Goal: Transaction & Acquisition: Purchase product/service

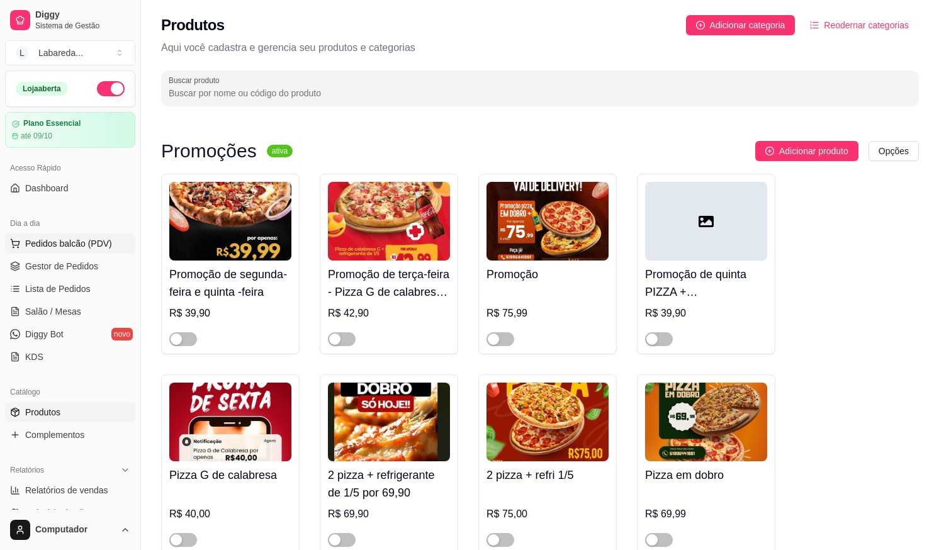
click at [44, 243] on span "Pedidos balcão (PDV)" at bounding box center [68, 243] width 87 height 13
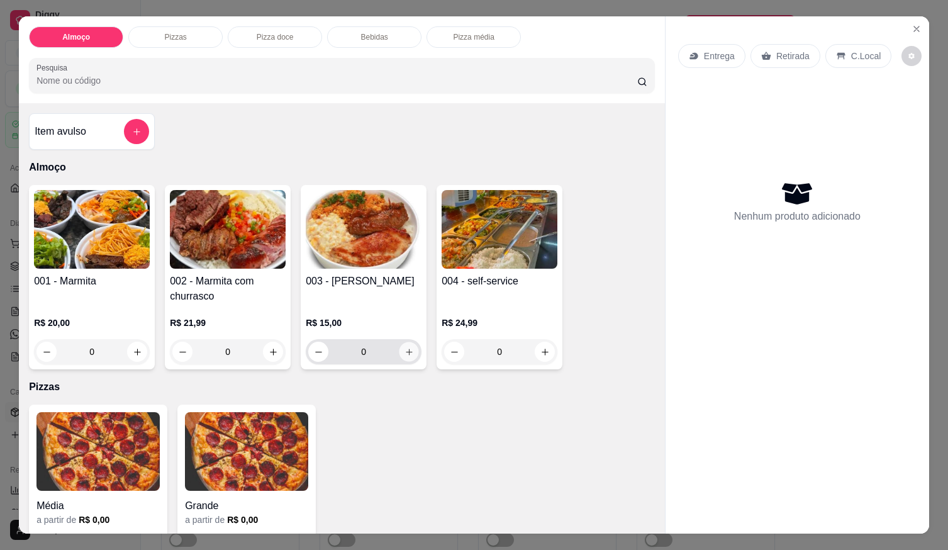
click at [400, 353] on button "increase-product-quantity" at bounding box center [410, 352] width 20 height 20
type input "1"
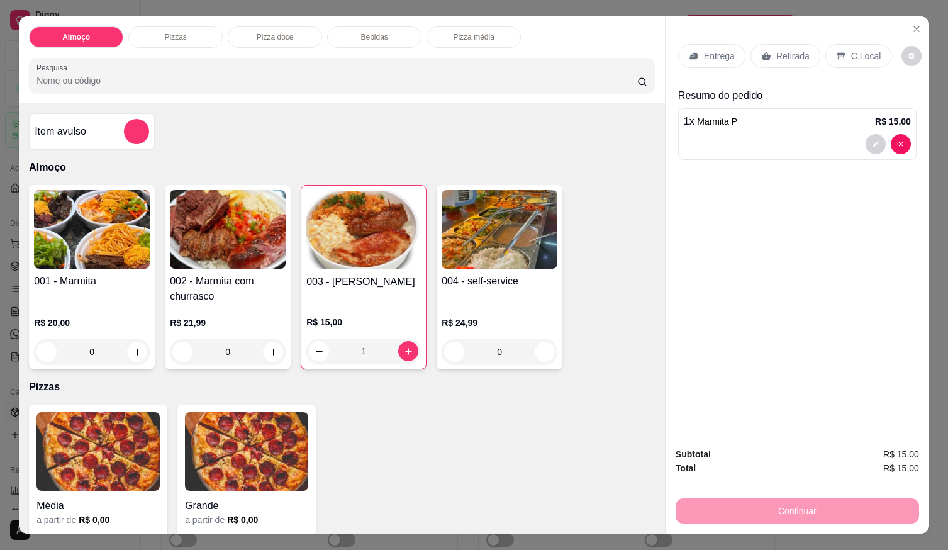
click at [719, 57] on p "Entrega" at bounding box center [719, 56] width 31 height 13
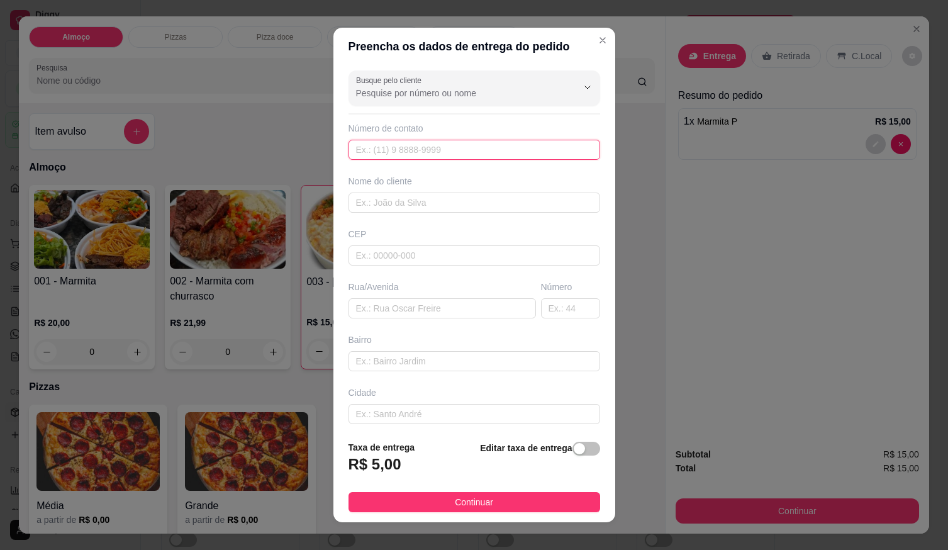
click at [512, 152] on input "text" at bounding box center [475, 150] width 252 height 20
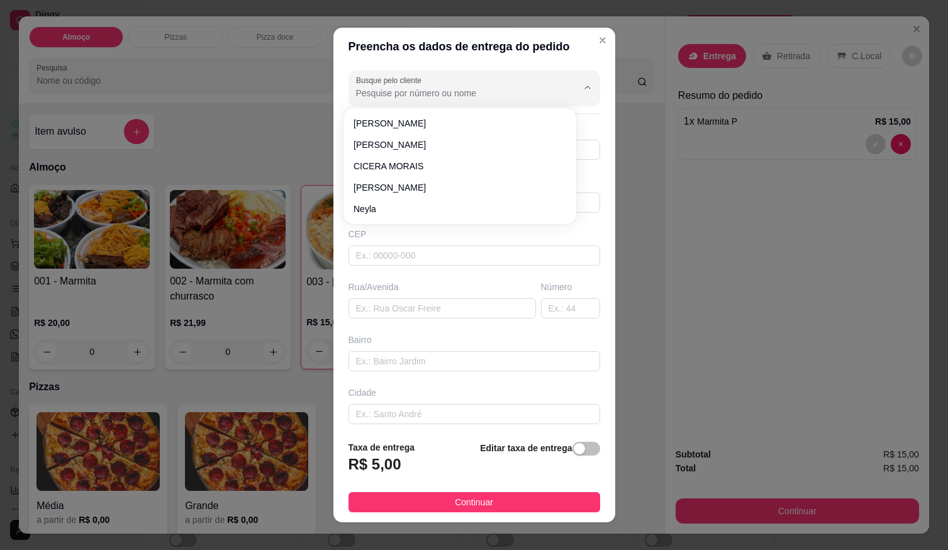
click at [424, 96] on input "Busque pelo cliente" at bounding box center [456, 93] width 201 height 13
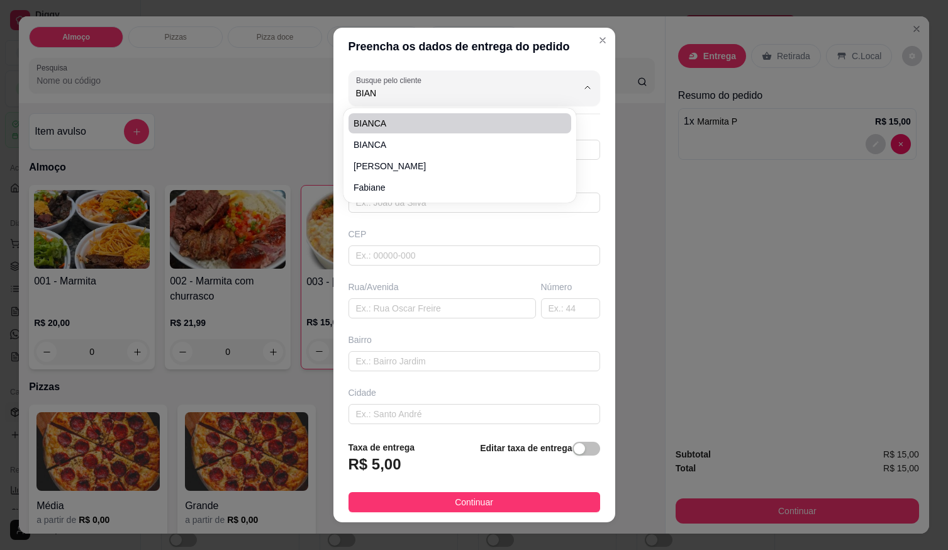
click at [477, 124] on span "BIANCA" at bounding box center [454, 123] width 200 height 13
type input "BIANCA"
type input "61998240024"
type input "BIANCA"
type input "LOCALIZAÇÃO"
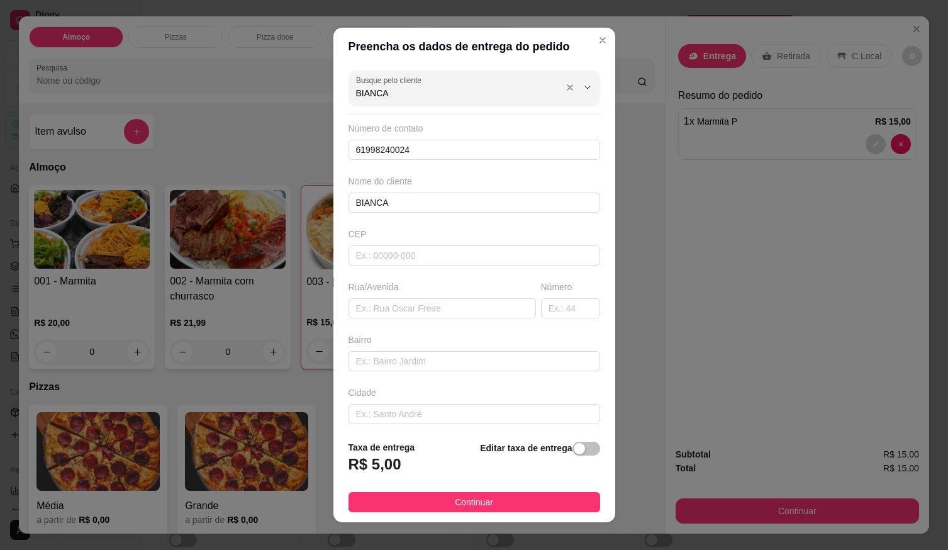
click at [444, 99] on input "BIANCA" at bounding box center [456, 93] width 201 height 13
type input "BIANCA"
click at [383, 152] on li "BIANCA" at bounding box center [460, 145] width 223 height 20
type input "619984441332"
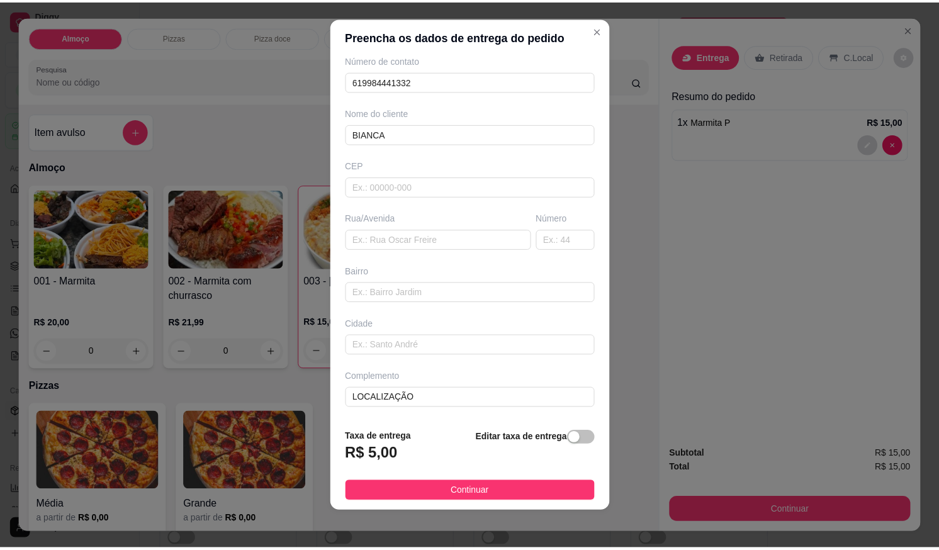
scroll to position [13, 0]
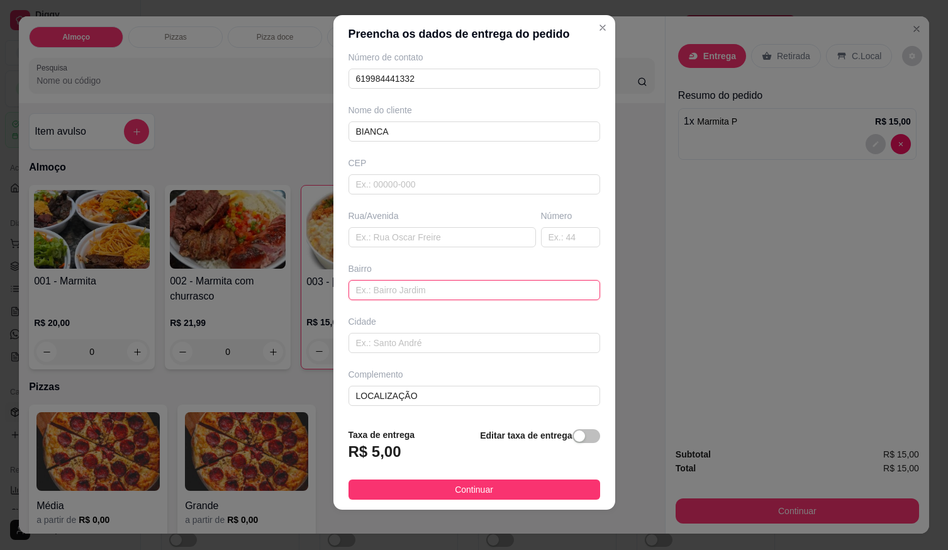
click at [395, 295] on input "text" at bounding box center [475, 290] width 252 height 20
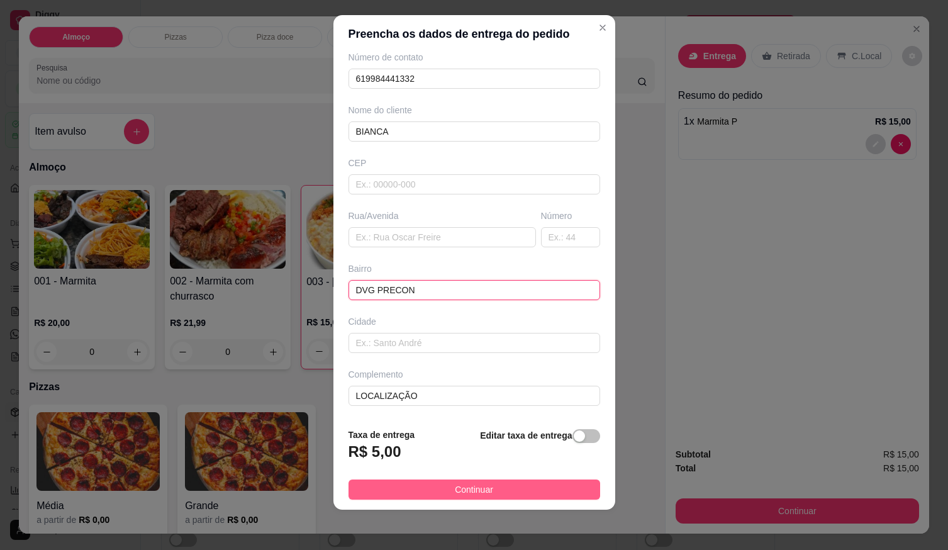
type input "DVG PRECON"
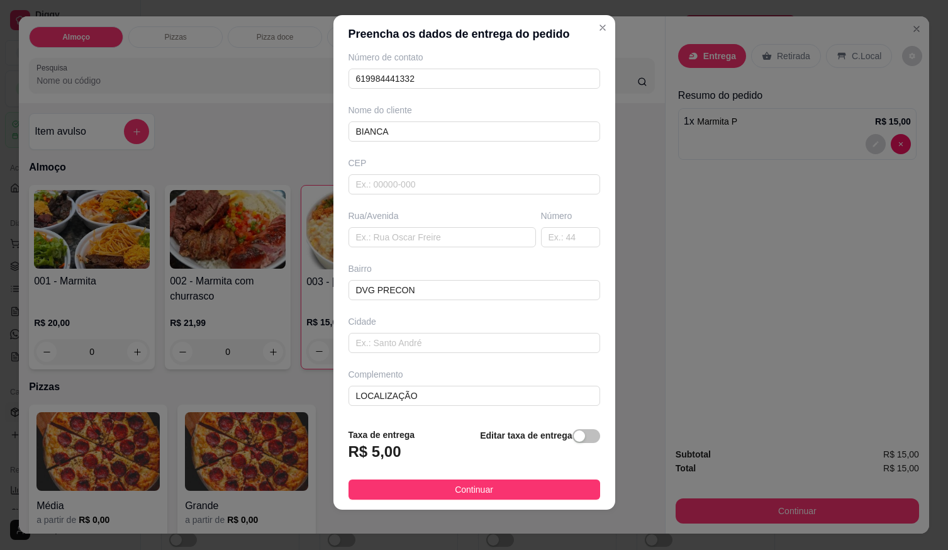
click at [457, 490] on span "Continuar" at bounding box center [474, 490] width 38 height 14
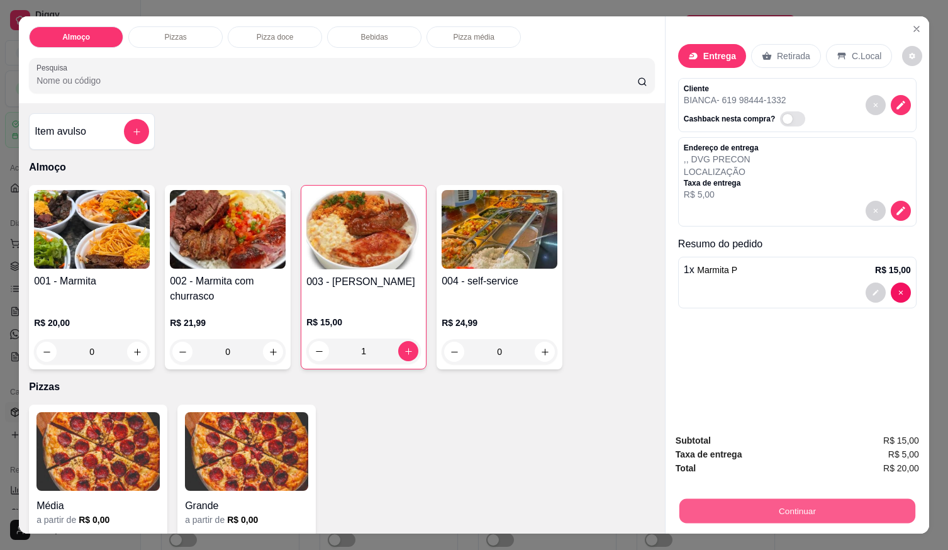
click at [794, 513] on button "Continuar" at bounding box center [798, 510] width 236 height 25
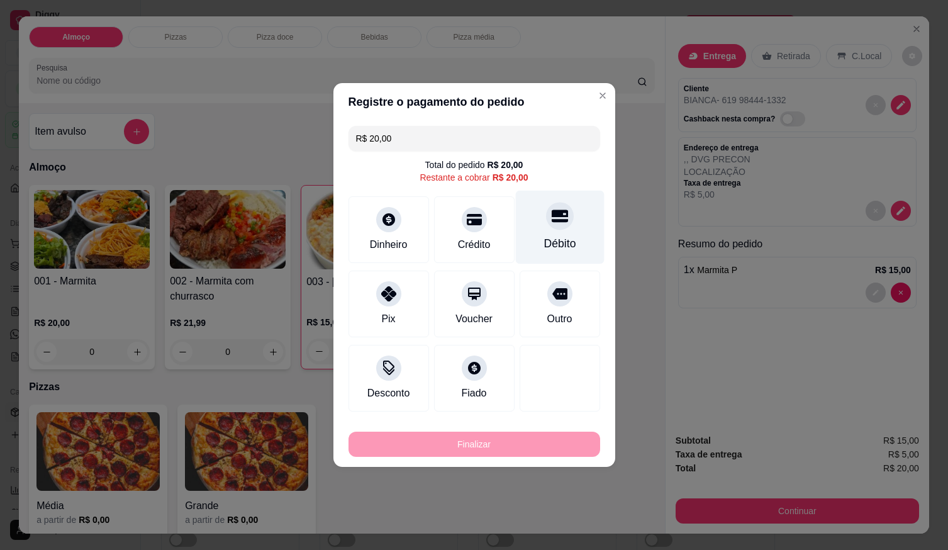
click at [546, 239] on div "Débito" at bounding box center [560, 243] width 32 height 16
type input "R$ 0,00"
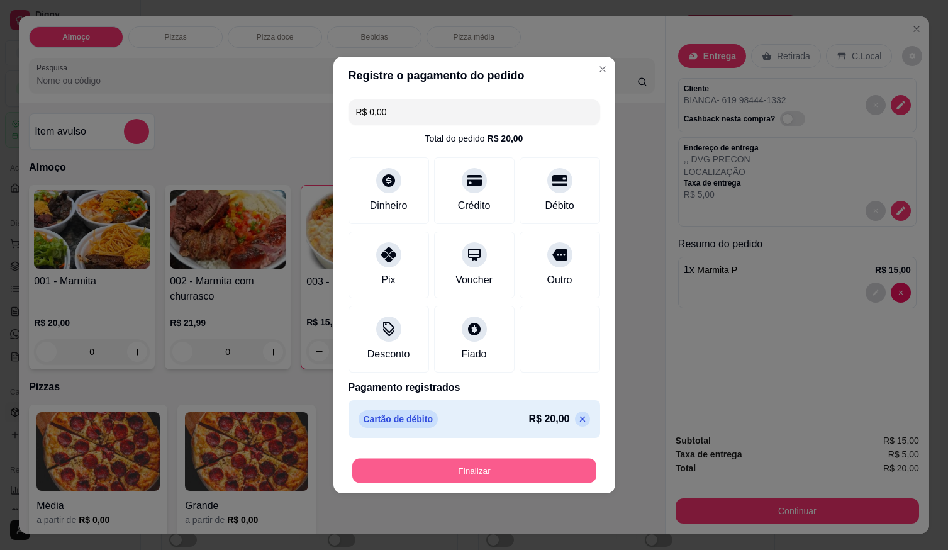
click at [533, 476] on button "Finalizar" at bounding box center [474, 471] width 244 height 25
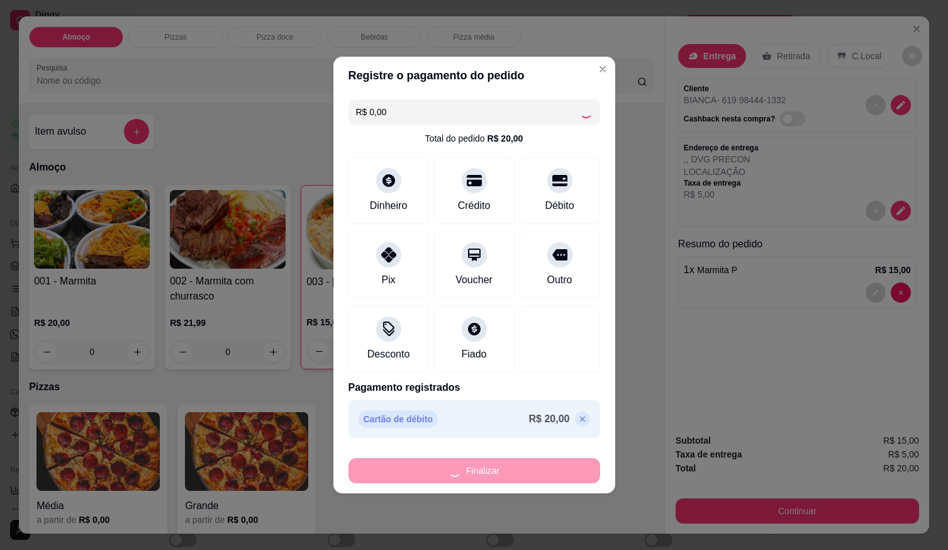
type input "0"
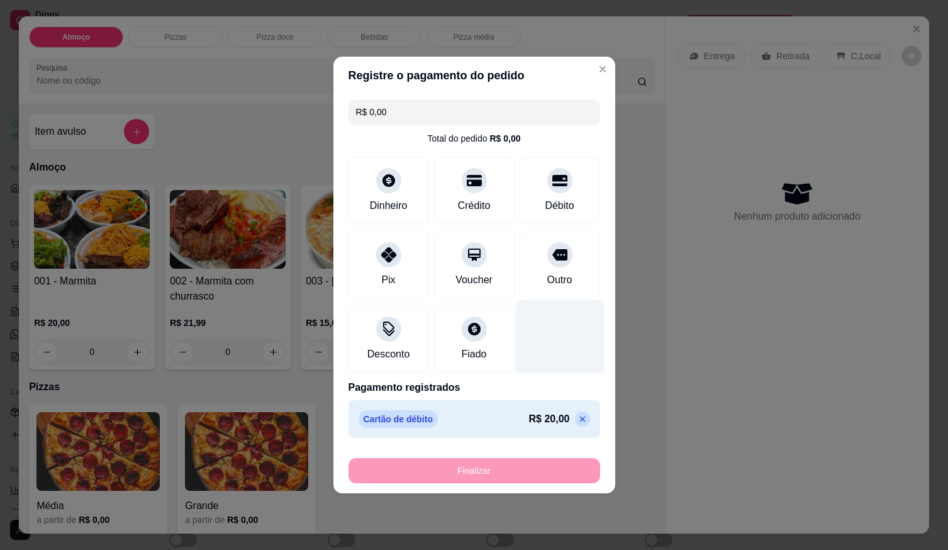
type input "-R$ 20,00"
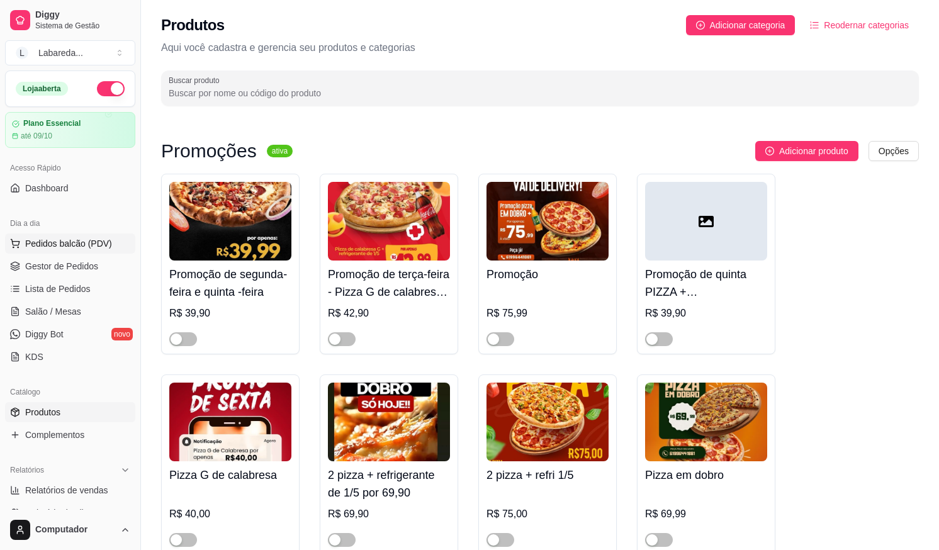
click at [79, 244] on span "Pedidos balcão (PDV)" at bounding box center [68, 243] width 87 height 13
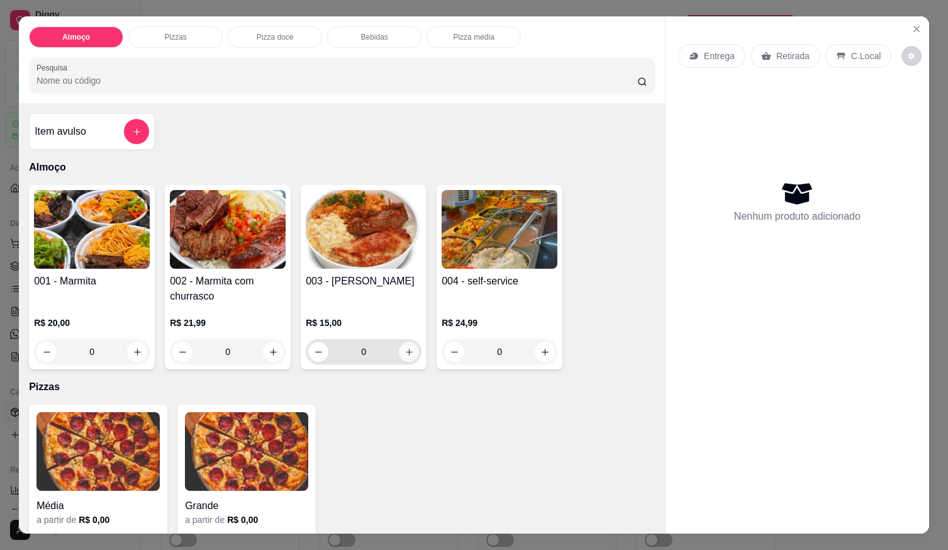
click at [405, 348] on icon "increase-product-quantity" at bounding box center [409, 351] width 9 height 9
type input "1"
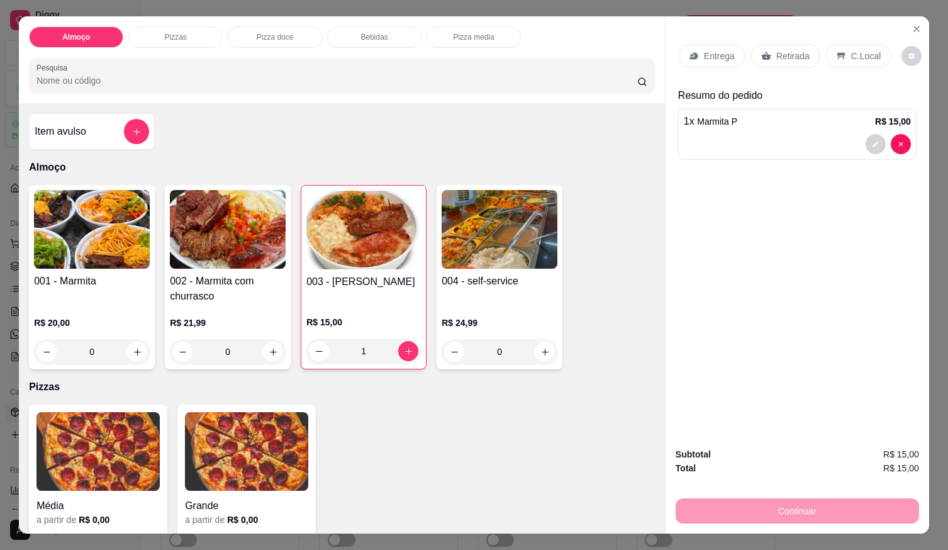
click at [709, 52] on p "Entrega" at bounding box center [719, 56] width 31 height 13
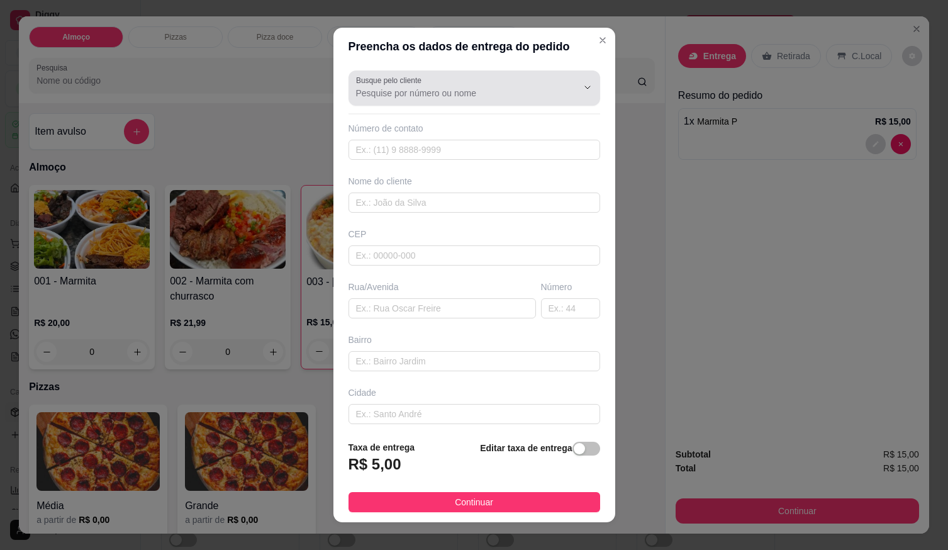
click at [453, 102] on div "Busque pelo cliente" at bounding box center [475, 87] width 252 height 35
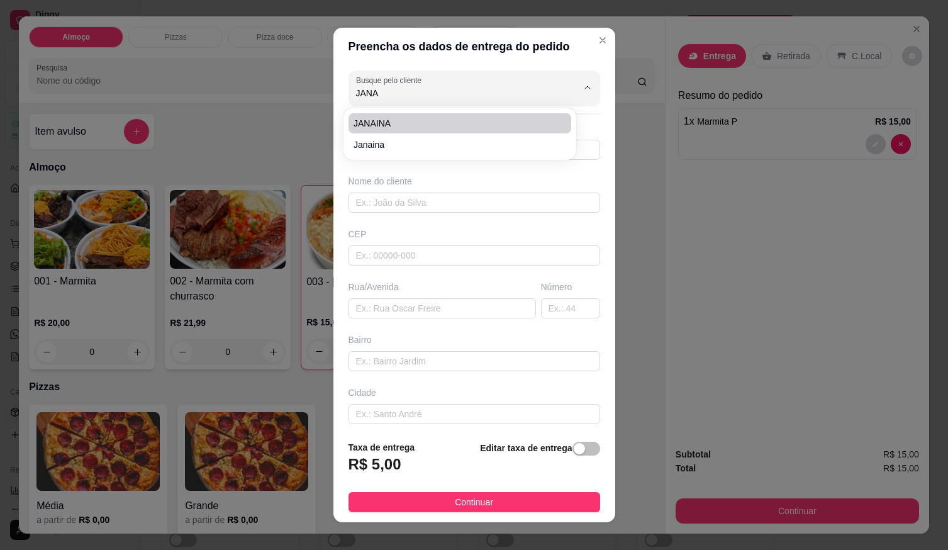
click at [438, 114] on li "JANAINA" at bounding box center [460, 123] width 223 height 20
type input "JANAINA"
type input "61998851776"
type input "JANAINA"
type input "RUA 26"
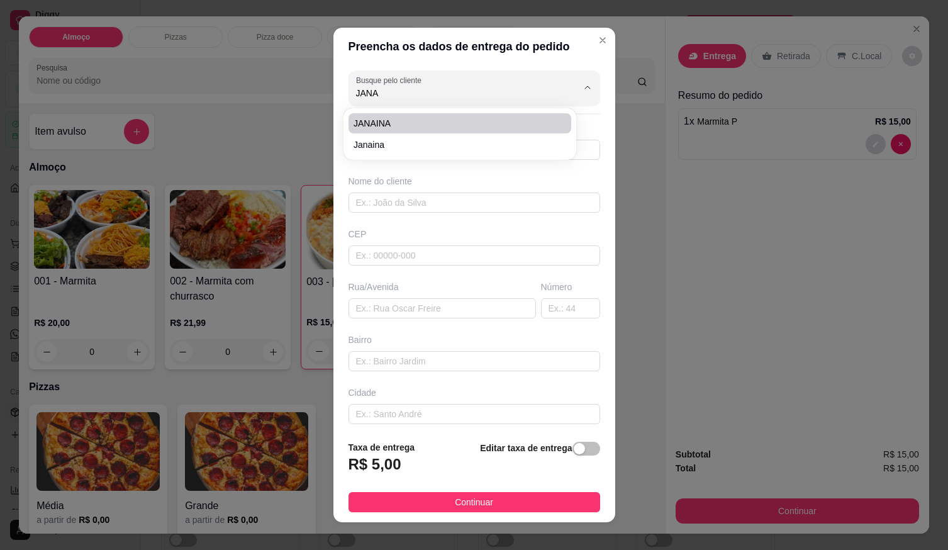
type input "AO LADO DO SAALÃO DA [PERSON_NAME]"
type input "LOCALIZAÇÃO"
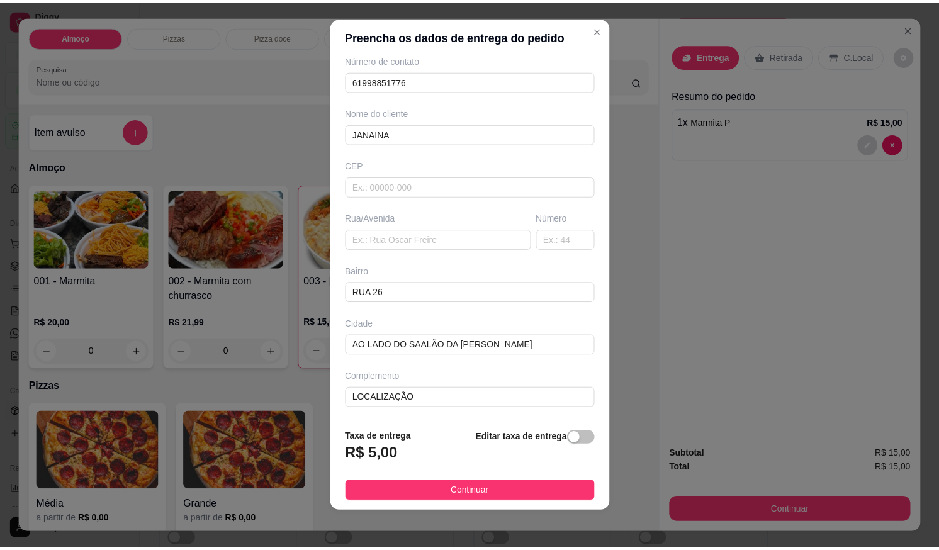
scroll to position [13, 0]
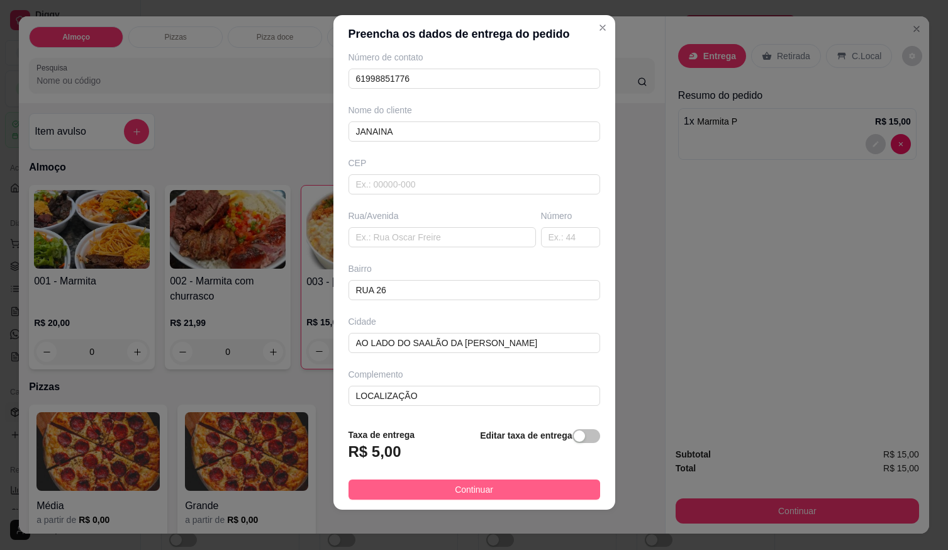
type input "JANAINA"
drag, startPoint x: 563, startPoint y: 482, endPoint x: 589, endPoint y: 503, distance: 33.6
click at [563, 483] on button "Continuar" at bounding box center [475, 490] width 252 height 20
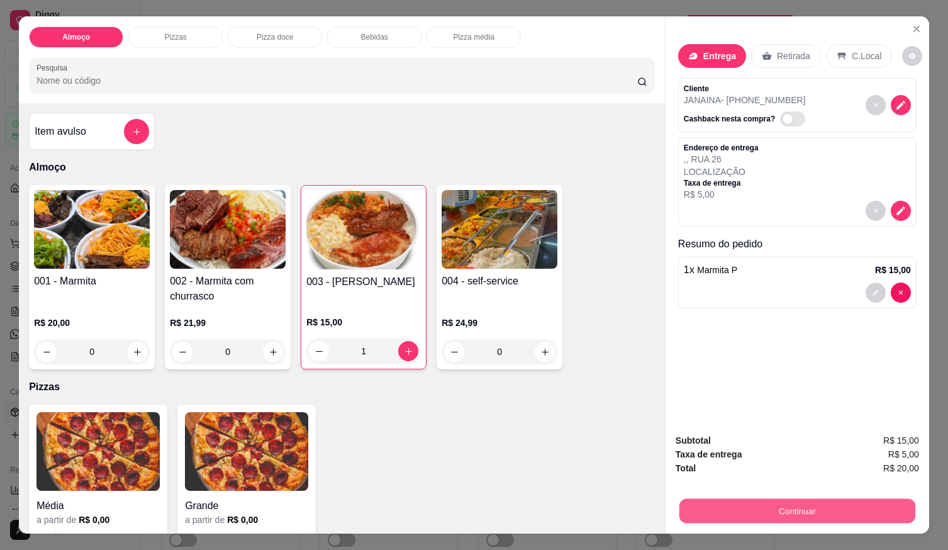
click at [700, 504] on button "Continuar" at bounding box center [798, 510] width 236 height 25
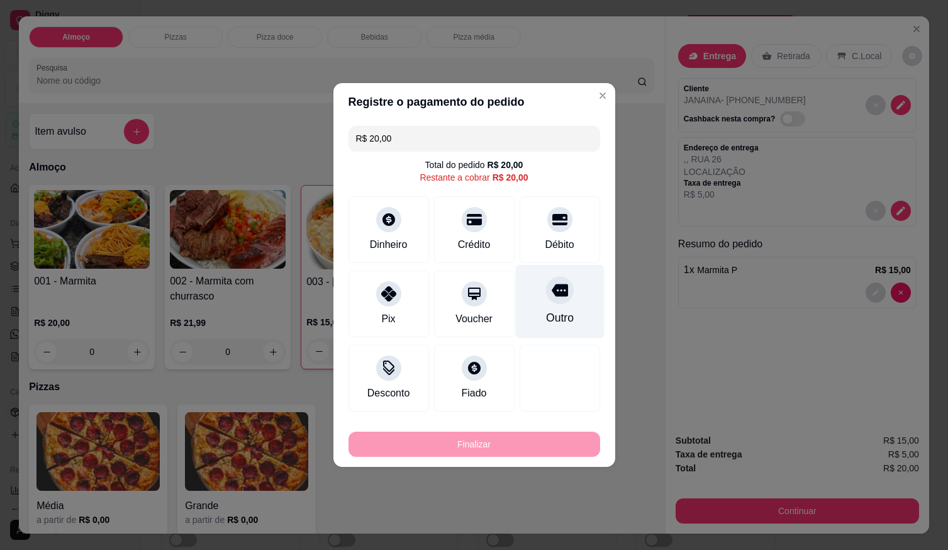
click at [554, 234] on div "Débito" at bounding box center [560, 229] width 81 height 67
type input "R$ 0,00"
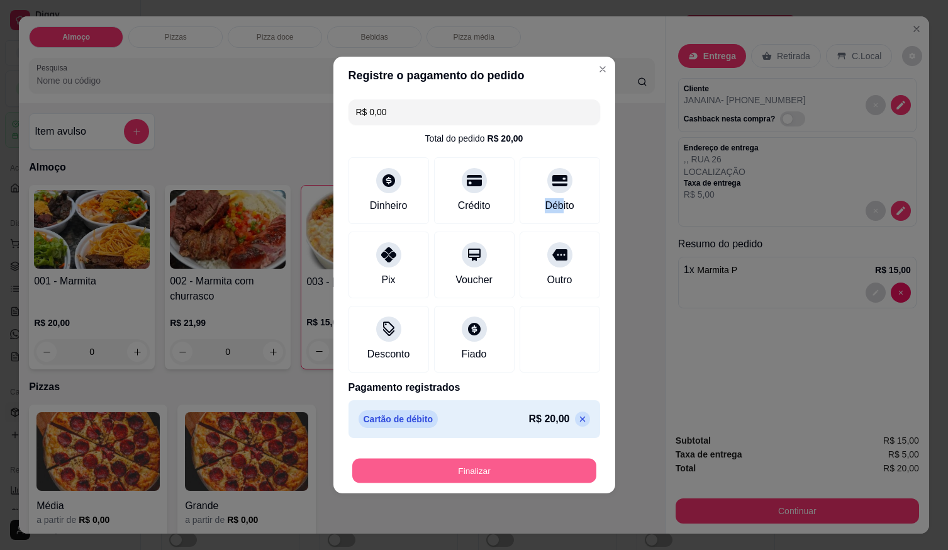
click at [518, 476] on button "Finalizar" at bounding box center [474, 471] width 244 height 25
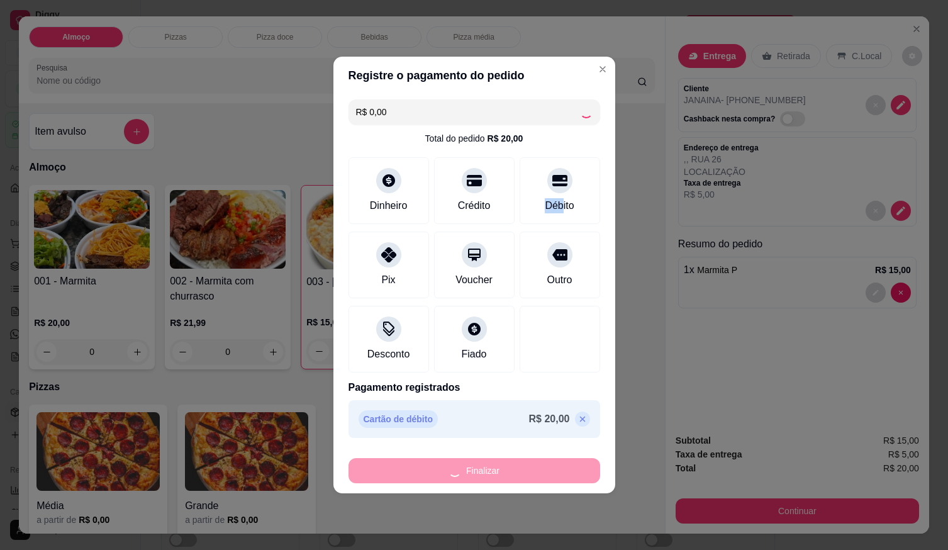
type input "0"
type input "-R$ 20,00"
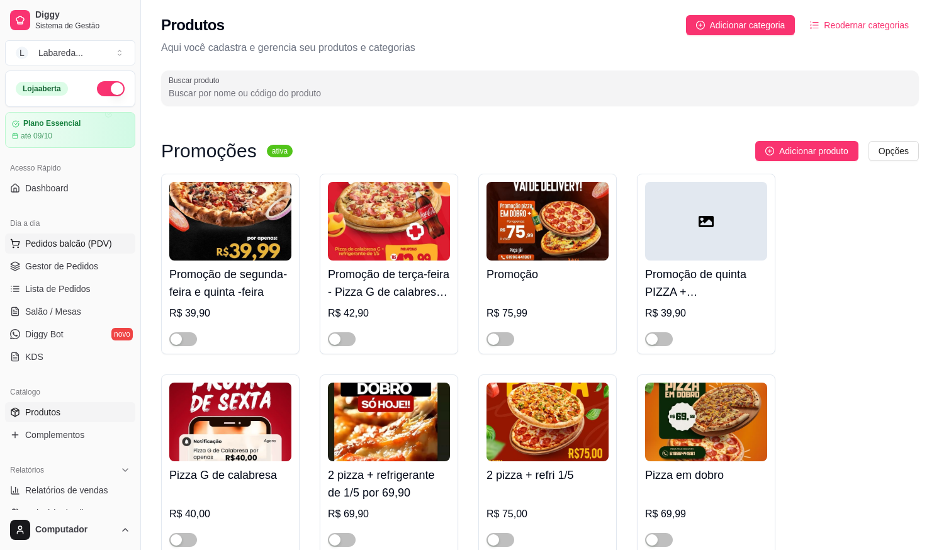
click at [53, 240] on span "Pedidos balcão (PDV)" at bounding box center [68, 243] width 87 height 13
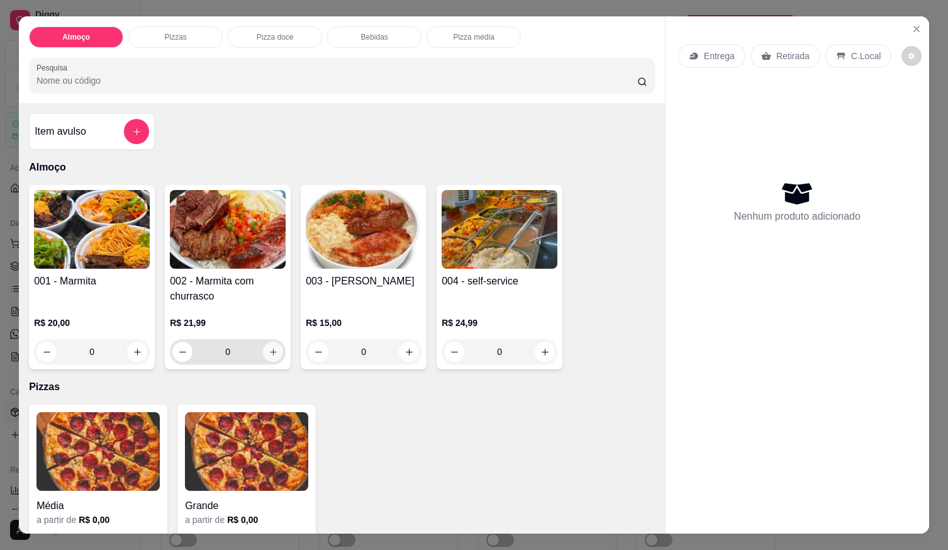
click at [269, 349] on icon "increase-product-quantity" at bounding box center [273, 351] width 9 height 9
type input "1"
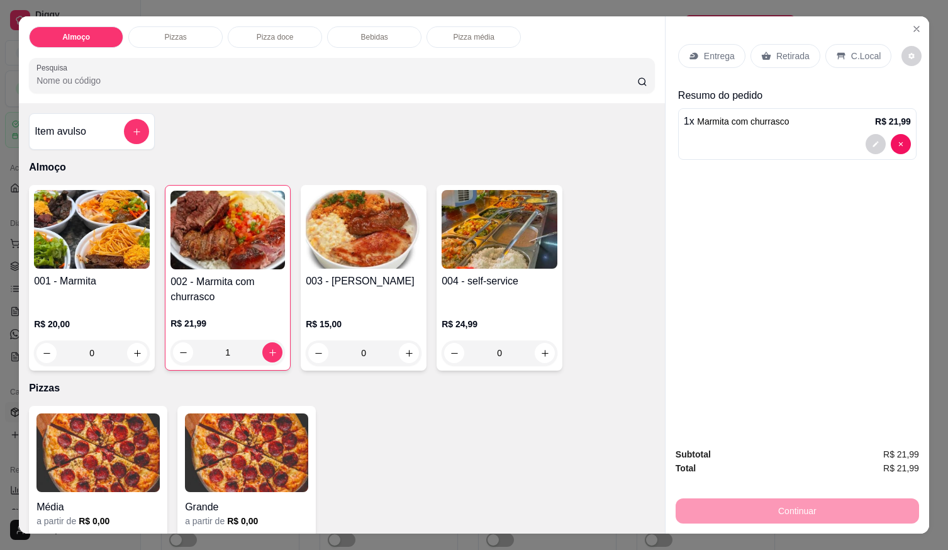
click at [705, 55] on p "Entrega" at bounding box center [719, 56] width 31 height 13
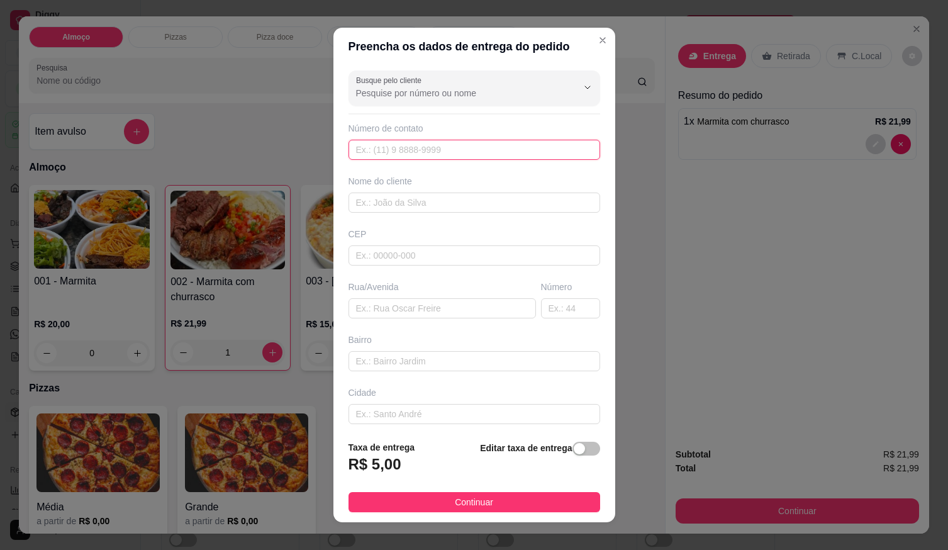
click at [508, 152] on input "text" at bounding box center [475, 150] width 252 height 20
type input "[PHONE_NUMBER]"
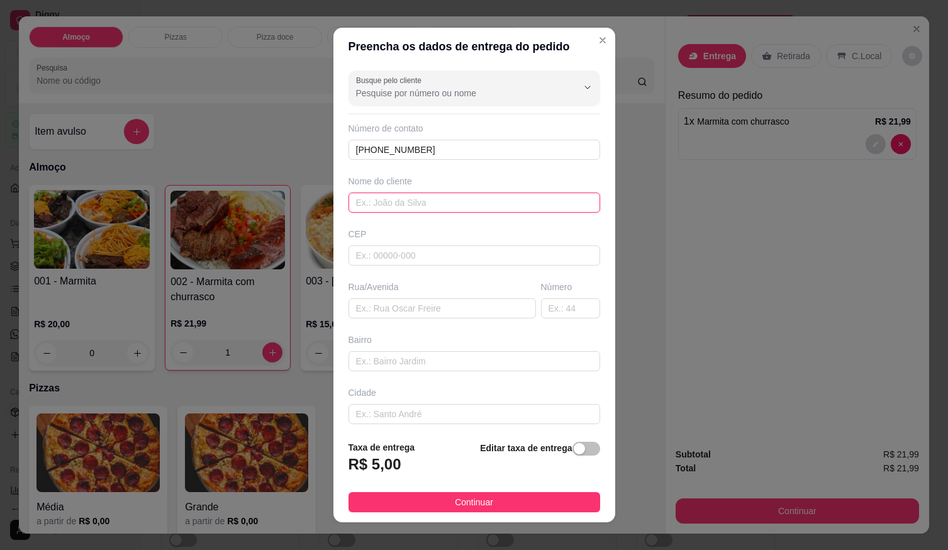
click at [527, 209] on input "text" at bounding box center [475, 203] width 252 height 20
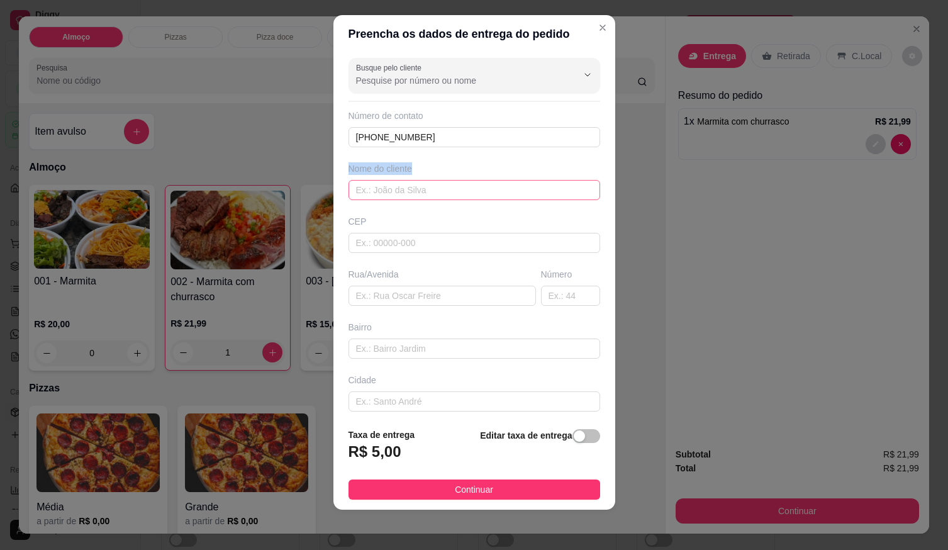
click at [395, 197] on div "Busque pelo cliente Número de contato [PHONE_NUMBER] Nome do cliente CEP Rua/[G…" at bounding box center [475, 236] width 282 height 366
click at [395, 195] on input "text" at bounding box center [475, 190] width 252 height 20
click at [415, 189] on input "[PERSON_NAME]" at bounding box center [475, 190] width 252 height 20
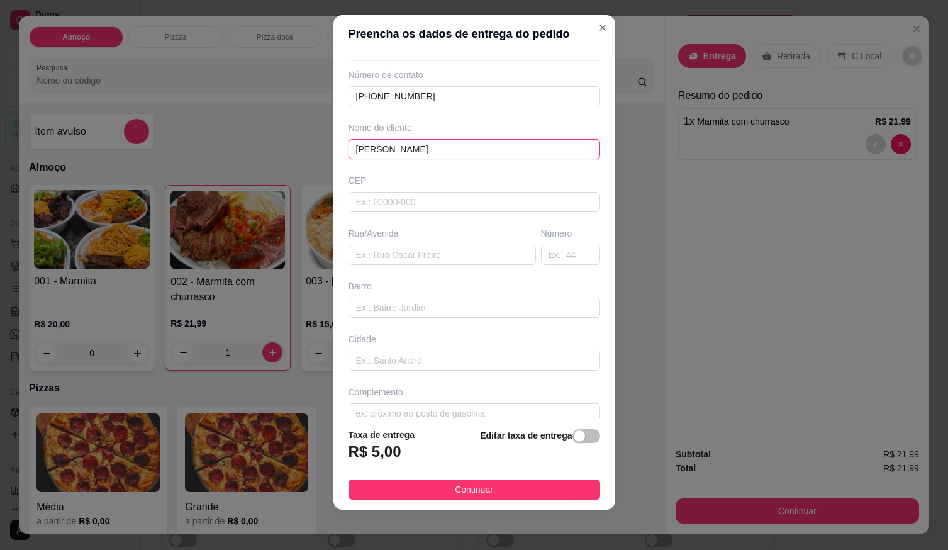
scroll to position [59, 0]
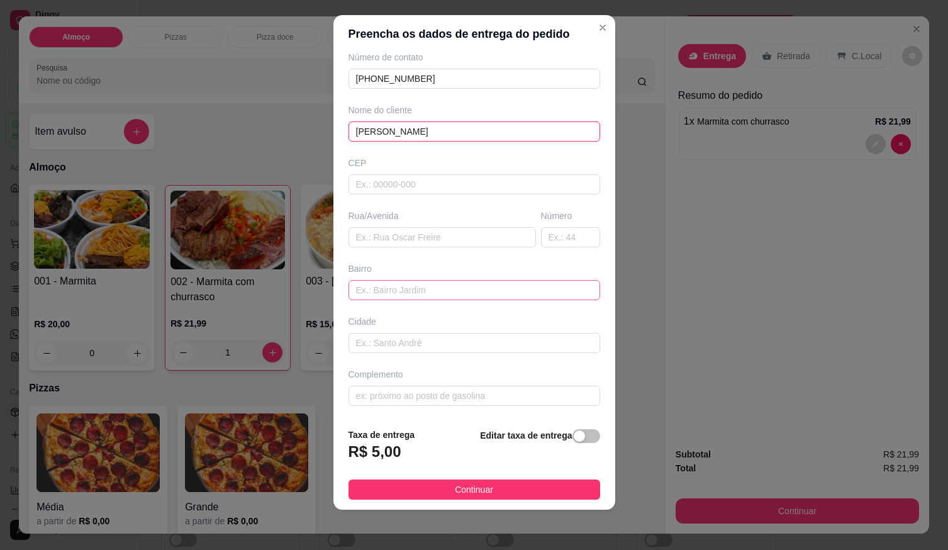
type input "[PERSON_NAME]"
click at [390, 294] on input "text" at bounding box center [475, 290] width 252 height 20
click at [383, 345] on input "text" at bounding box center [475, 343] width 252 height 20
paste input "[STREET_ADDRESS][PERSON_NAME]"
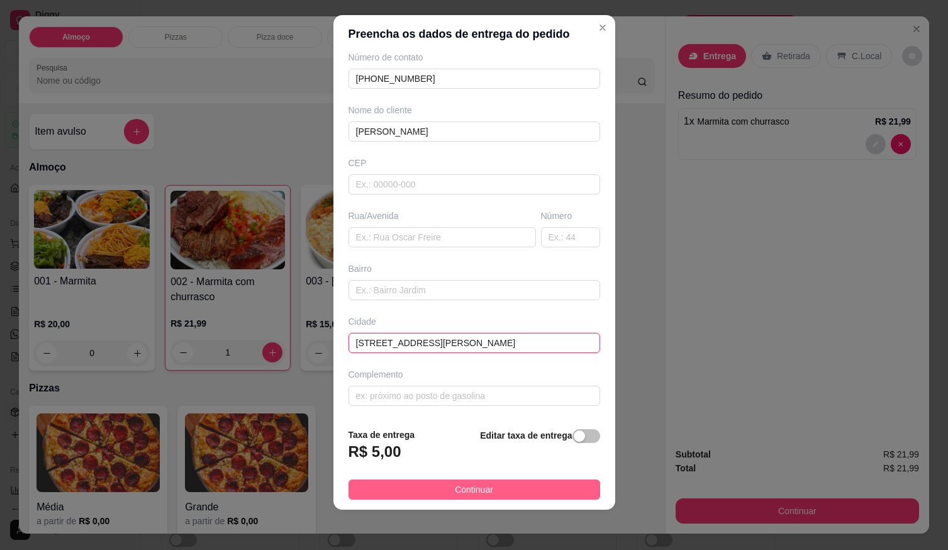
type input "[STREET_ADDRESS][PERSON_NAME]"
click at [485, 497] on button "Continuar" at bounding box center [475, 490] width 252 height 20
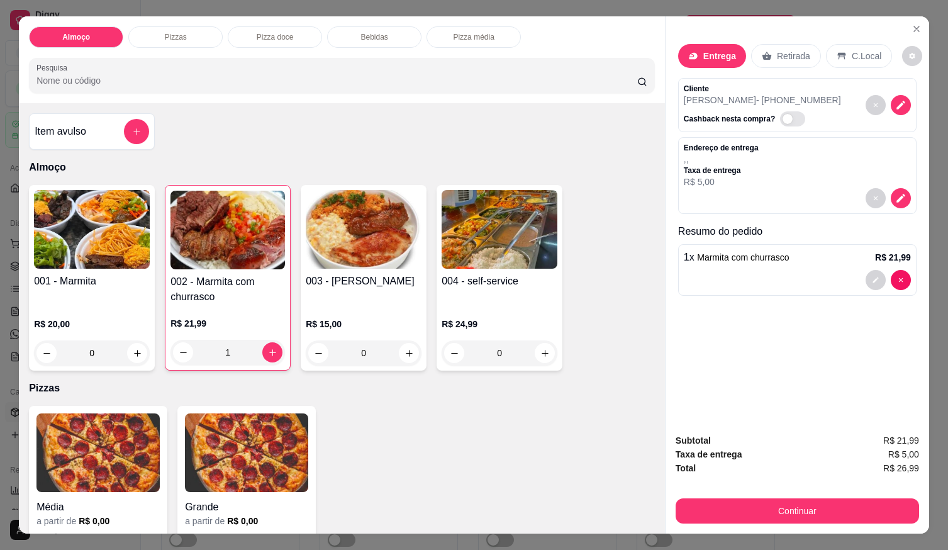
drag, startPoint x: 486, startPoint y: 492, endPoint x: 590, endPoint y: 525, distance: 109.1
click at [486, 491] on div "Média a partir de R$ 0,00 Grande a partir de R$ 0,00" at bounding box center [342, 487] width 626 height 162
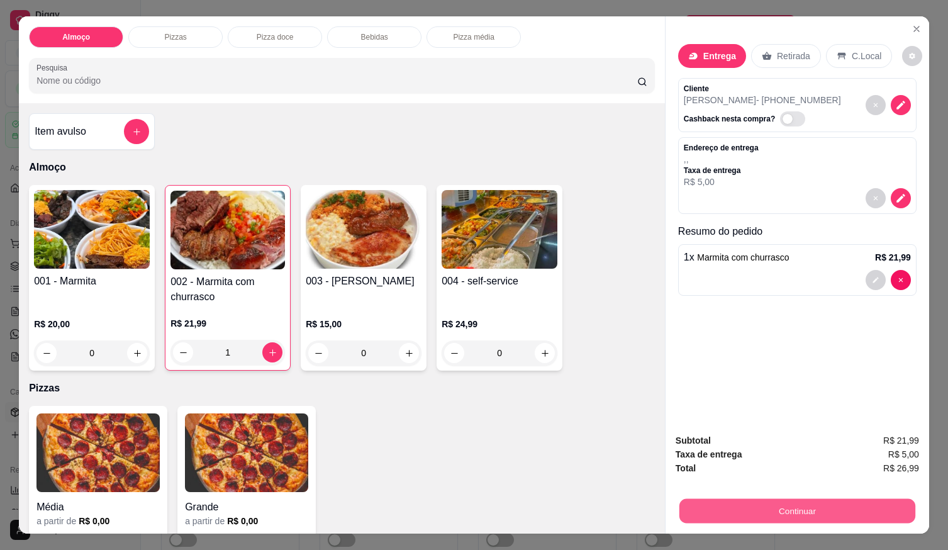
click at [775, 498] on button "Continuar" at bounding box center [798, 510] width 236 height 25
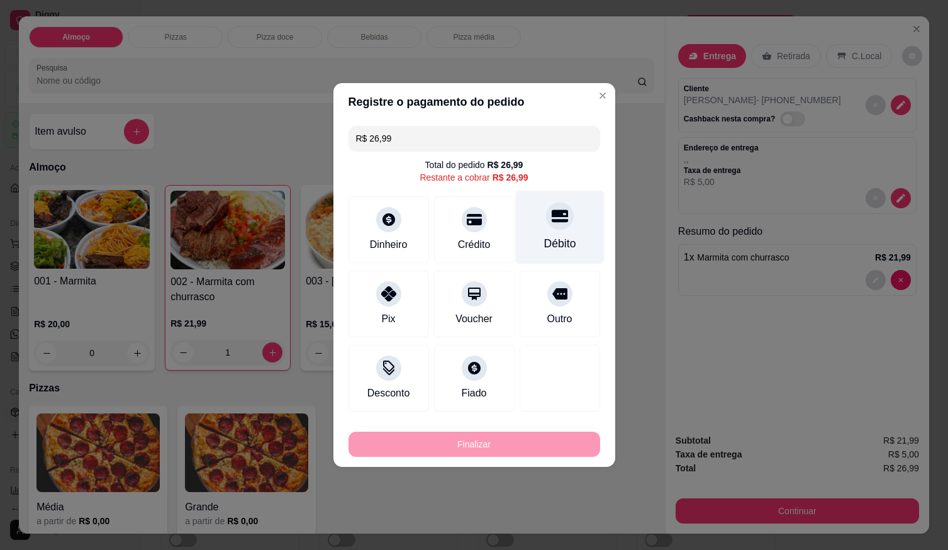
click at [547, 230] on div "Débito" at bounding box center [559, 228] width 89 height 74
type input "R$ 0,00"
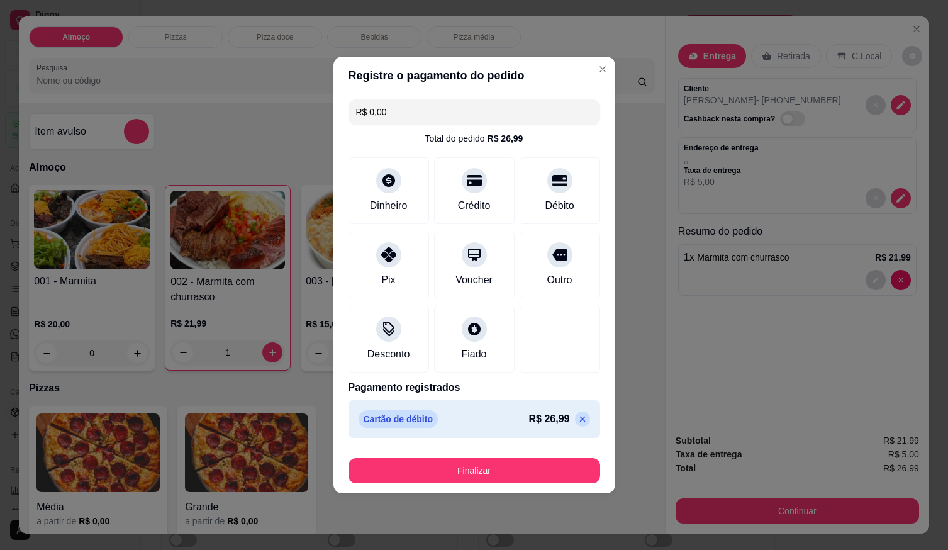
click at [520, 459] on div "Finalizar" at bounding box center [475, 468] width 252 height 30
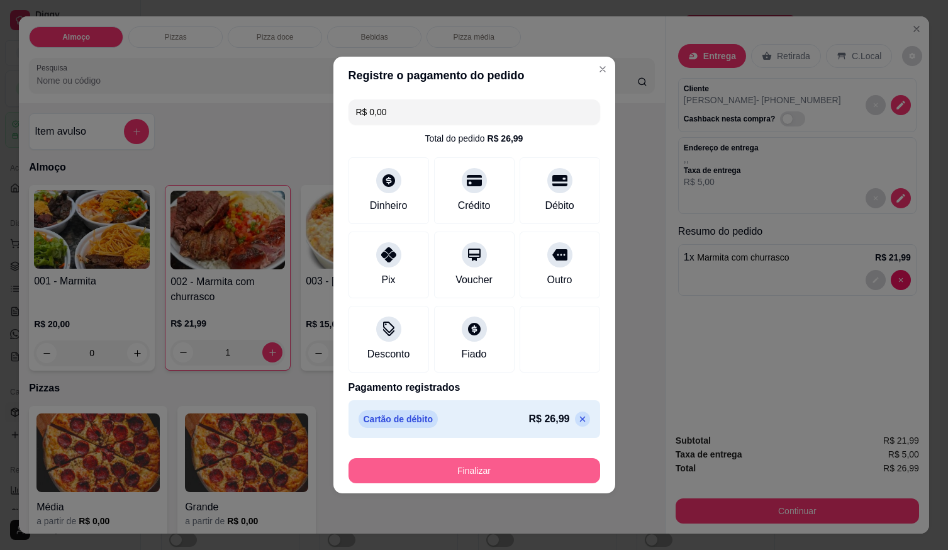
click at [520, 464] on button "Finalizar" at bounding box center [475, 470] width 252 height 25
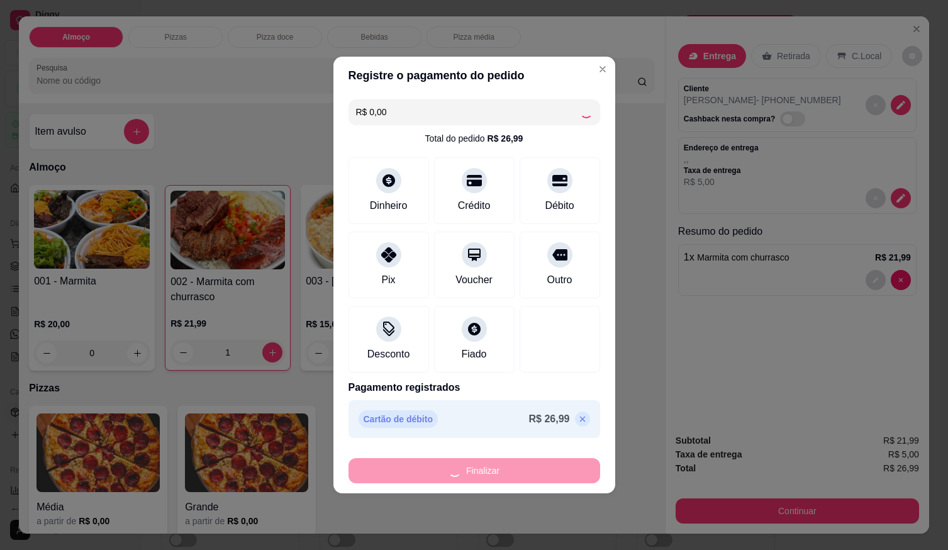
type input "0"
type input "-R$ 26,99"
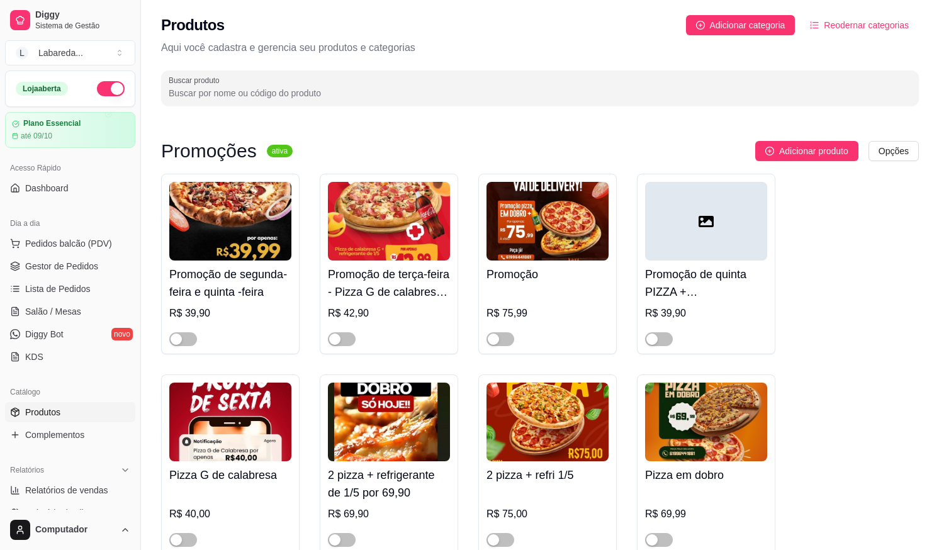
click at [69, 254] on ul "Pedidos balcão (PDV) Gestor de Pedidos Lista de Pedidos Salão / Mesas Diggy Bot…" at bounding box center [70, 299] width 130 height 133
click at [69, 249] on span "Pedidos balcão (PDV)" at bounding box center [68, 243] width 87 height 13
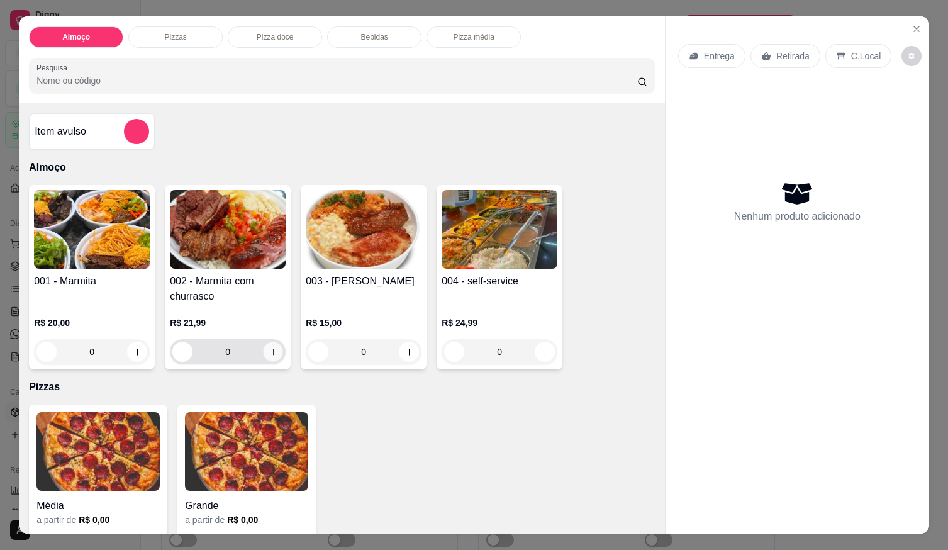
click at [274, 349] on button "increase-product-quantity" at bounding box center [274, 352] width 20 height 20
type input "1"
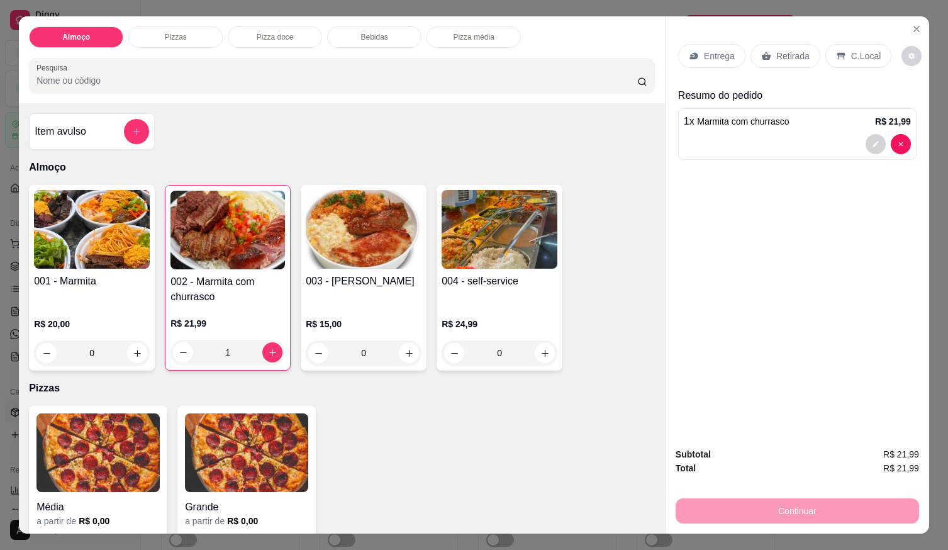
click at [704, 50] on p "Entrega" at bounding box center [719, 56] width 31 height 13
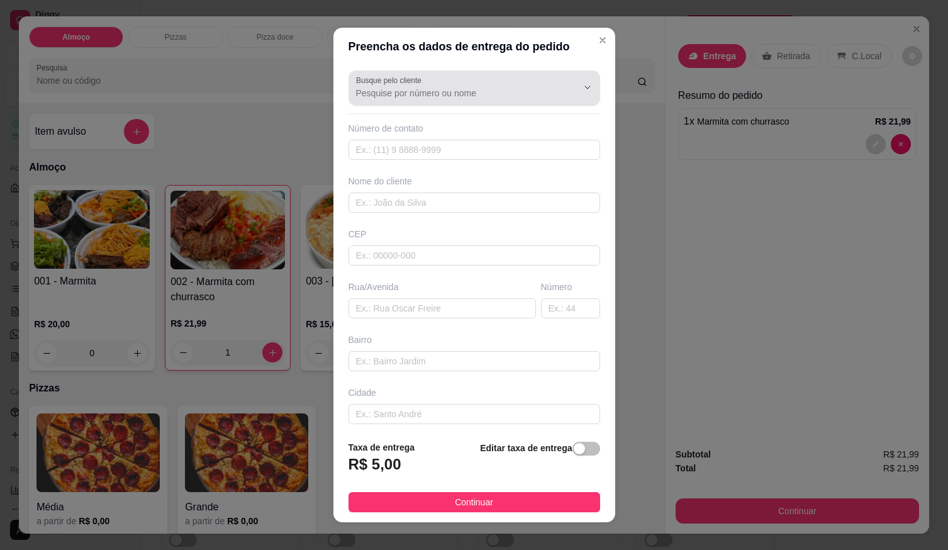
click at [452, 94] on input "Busque pelo cliente" at bounding box center [456, 93] width 201 height 13
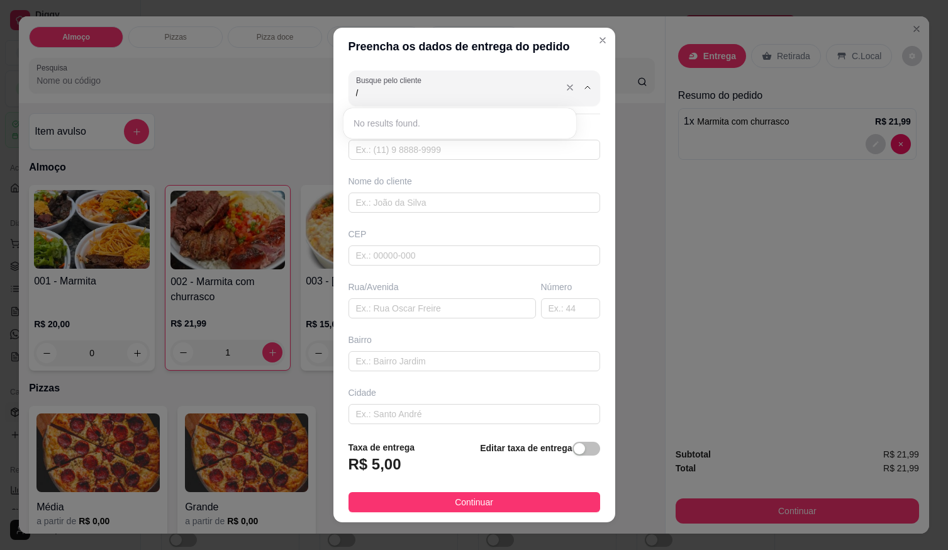
paste input "[STREET_ADDRESS][PERSON_NAME]"
type input "/[STREET_ADDRESS][PERSON_NAME] Jardim CalifórniaIEL"
click at [565, 83] on icon "Show suggestions" at bounding box center [570, 87] width 10 height 10
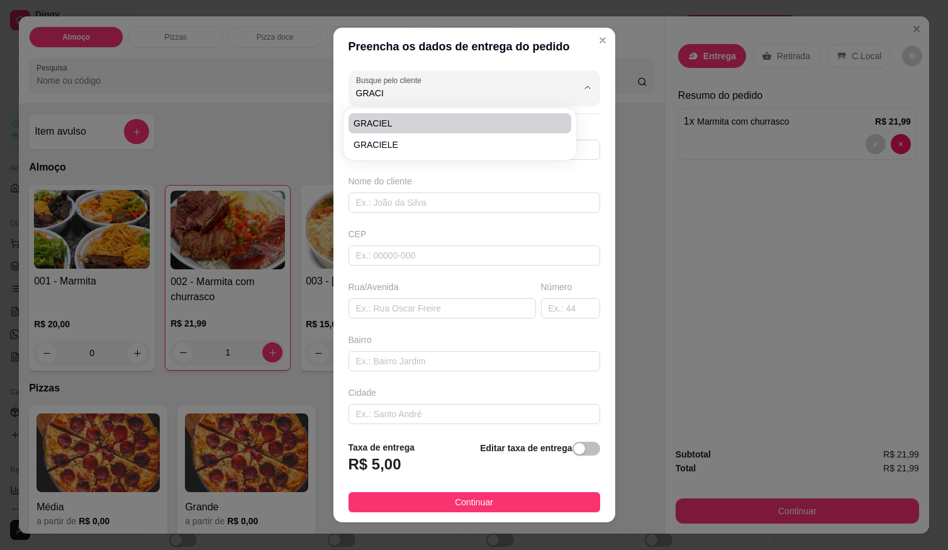
click at [438, 121] on span "GRACIEL" at bounding box center [454, 123] width 200 height 13
type input "GRACIEL"
type input "61982701261"
type input "GRACIEL"
type input "RUA 1"
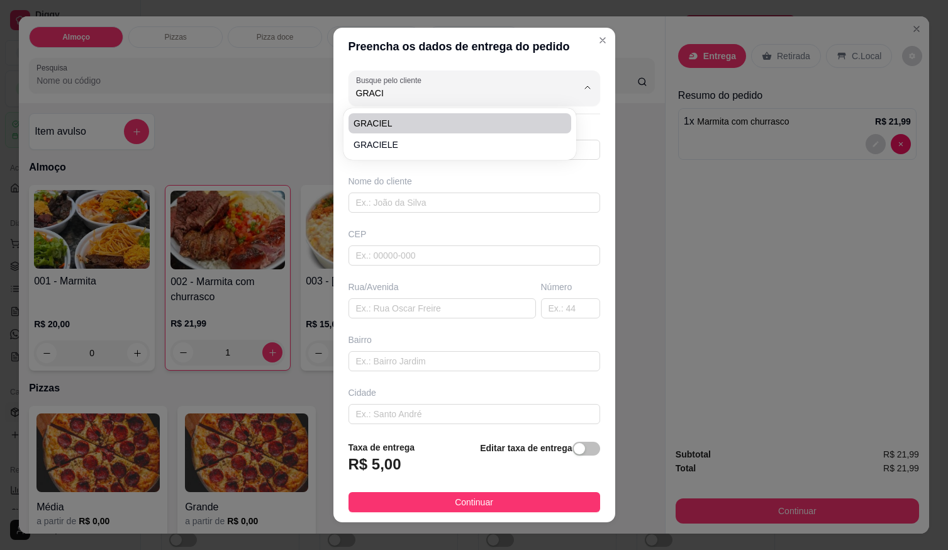
type input "1208"
type input "SETOR PRIMAVERA"
type input "BARBEARIA BAROES DA NAVALIA"
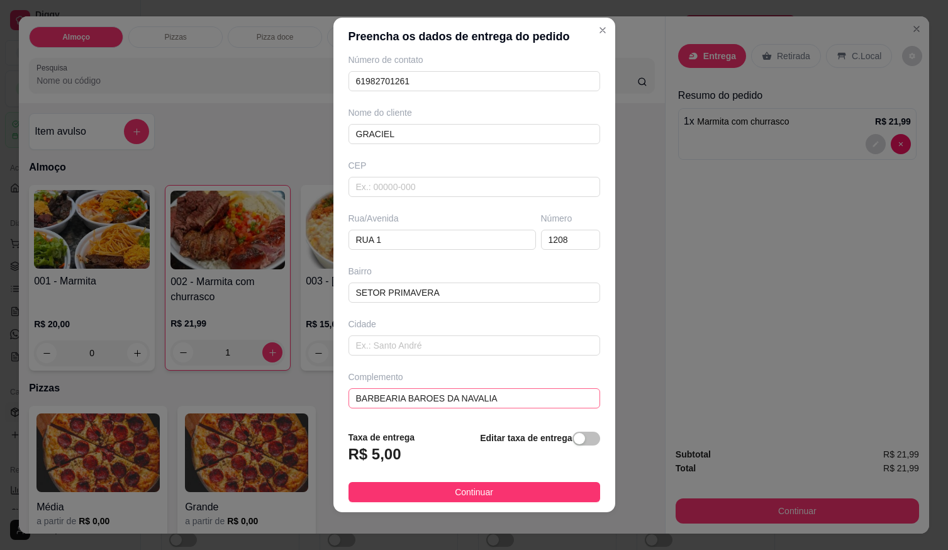
scroll to position [13, 0]
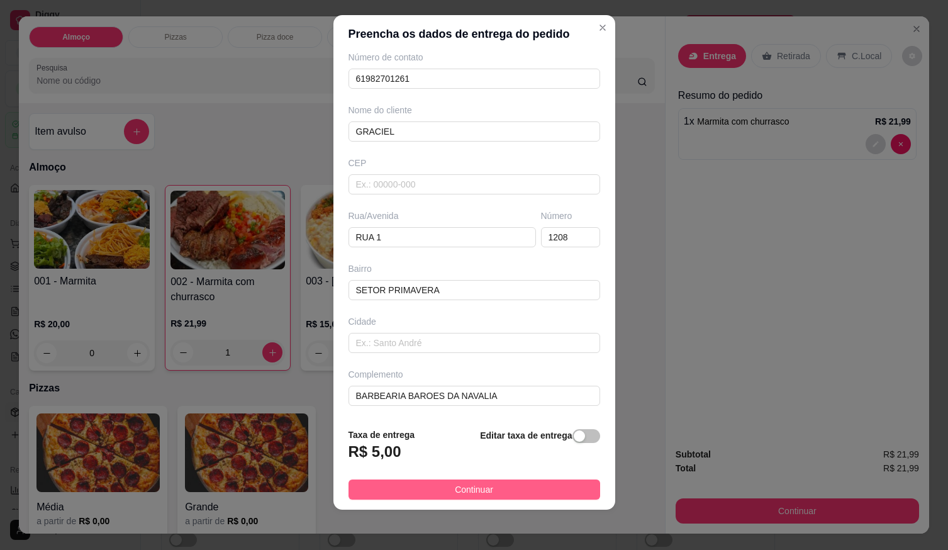
type input "GRACIEL"
drag, startPoint x: 509, startPoint y: 490, endPoint x: 517, endPoint y: 489, distance: 7.6
click at [509, 489] on button "Continuar" at bounding box center [475, 490] width 252 height 20
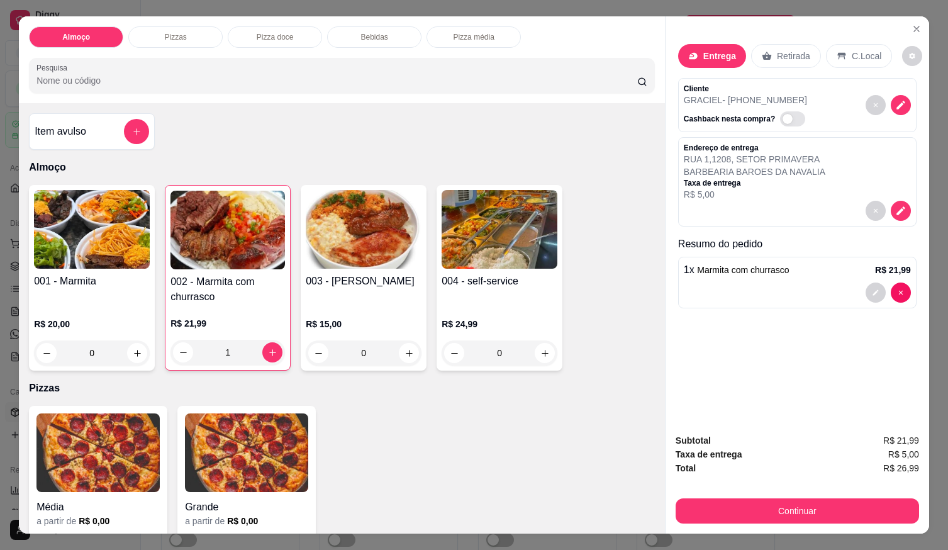
drag, startPoint x: 693, startPoint y: 490, endPoint x: 702, endPoint y: 503, distance: 15.7
click at [695, 495] on div "Continuar" at bounding box center [798, 509] width 244 height 28
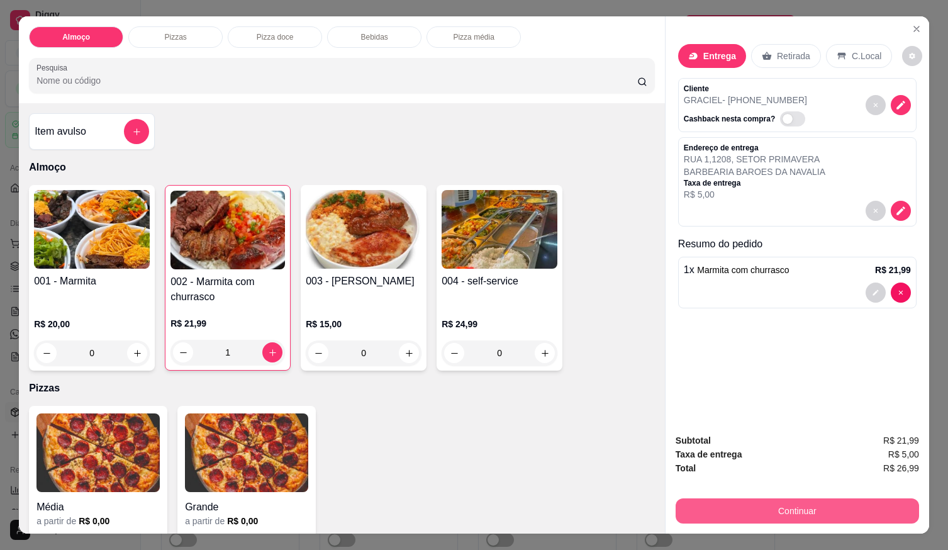
click at [703, 505] on button "Continuar" at bounding box center [798, 510] width 244 height 25
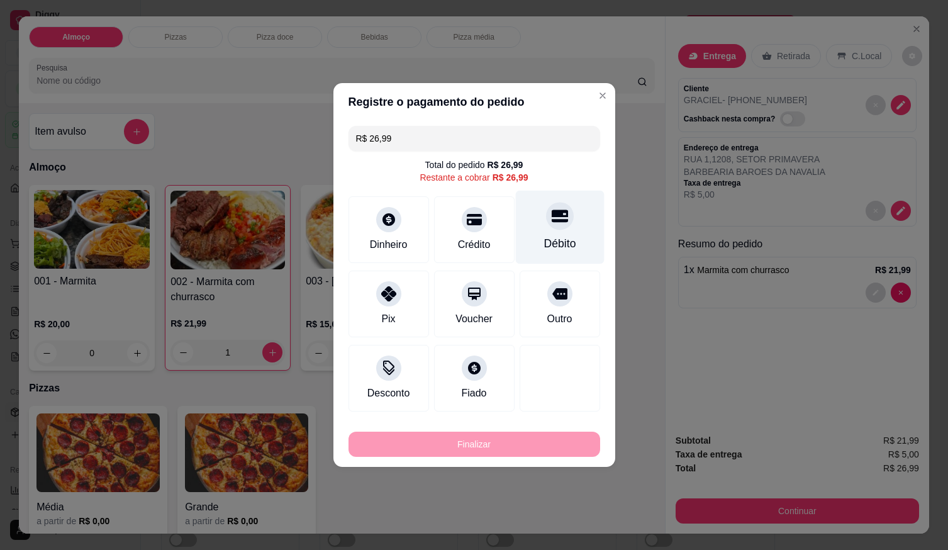
click at [553, 222] on icon at bounding box center [559, 216] width 16 height 16
type input "R$ 0,00"
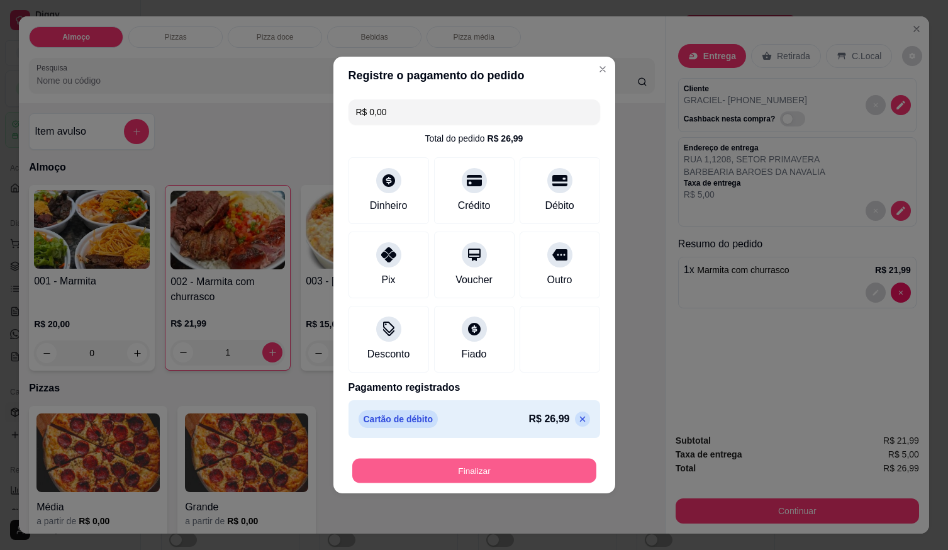
click at [490, 474] on button "Finalizar" at bounding box center [474, 471] width 244 height 25
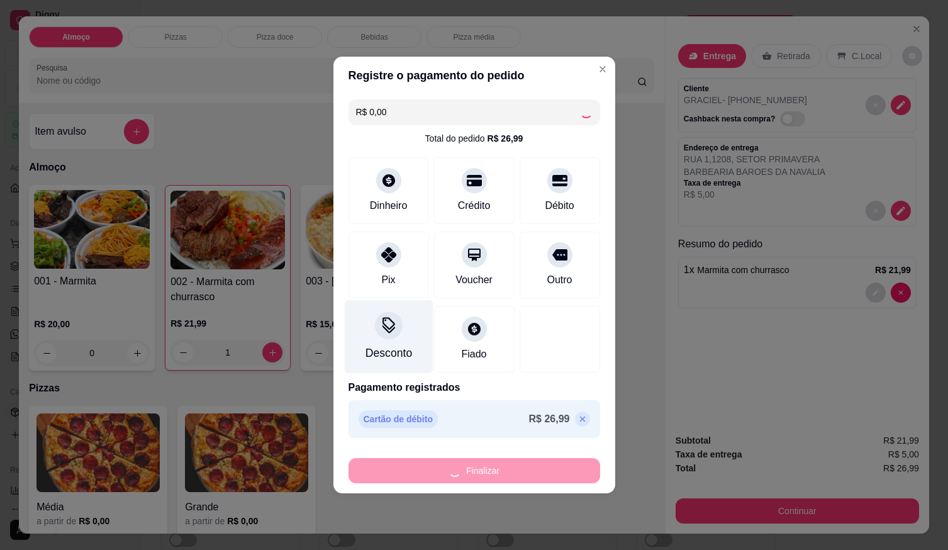
type input "0"
type input "-R$ 26,99"
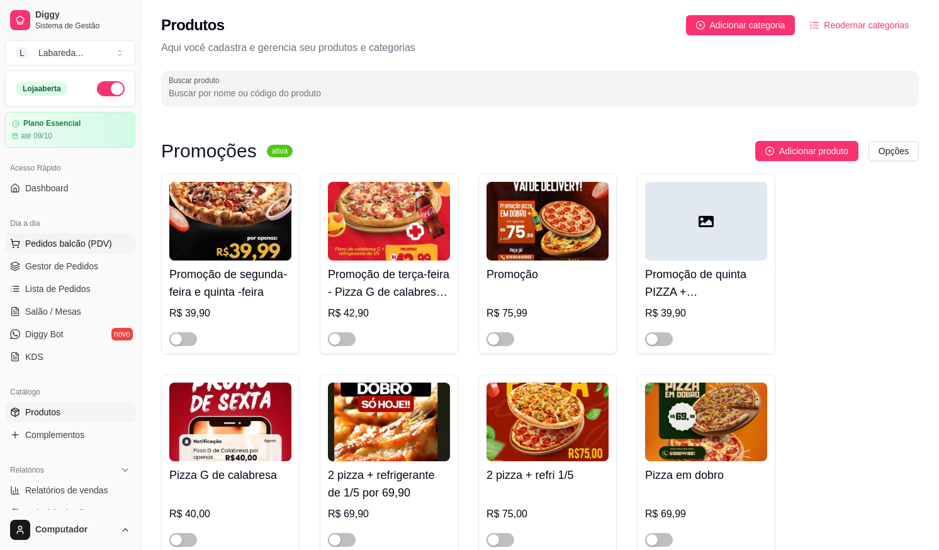
click at [64, 240] on span "Pedidos balcão (PDV)" at bounding box center [68, 243] width 87 height 13
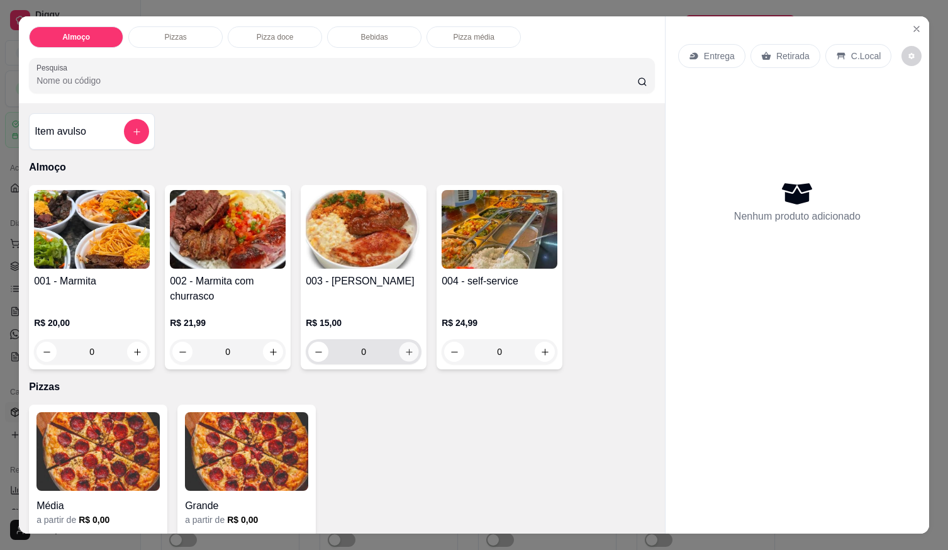
click at [406, 349] on icon "increase-product-quantity" at bounding box center [409, 352] width 6 height 6
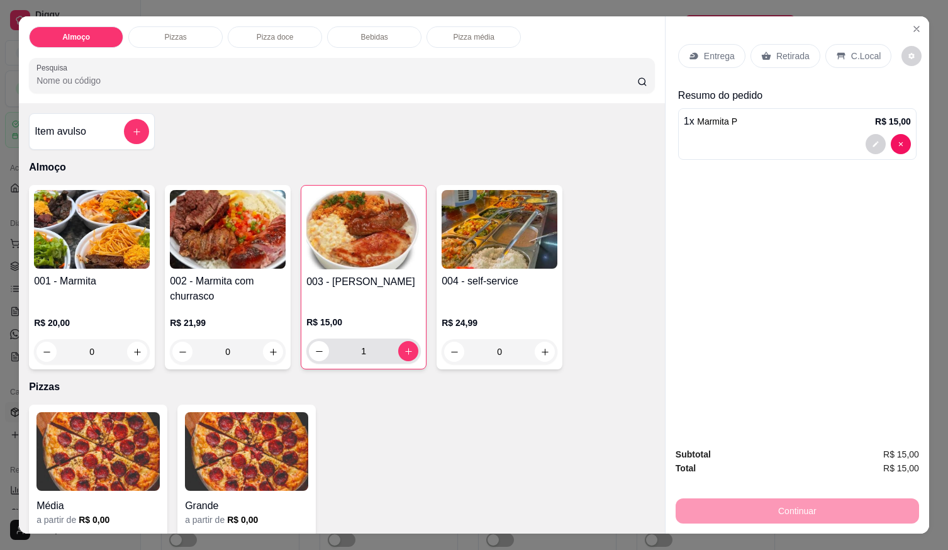
click at [306, 349] on div "1" at bounding box center [363, 351] width 115 height 25
click at [316, 348] on icon "decrease-product-quantity" at bounding box center [319, 351] width 9 height 9
type input "0"
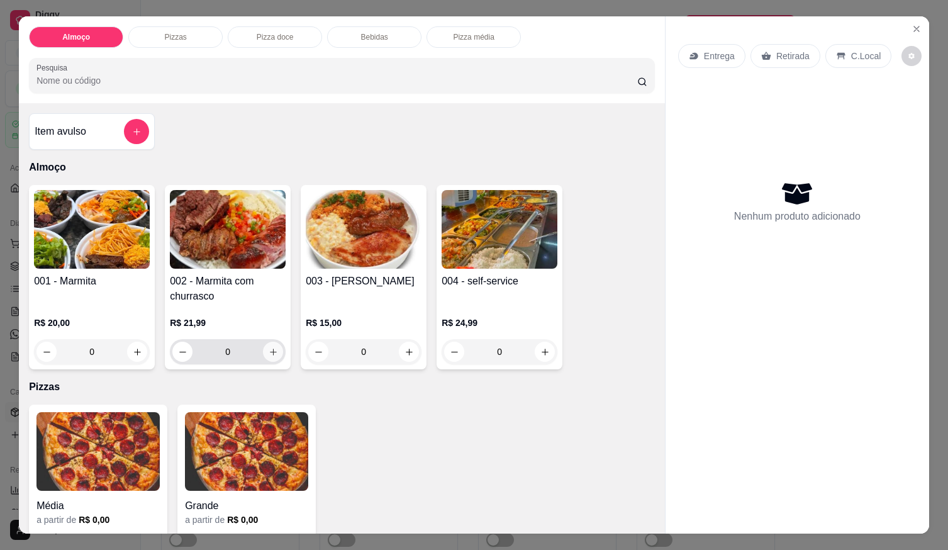
click at [276, 349] on button "increase-product-quantity" at bounding box center [273, 352] width 20 height 20
type input "1"
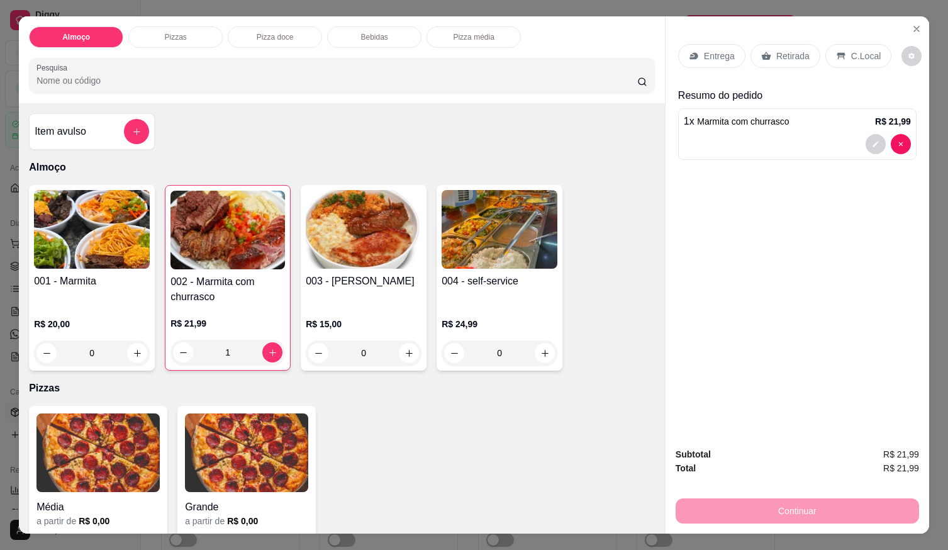
click at [719, 55] on p "Entrega" at bounding box center [719, 56] width 31 height 13
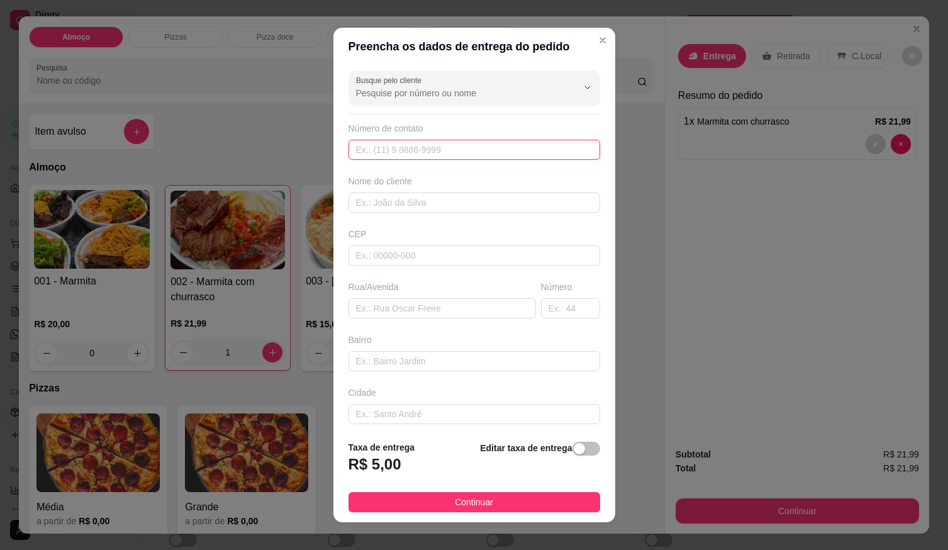
click at [474, 152] on input "text" at bounding box center [475, 150] width 252 height 20
type input "[PHONE_NUMBER]"
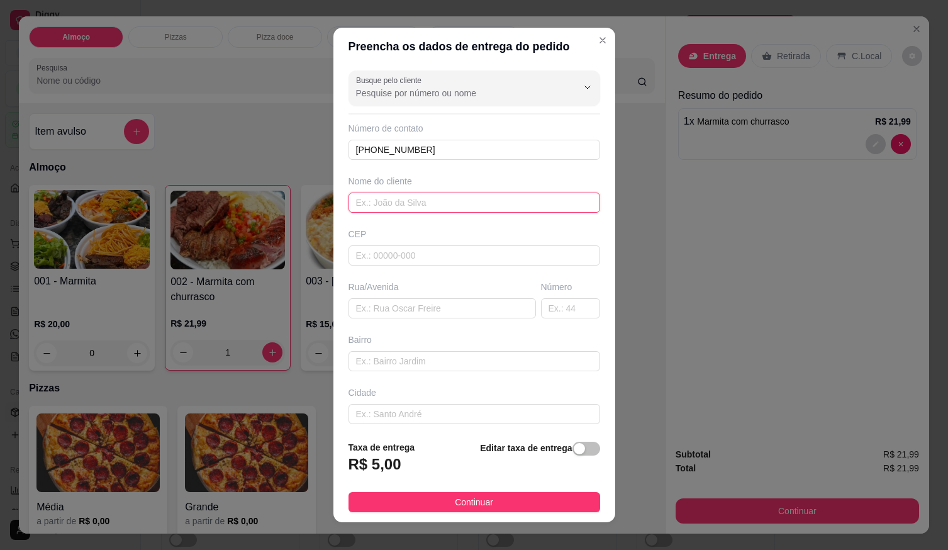
click at [503, 208] on input "text" at bounding box center [475, 203] width 252 height 20
type input "k"
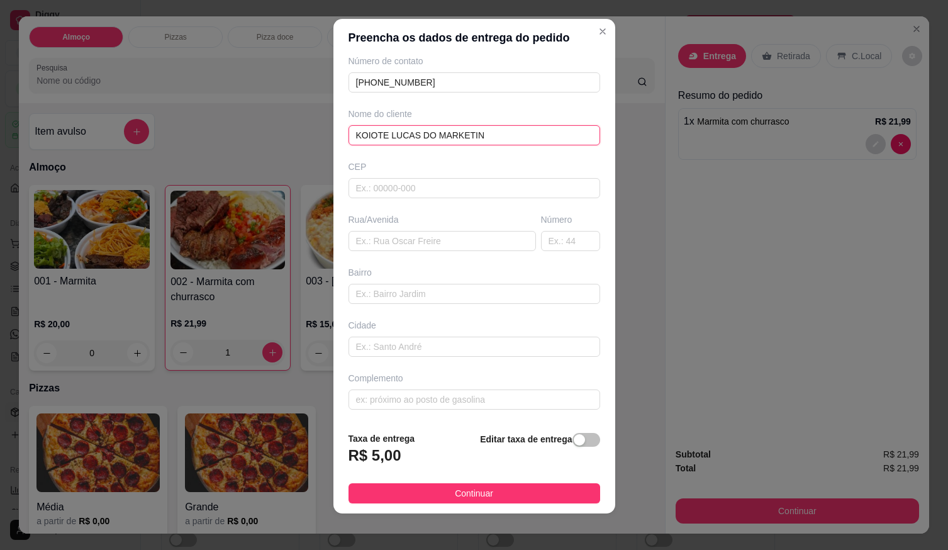
scroll to position [13, 0]
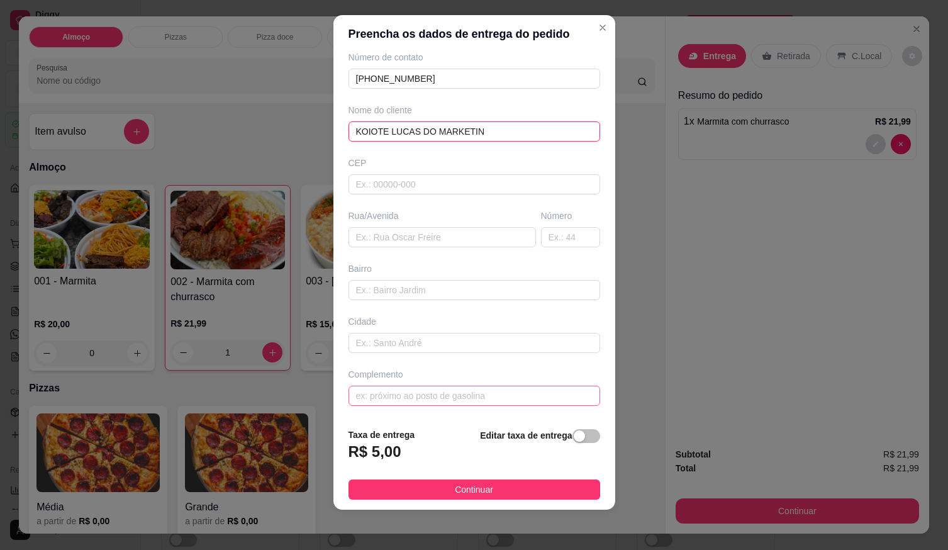
type input "KOIOTE LUCAS DO MARKETIN"
drag, startPoint x: 429, startPoint y: 390, endPoint x: 426, endPoint y: 361, distance: 29.7
click at [429, 391] on input "text" at bounding box center [475, 396] width 252 height 20
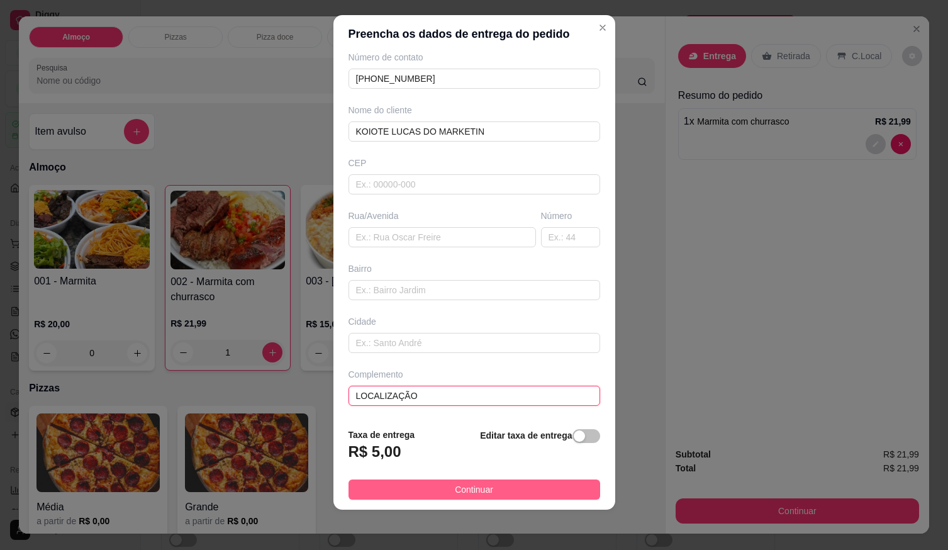
type input "LOCALIZAÇÃO"
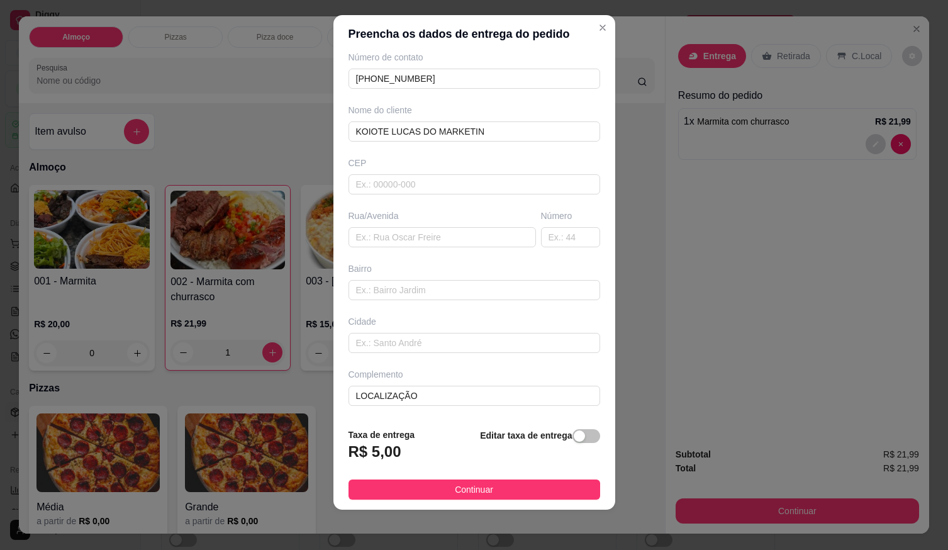
click at [495, 495] on button "Continuar" at bounding box center [475, 490] width 252 height 20
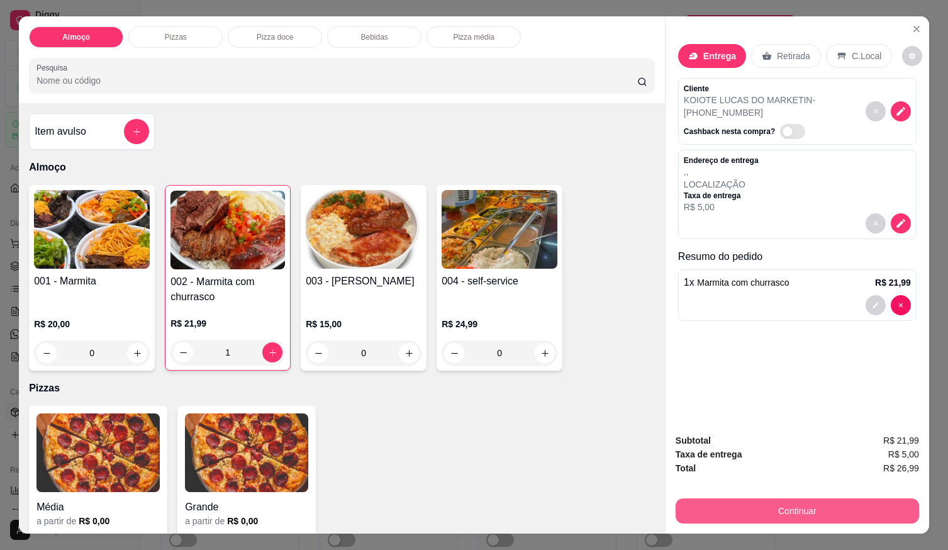
click at [697, 502] on button "Continuar" at bounding box center [798, 510] width 244 height 25
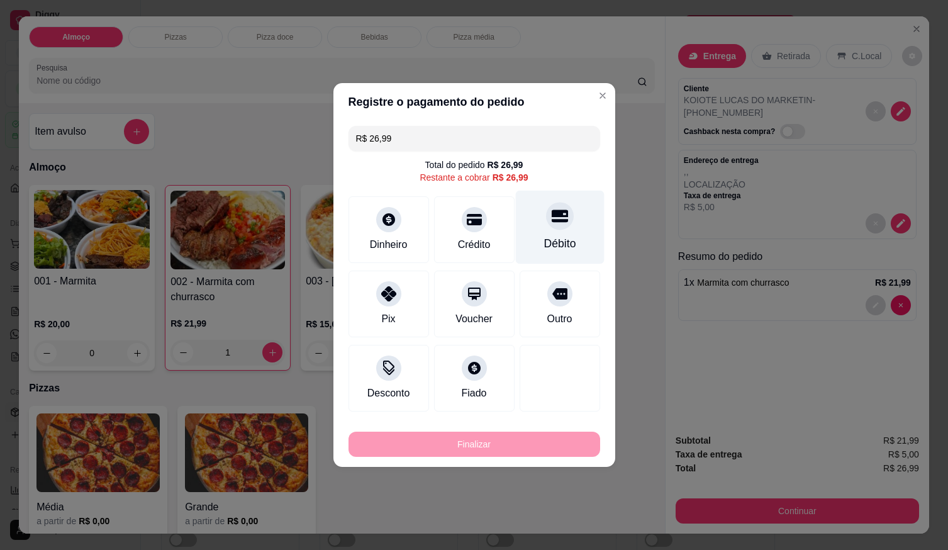
click at [566, 241] on div "Débito" at bounding box center [560, 243] width 32 height 16
type input "R$ 0,00"
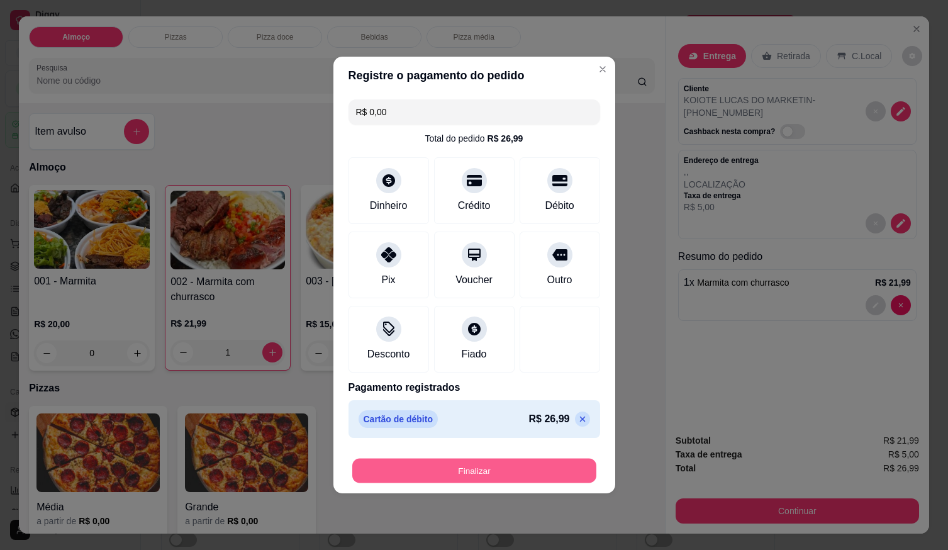
click at [511, 470] on button "Finalizar" at bounding box center [474, 471] width 244 height 25
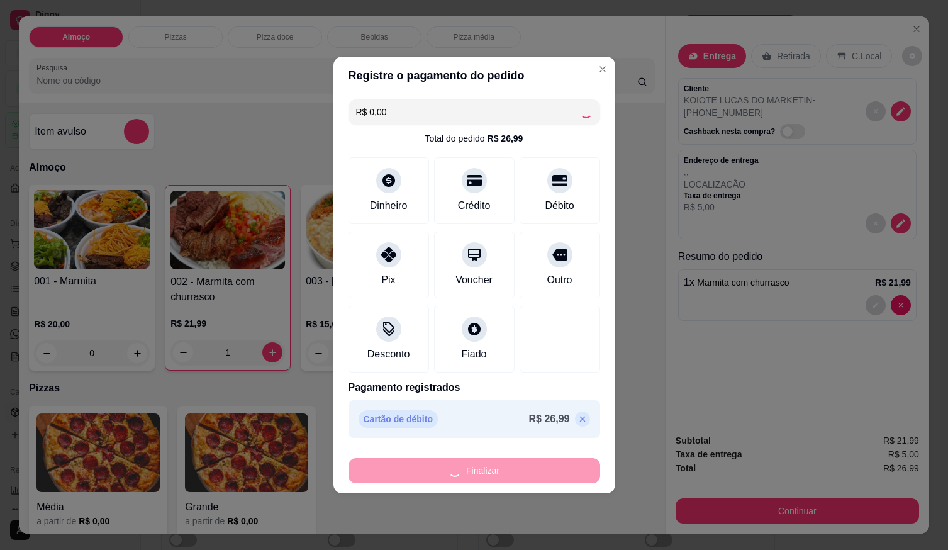
type input "0"
type input "-R$ 26,99"
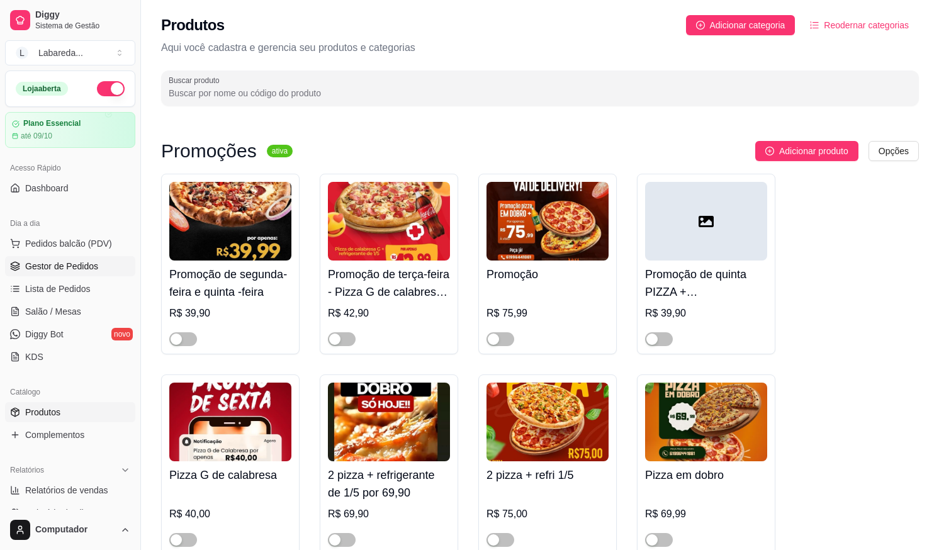
click at [45, 264] on span "Gestor de Pedidos" at bounding box center [61, 266] width 73 height 13
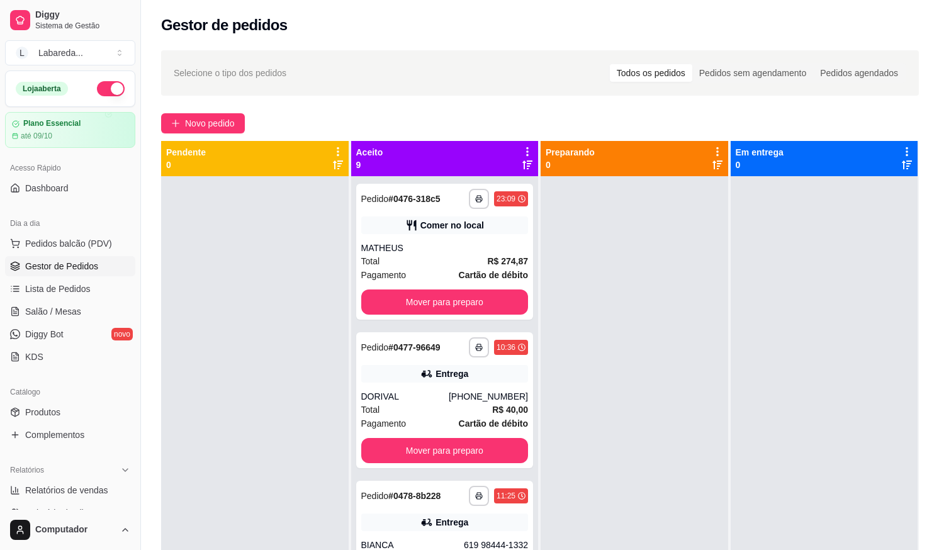
click at [201, 110] on div "**********" at bounding box center [540, 374] width 798 height 663
click at [201, 116] on button "Novo pedido" at bounding box center [203, 123] width 84 height 20
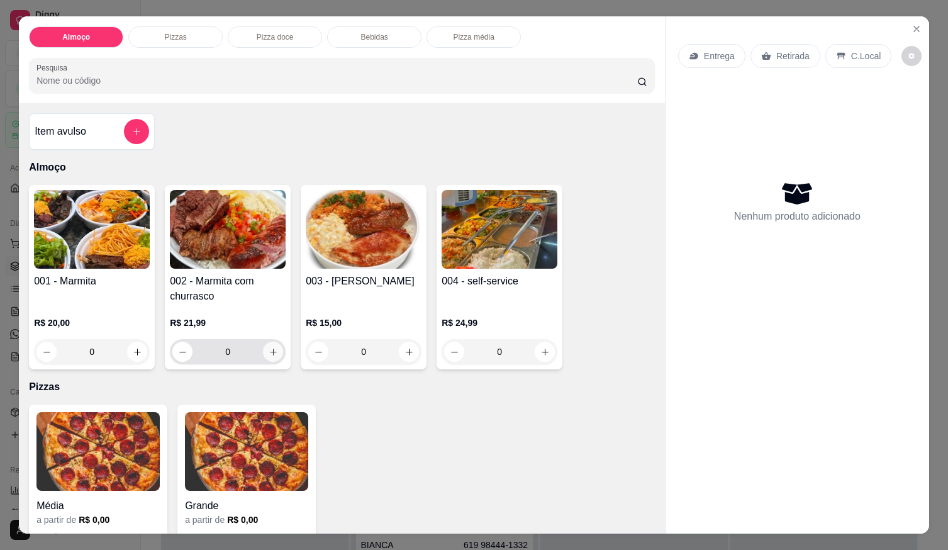
click at [269, 352] on button "increase-product-quantity" at bounding box center [273, 352] width 20 height 20
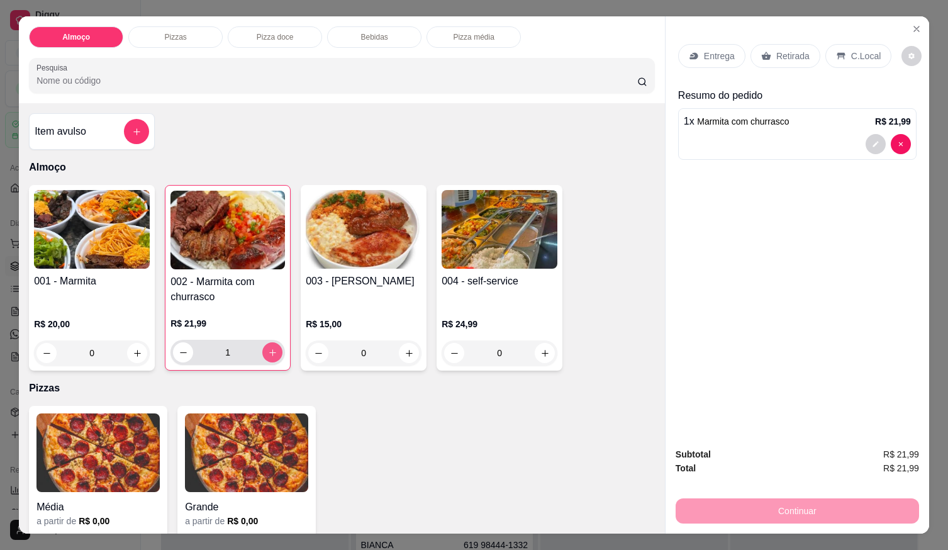
click at [269, 350] on icon "increase-product-quantity" at bounding box center [272, 352] width 9 height 9
type input "4"
click at [724, 52] on div "Entrega" at bounding box center [711, 56] width 67 height 24
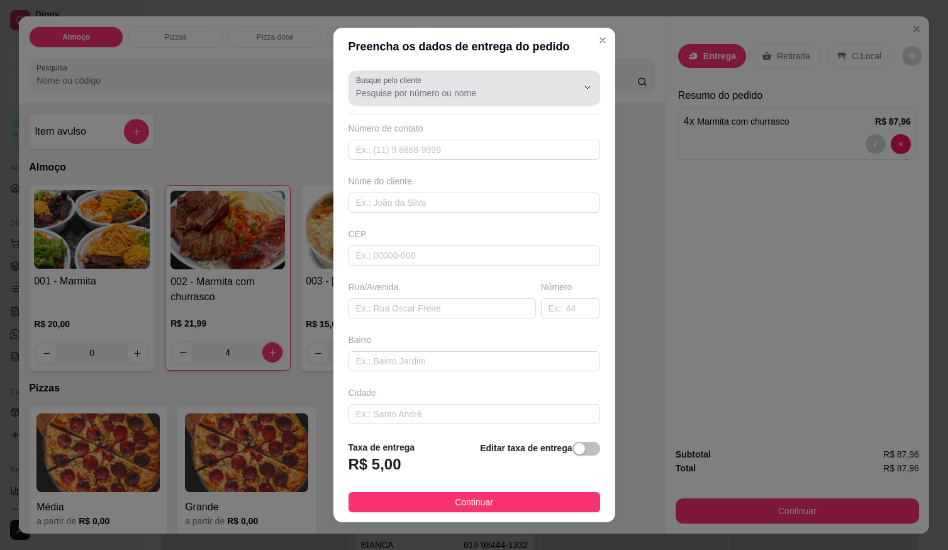
click at [502, 94] on input "Busque pelo cliente" at bounding box center [456, 93] width 201 height 13
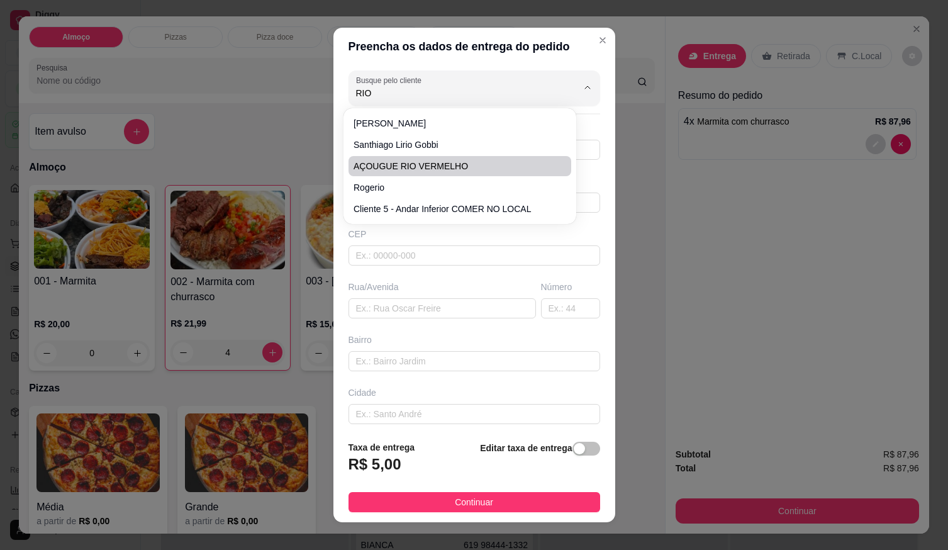
click at [428, 160] on li "AÇOUGUE RIO VERMELHO" at bounding box center [460, 166] width 223 height 20
type input "AÇOUGUE RIO VERMELHO"
type input "61996769279"
type input "AÇOUGUE RIO VERMELHO"
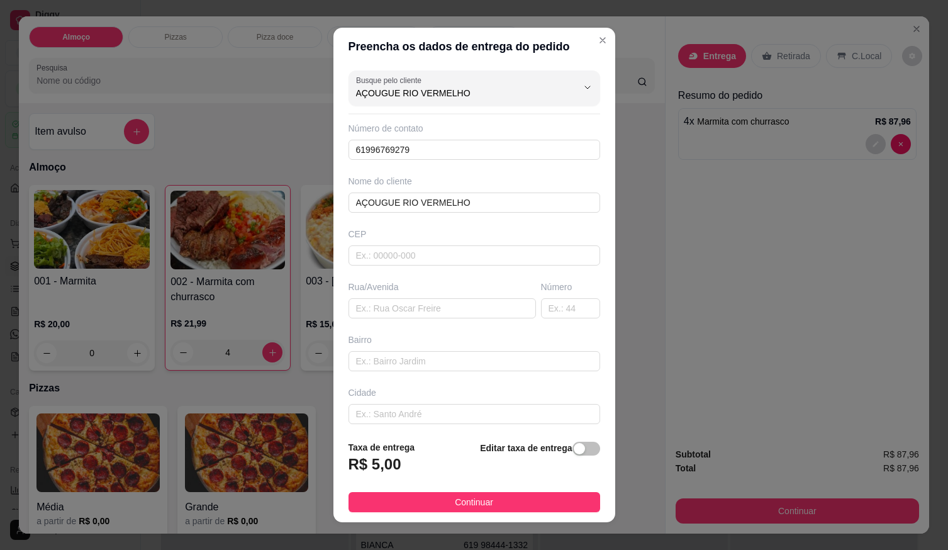
type input "AÇOUGUE RIO VERMELHO"
click at [436, 496] on button "Continuar" at bounding box center [475, 502] width 252 height 20
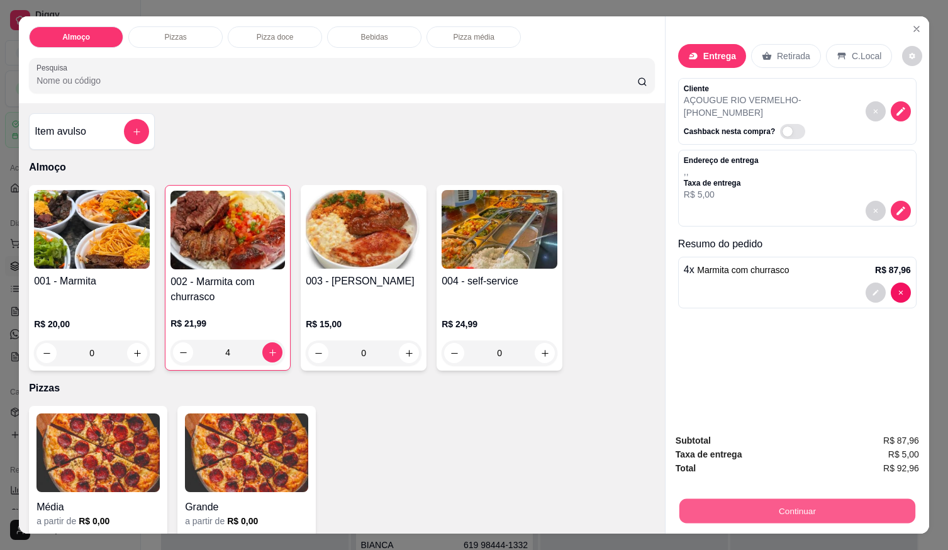
click at [845, 507] on button "Continuar" at bounding box center [798, 510] width 236 height 25
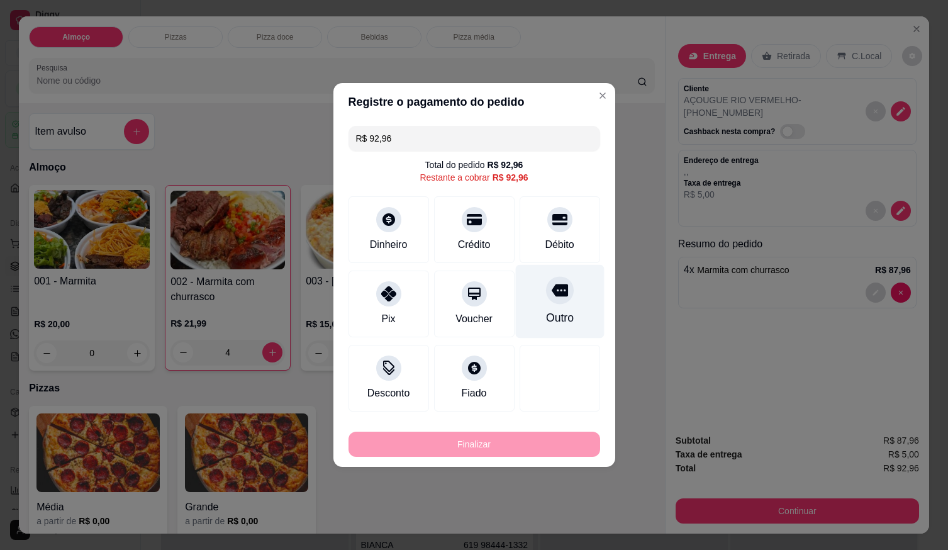
click at [556, 237] on div "Débito" at bounding box center [559, 244] width 29 height 15
type input "R$ 0,00"
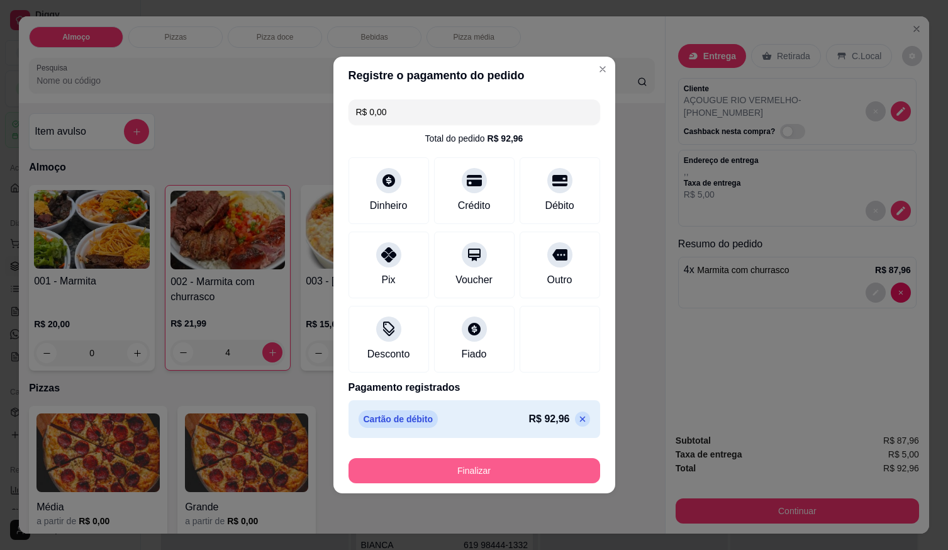
click at [516, 480] on button "Finalizar" at bounding box center [475, 470] width 252 height 25
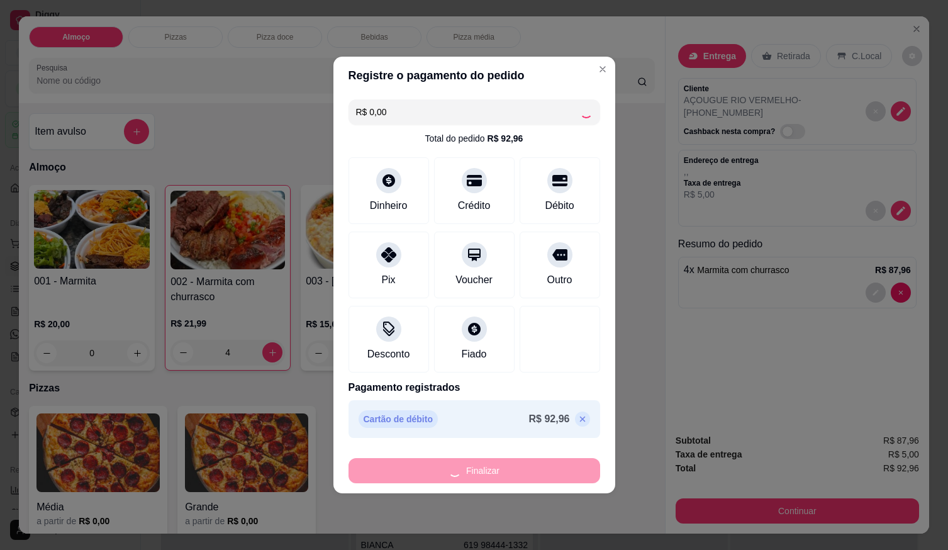
type input "0"
type input "-R$ 92,96"
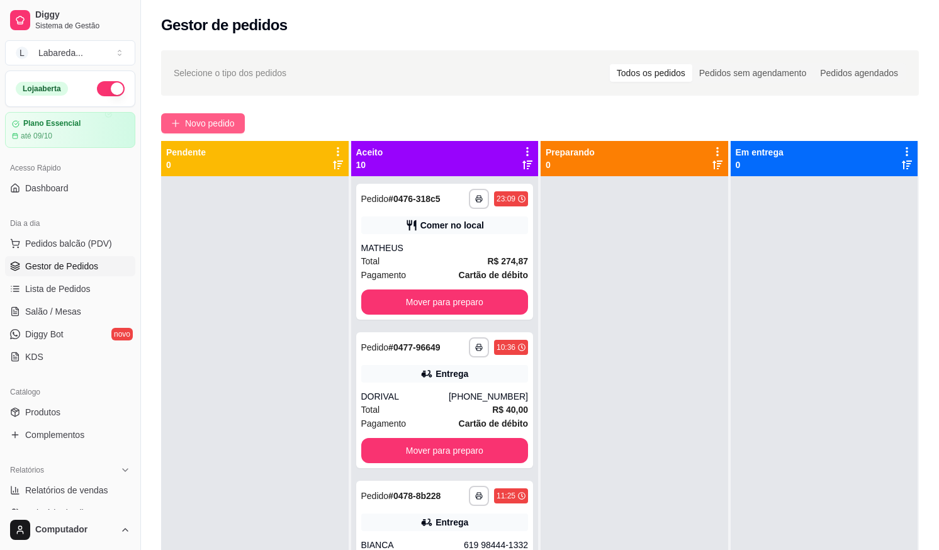
click at [216, 124] on span "Novo pedido" at bounding box center [210, 123] width 50 height 14
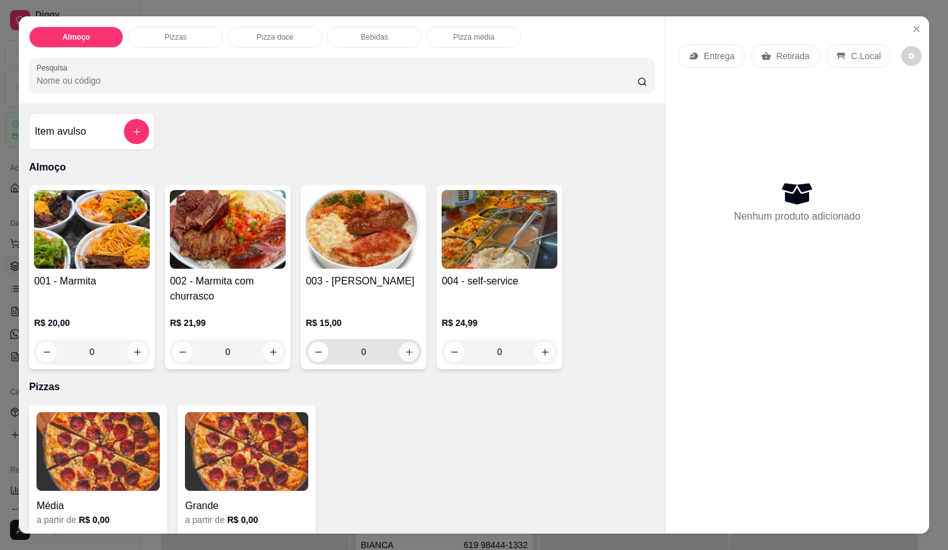
click at [400, 349] on button "increase-product-quantity" at bounding box center [410, 352] width 20 height 20
type input "1"
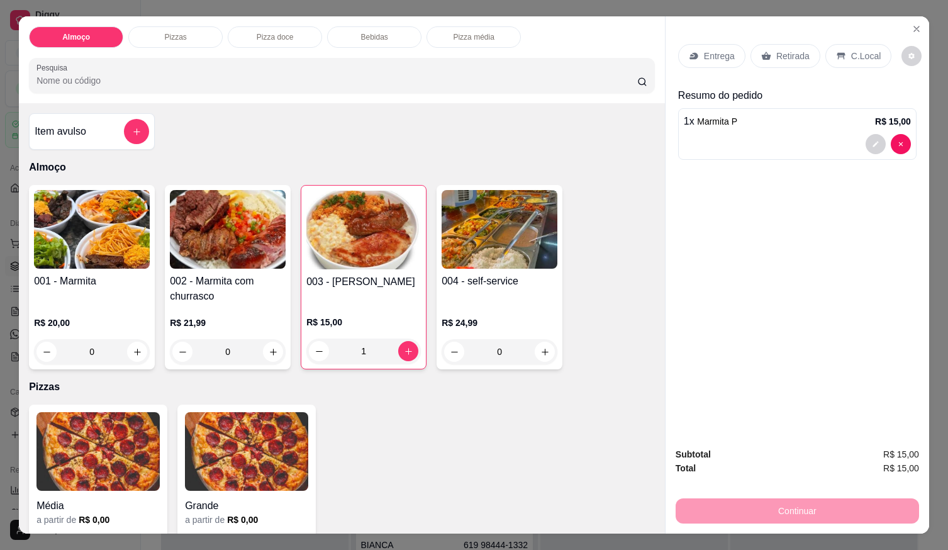
click at [713, 44] on div "Entrega" at bounding box center [711, 56] width 67 height 24
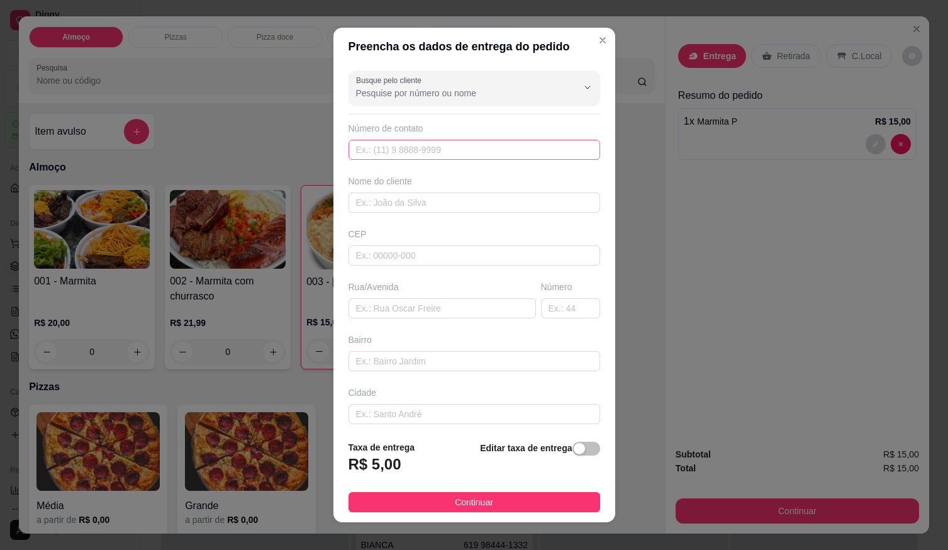
drag, startPoint x: 492, startPoint y: 130, endPoint x: 485, endPoint y: 143, distance: 14.4
click at [489, 133] on div "Número de contato" at bounding box center [475, 128] width 252 height 13
click at [482, 148] on input "text" at bounding box center [475, 150] width 252 height 20
click at [377, 206] on input "text" at bounding box center [475, 203] width 252 height 20
type input "EDUARDA"
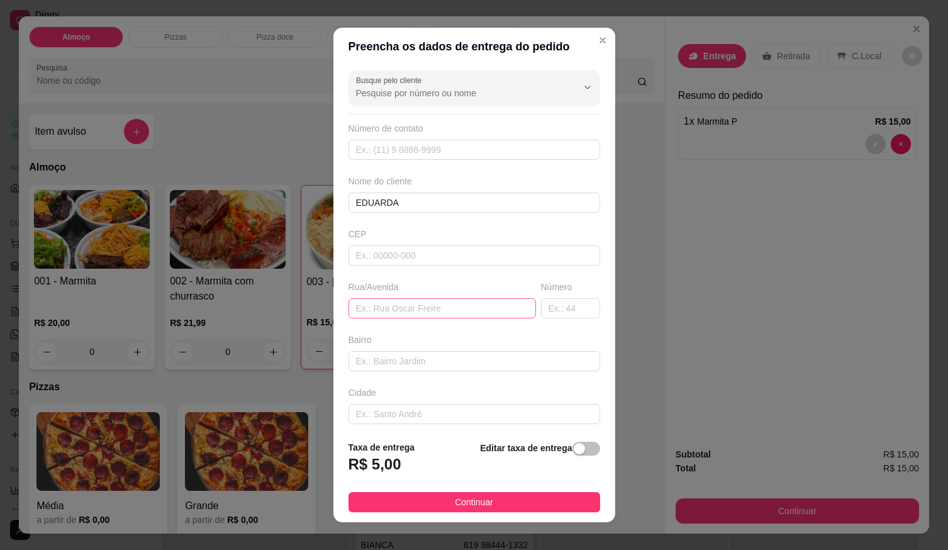
drag, startPoint x: 424, startPoint y: 297, endPoint x: 431, endPoint y: 304, distance: 10.2
click at [425, 298] on div "Rua/Avenida" at bounding box center [442, 300] width 193 height 38
click at [437, 316] on input "text" at bounding box center [443, 308] width 188 height 20
click at [438, 313] on input "text" at bounding box center [443, 308] width 188 height 20
type input "RUA DO MERCADO"
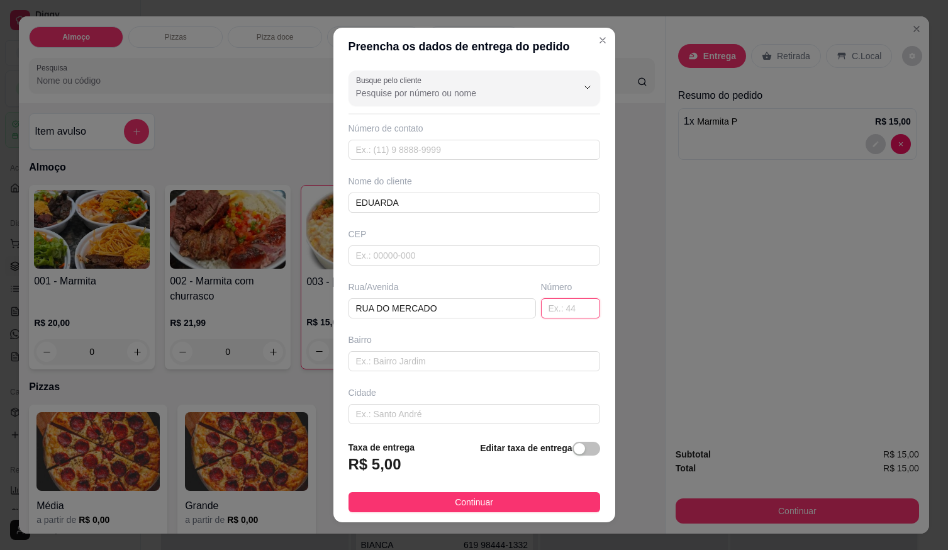
click at [541, 313] on input "text" at bounding box center [570, 308] width 59 height 20
type input "31"
click at [530, 356] on input "text" at bounding box center [475, 361] width 252 height 20
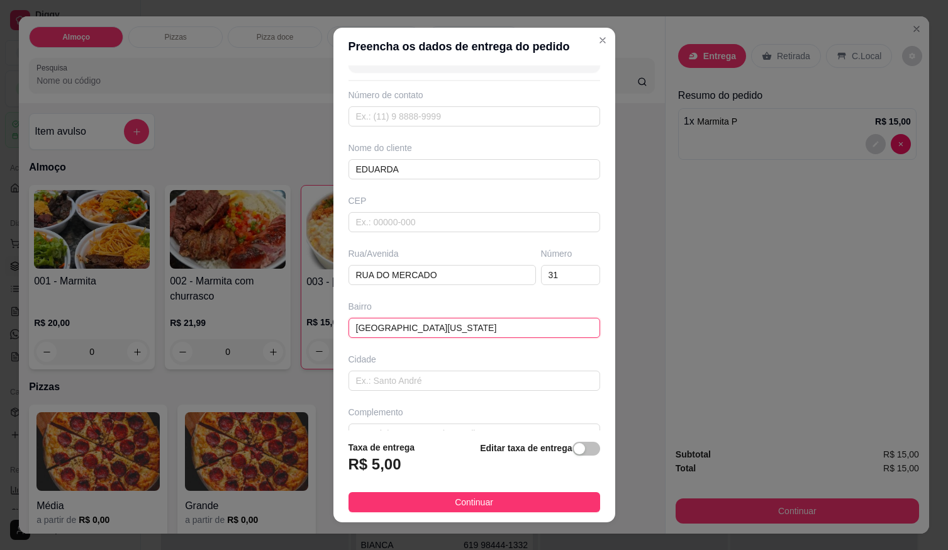
scroll to position [59, 0]
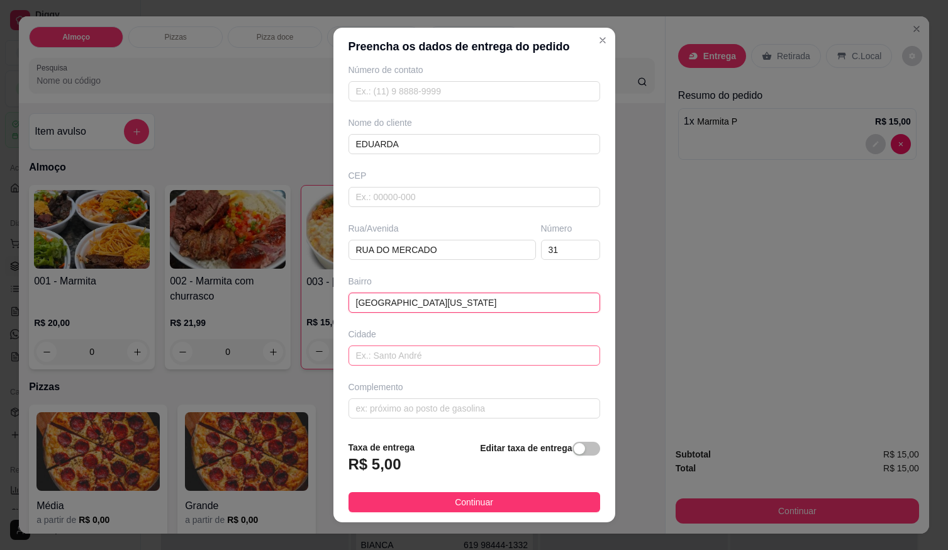
type input "[GEOGRAPHIC_DATA][US_STATE]"
click at [458, 359] on input "text" at bounding box center [475, 355] width 252 height 20
type input "EM FRENTE AO COLEGIO LEONIDAS"
click at [486, 507] on button "Continuar" at bounding box center [475, 502] width 252 height 20
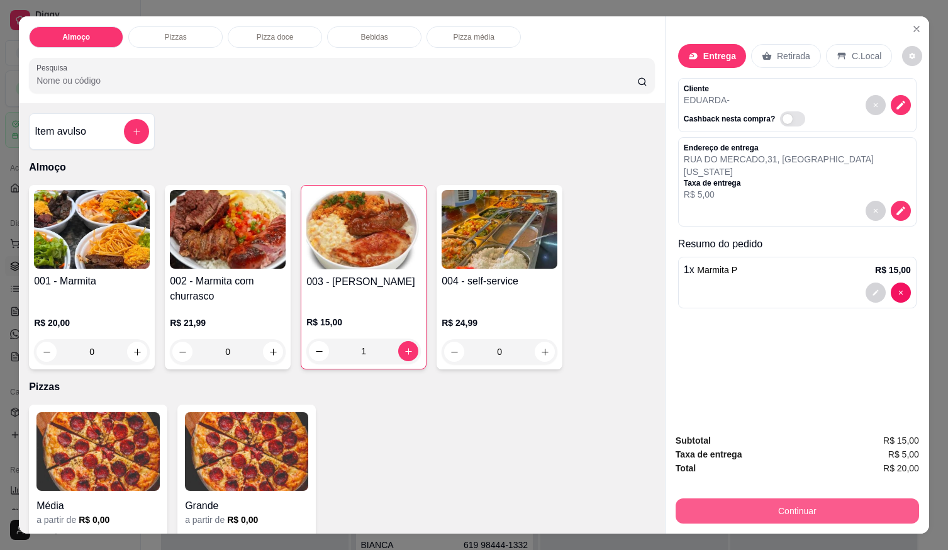
click at [739, 508] on button "Continuar" at bounding box center [798, 510] width 244 height 25
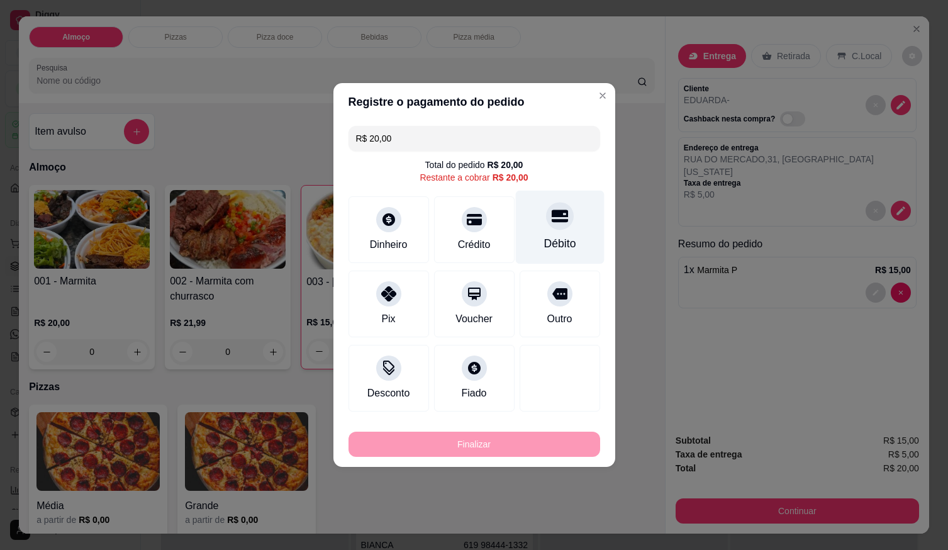
click at [558, 229] on div "Débito" at bounding box center [559, 228] width 89 height 74
type input "R$ 0,00"
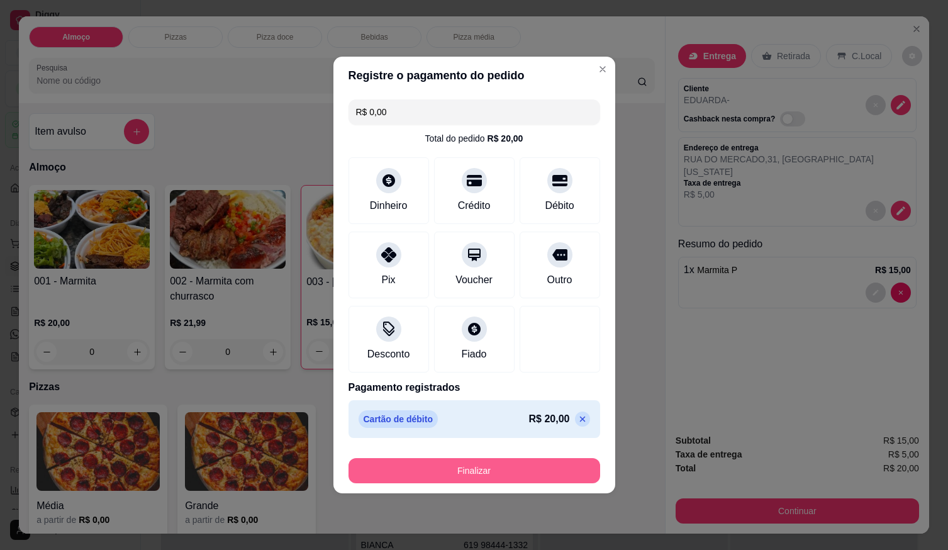
click at [507, 462] on button "Finalizar" at bounding box center [475, 470] width 252 height 25
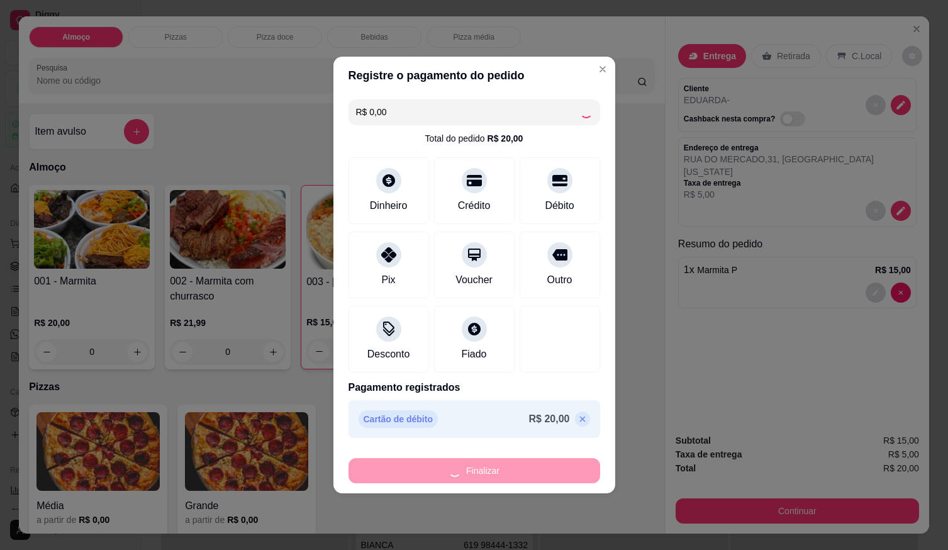
type input "0"
type input "-R$ 20,00"
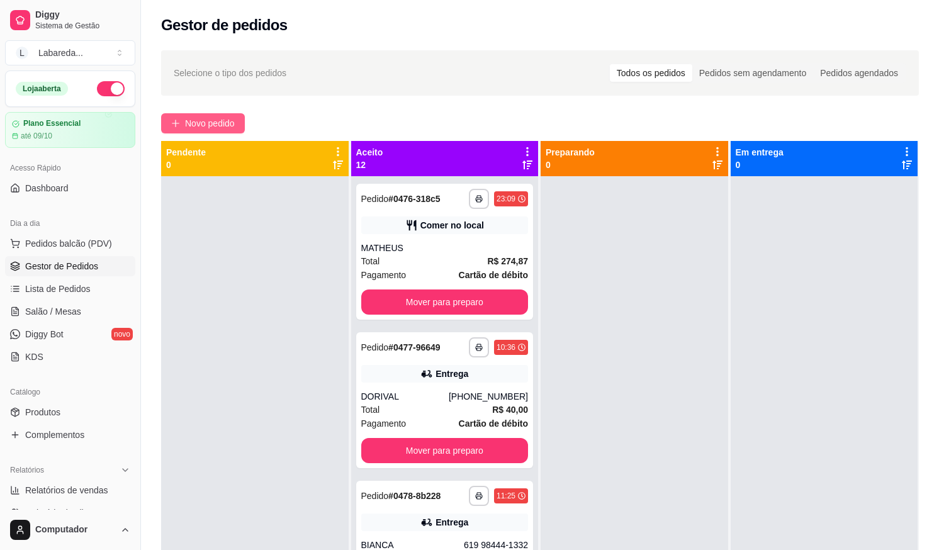
click at [220, 117] on button "Novo pedido" at bounding box center [203, 123] width 84 height 20
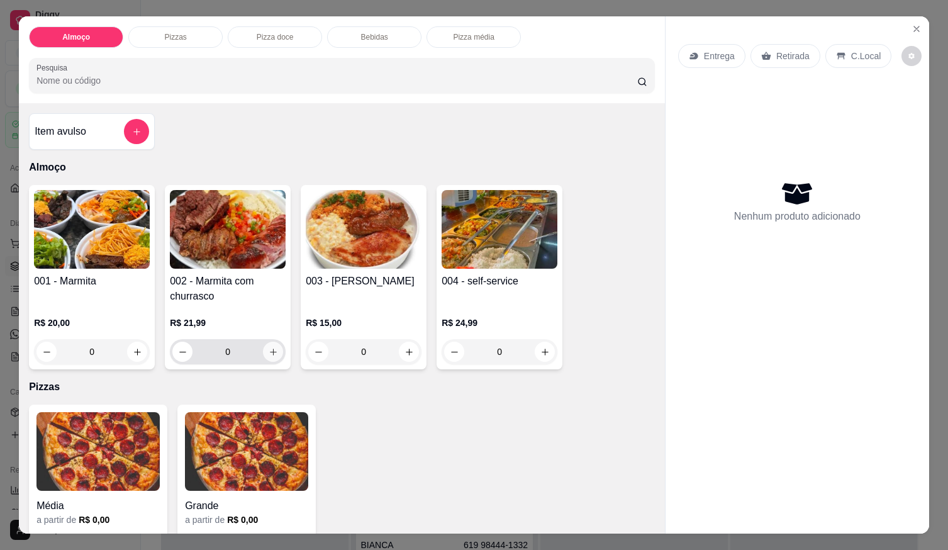
click at [274, 345] on button "increase-product-quantity" at bounding box center [273, 352] width 20 height 20
type input "1"
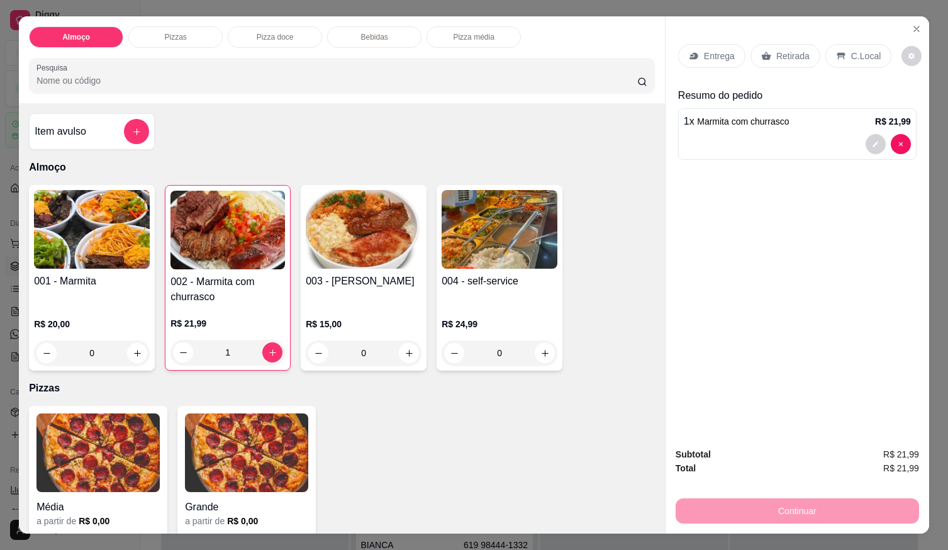
click at [700, 63] on div "Entrega" at bounding box center [711, 56] width 67 height 24
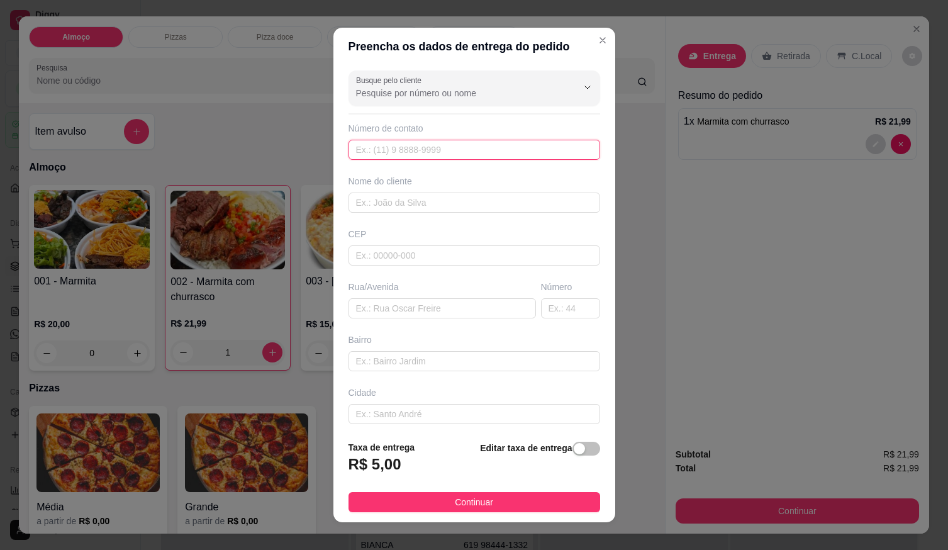
click at [529, 150] on input "text" at bounding box center [475, 150] width 252 height 20
type input "[PHONE_NUMBER]"
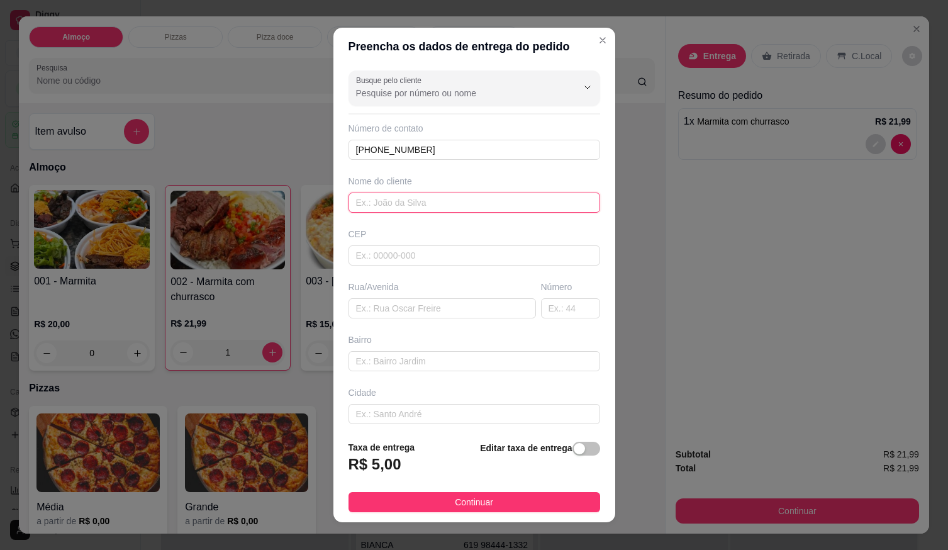
click at [447, 193] on input "text" at bounding box center [475, 203] width 252 height 20
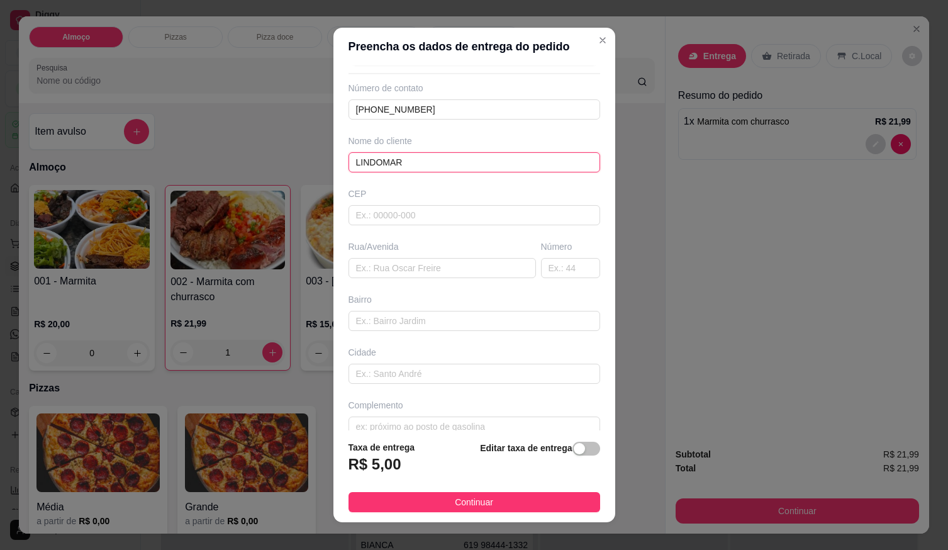
scroll to position [59, 0]
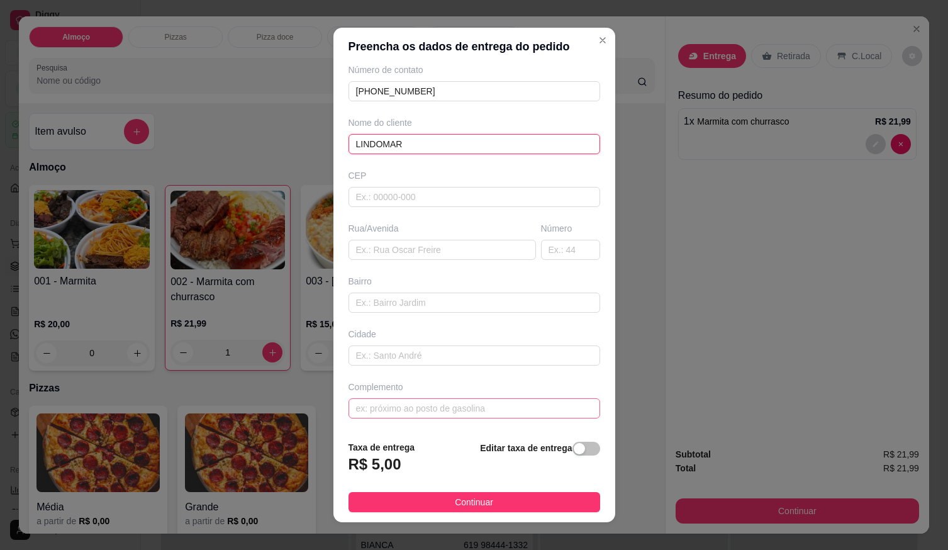
type input "LINDOMAR"
click at [427, 418] on input "text" at bounding box center [475, 408] width 252 height 20
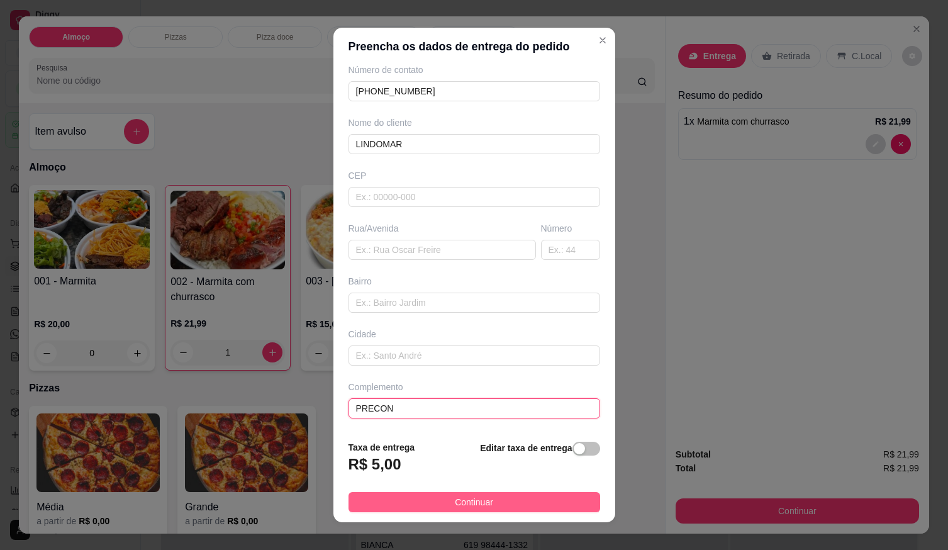
type input "PRECON"
click at [455, 505] on span "Continuar" at bounding box center [474, 502] width 38 height 14
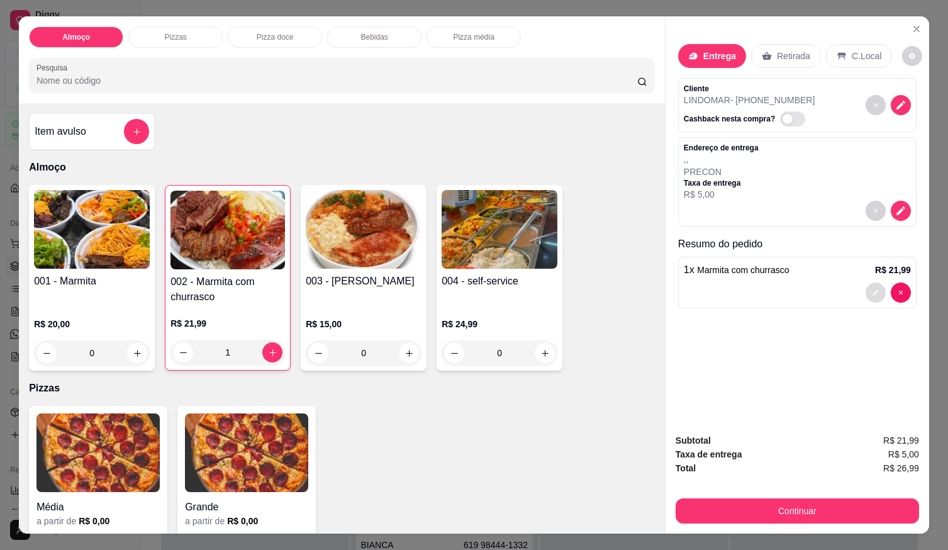
click at [876, 286] on button "decrease-product-quantity" at bounding box center [876, 293] width 20 height 20
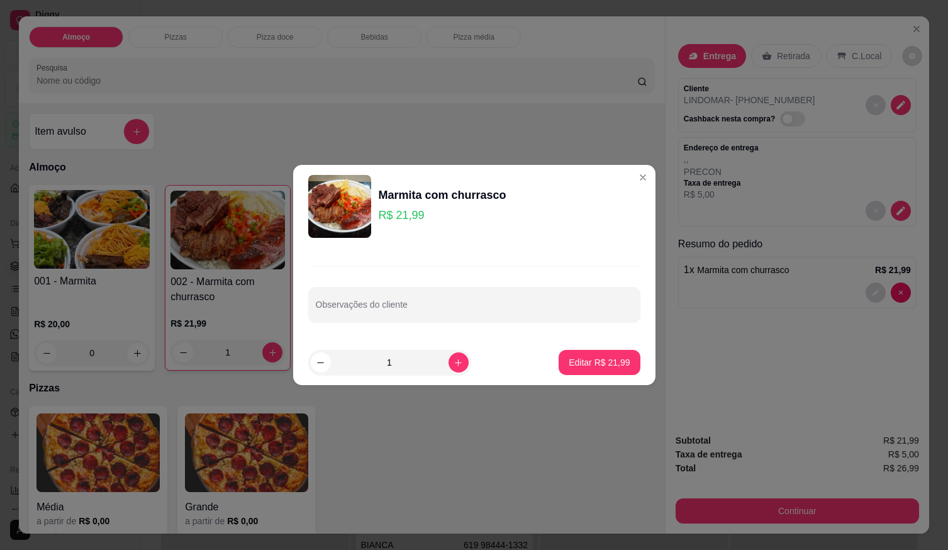
click at [499, 323] on div "Observações do cliente" at bounding box center [474, 294] width 362 height 92
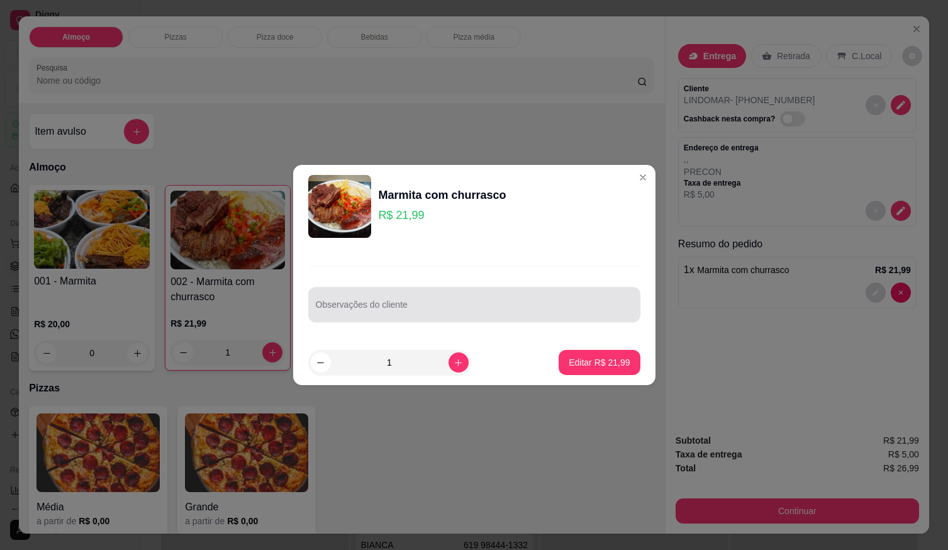
click at [414, 308] on input "Observações do cliente" at bounding box center [474, 309] width 317 height 13
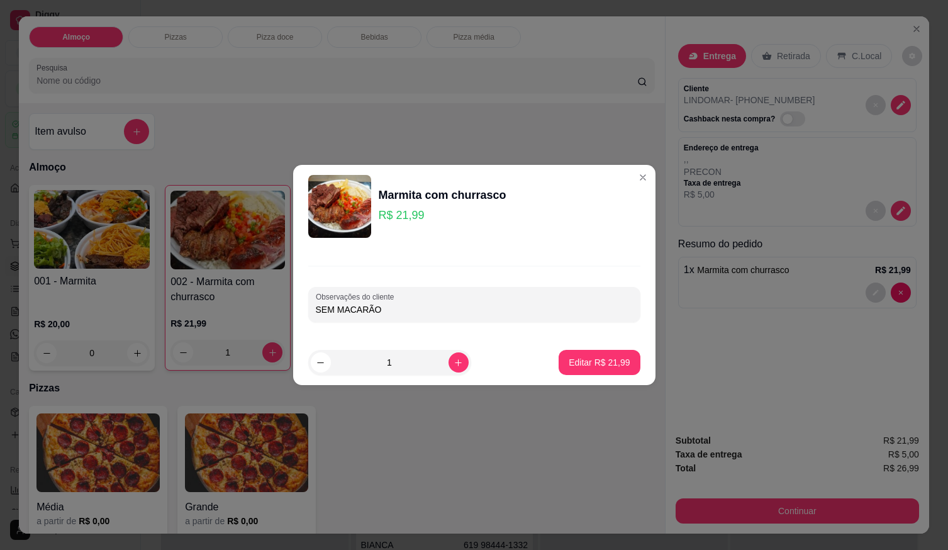
type input "SEM MACARÃO"
click at [586, 361] on p "Editar R$ 21,99" at bounding box center [599, 362] width 59 height 12
type input "0"
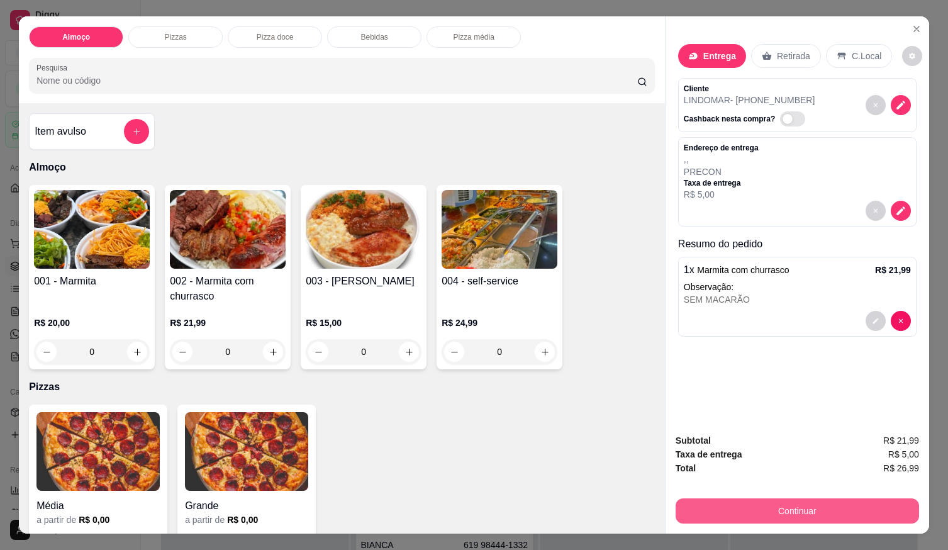
click at [721, 512] on button "Continuar" at bounding box center [798, 510] width 244 height 25
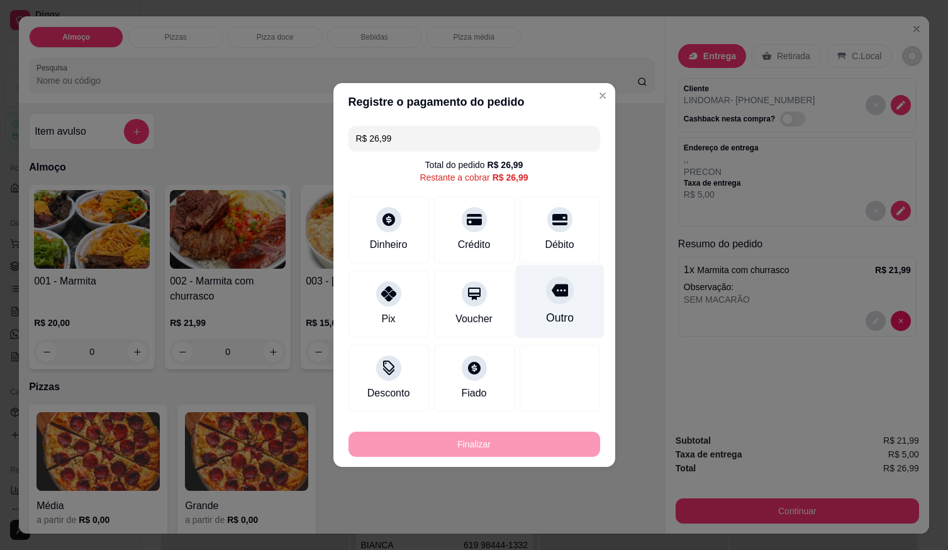
drag, startPoint x: 548, startPoint y: 226, endPoint x: 554, endPoint y: 269, distance: 43.4
click at [551, 230] on div "Débito" at bounding box center [560, 229] width 81 height 67
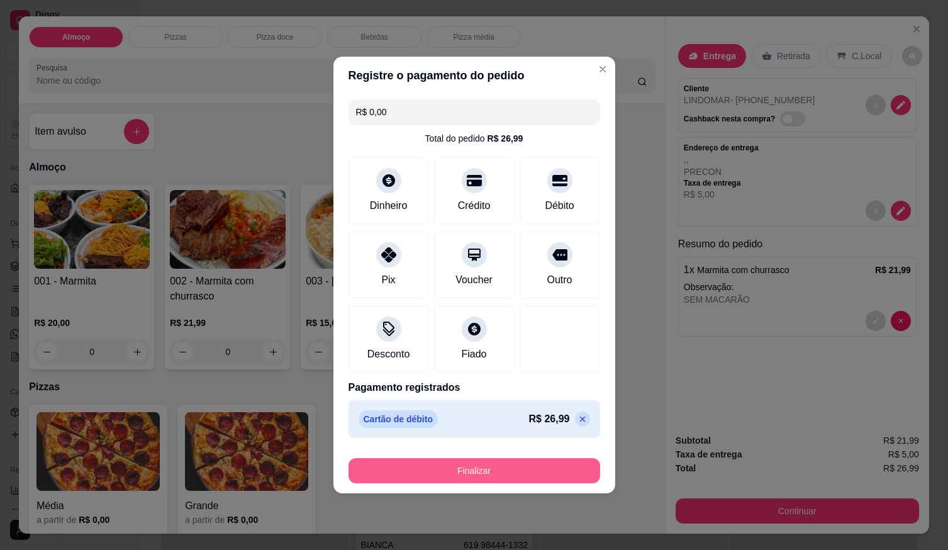
click at [531, 478] on button "Finalizar" at bounding box center [475, 470] width 252 height 25
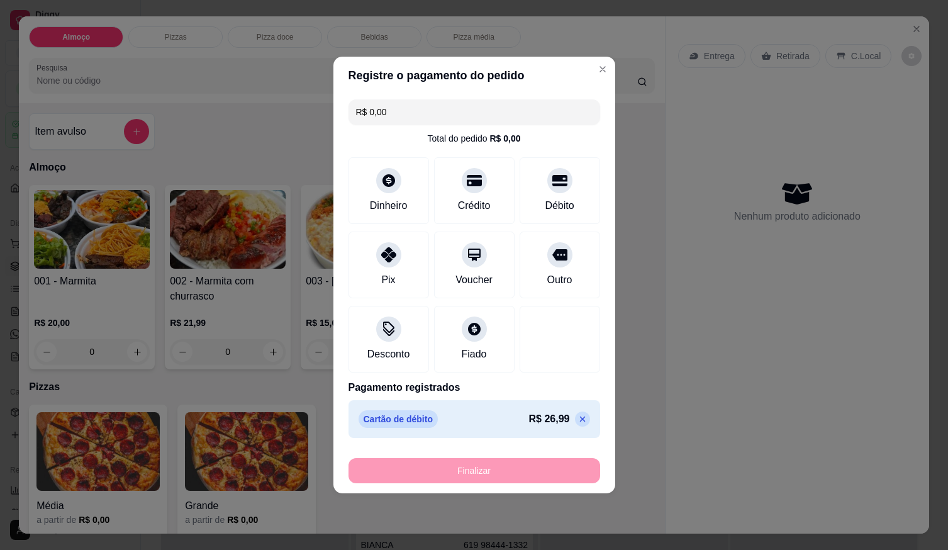
type input "-R$ 26,99"
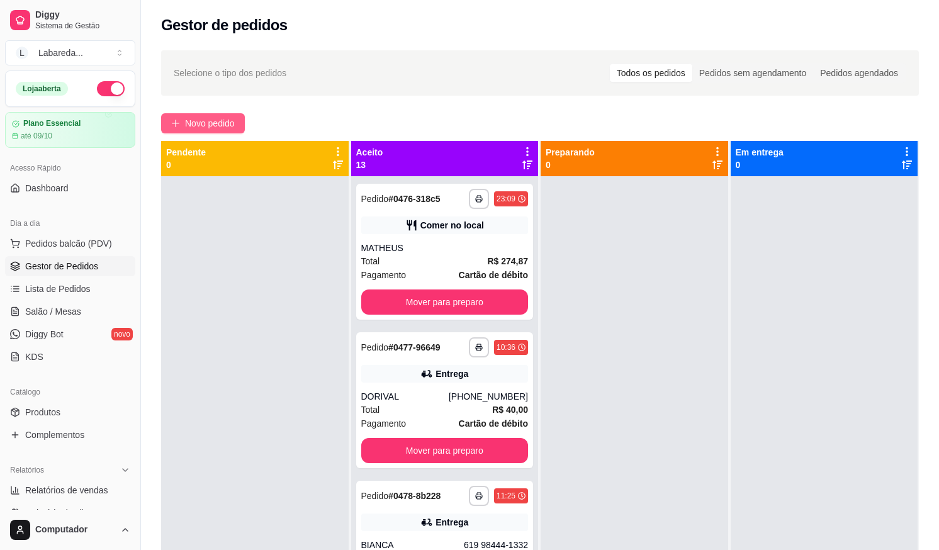
click at [228, 121] on span "Novo pedido" at bounding box center [210, 123] width 50 height 14
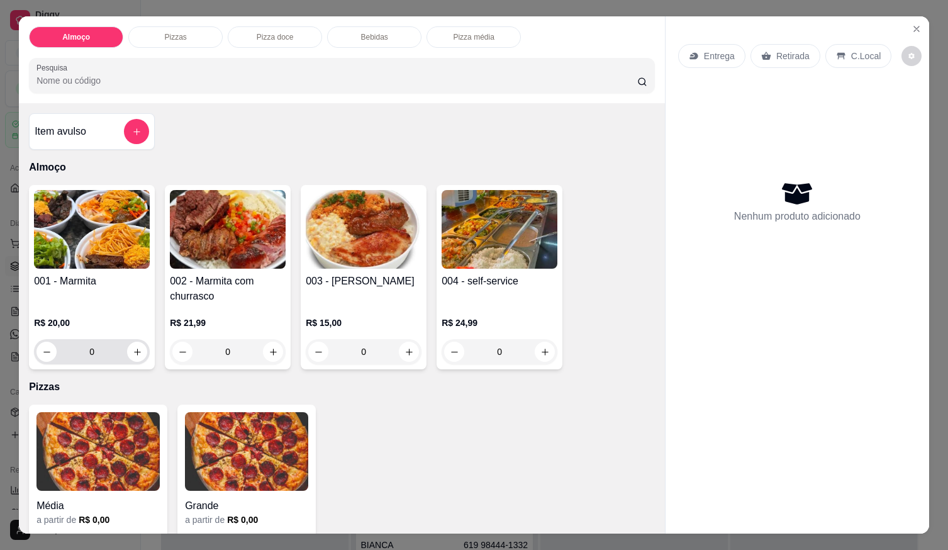
click at [135, 349] on icon "increase-product-quantity" at bounding box center [137, 351] width 9 height 9
type input "1"
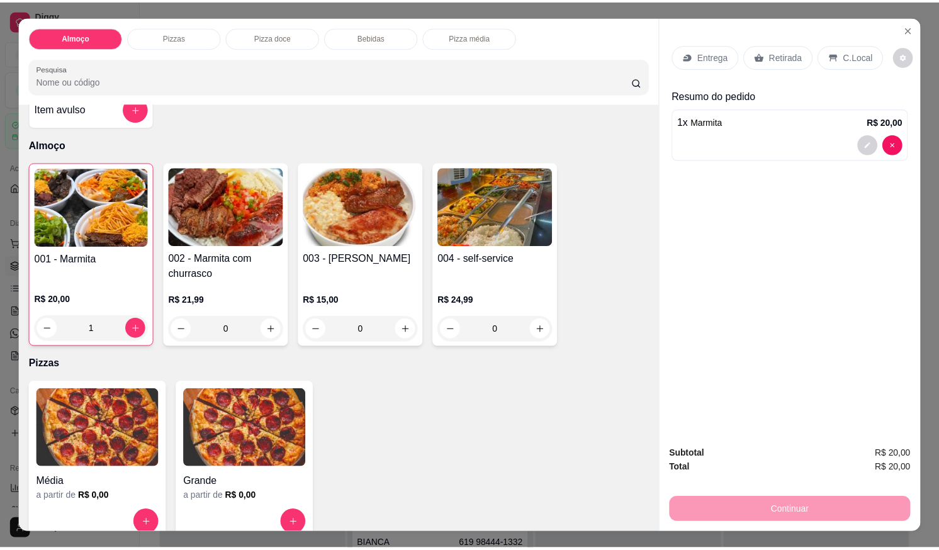
scroll to position [63, 0]
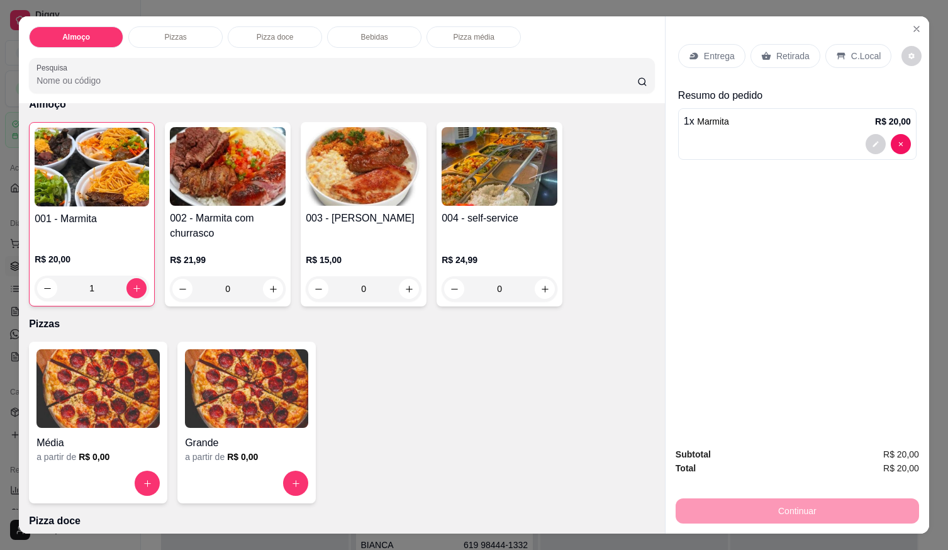
click at [722, 144] on div at bounding box center [797, 144] width 227 height 20
click at [912, 28] on icon "Close" at bounding box center [917, 29] width 10 height 10
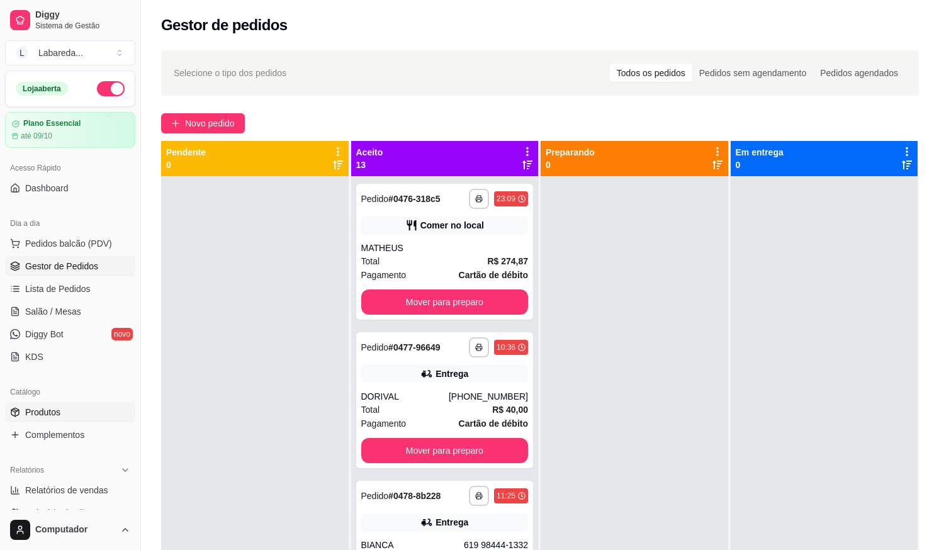
click at [36, 415] on span "Produtos" at bounding box center [42, 412] width 35 height 13
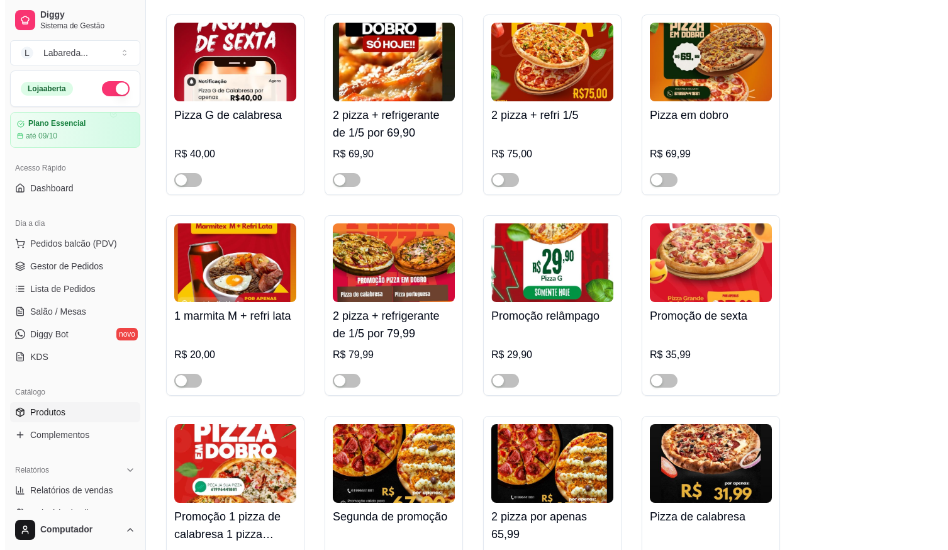
scroll to position [503, 0]
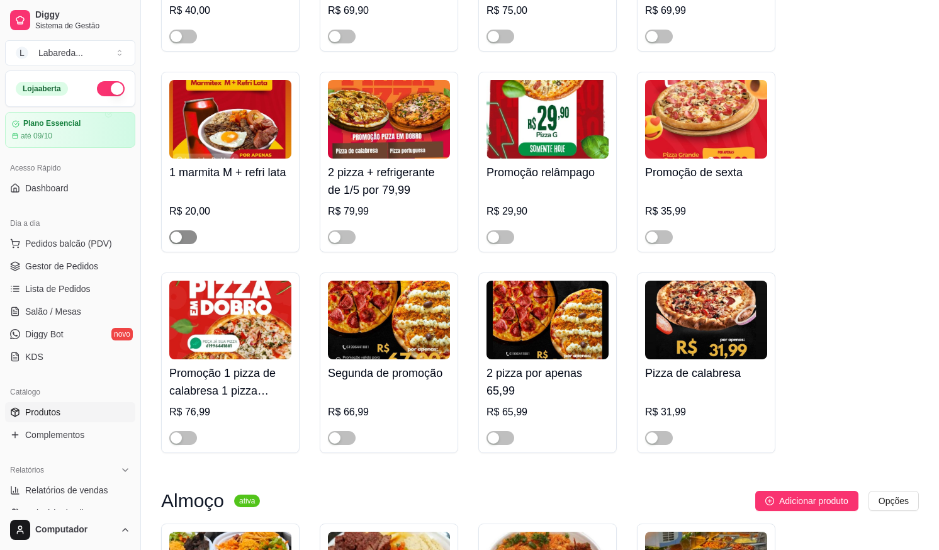
click at [173, 242] on div "button" at bounding box center [176, 237] width 11 height 11
click at [81, 242] on span "Pedidos balcão (PDV)" at bounding box center [68, 243] width 87 height 13
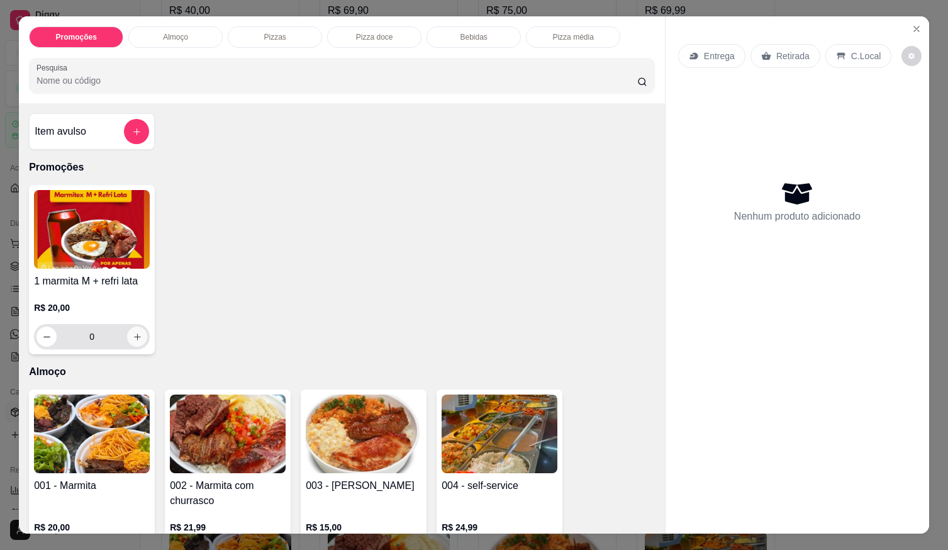
click at [133, 336] on icon "increase-product-quantity" at bounding box center [137, 336] width 9 height 9
type input "1"
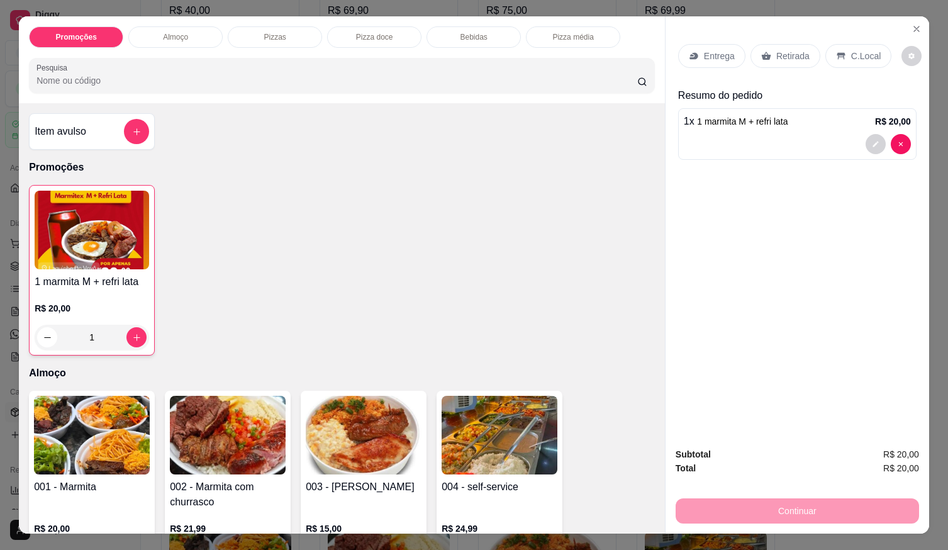
click at [738, 134] on div at bounding box center [797, 144] width 227 height 20
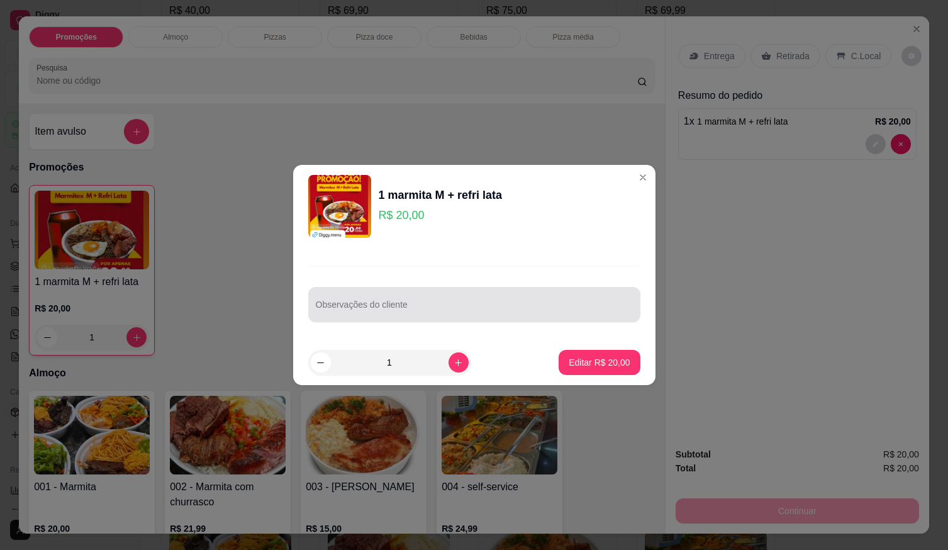
click at [440, 295] on div at bounding box center [474, 304] width 317 height 25
drag, startPoint x: 442, startPoint y: 298, endPoint x: 401, endPoint y: 319, distance: 46.2
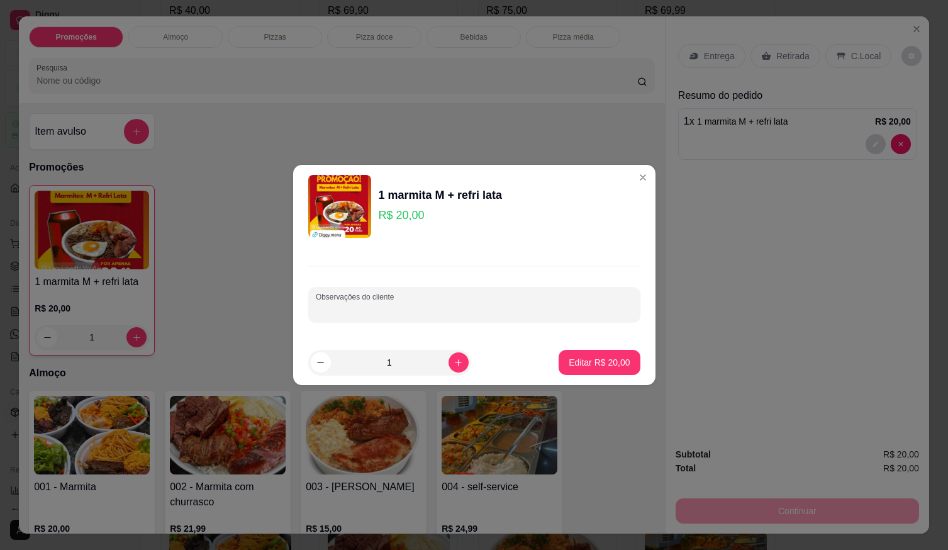
click at [381, 306] on input "Observações do cliente" at bounding box center [474, 309] width 317 height 13
paste input "Churrasco [PERSON_NAME] tropeiro Macarrão Batata frita Salada"
type input "Churrasco [PERSON_NAME] tropeiro Macarrão Batata frita Salada"
click at [605, 362] on p "Editar R$ 20,00" at bounding box center [599, 362] width 59 height 12
type input "0"
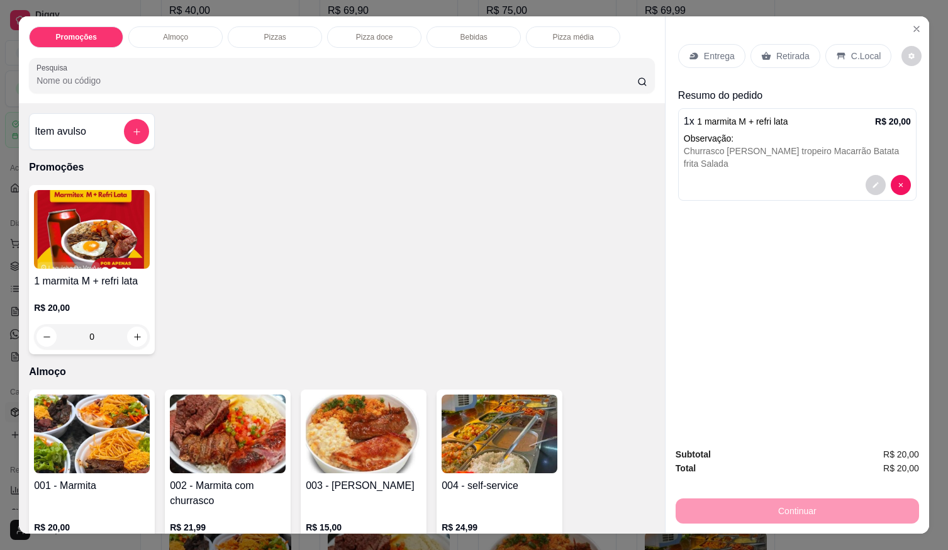
click at [707, 60] on div "Entrega" at bounding box center [711, 56] width 67 height 24
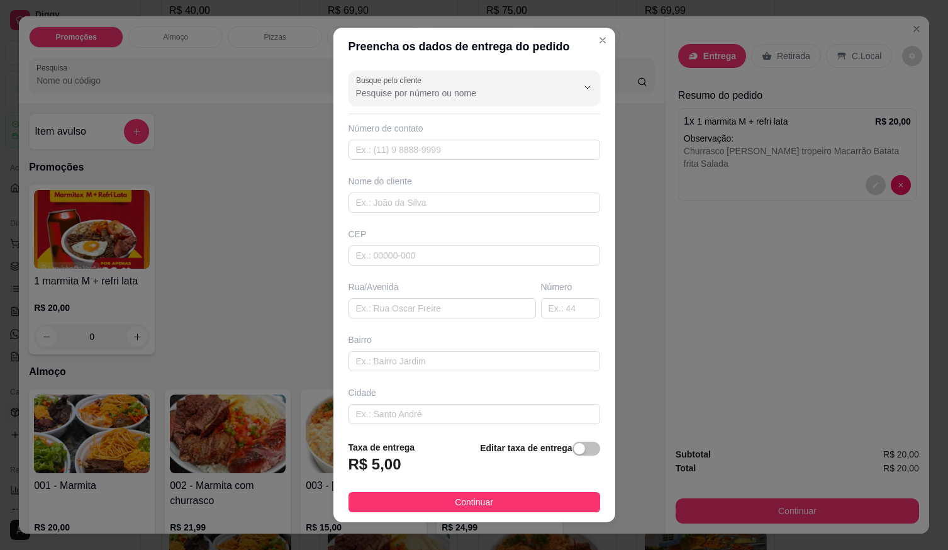
drag, startPoint x: 516, startPoint y: 112, endPoint x: 516, endPoint y: 104, distance: 7.6
click at [516, 111] on div "Busque pelo cliente Número de contato Nome do cliente CEP Rua/[GEOGRAPHIC_DATA]" at bounding box center [475, 248] width 282 height 366
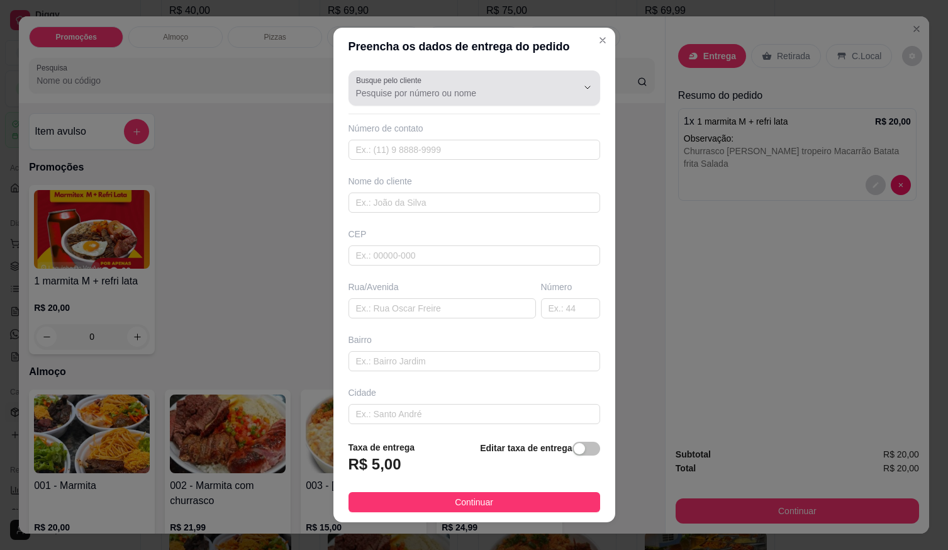
click at [522, 98] on input "Busque pelo cliente" at bounding box center [456, 93] width 201 height 13
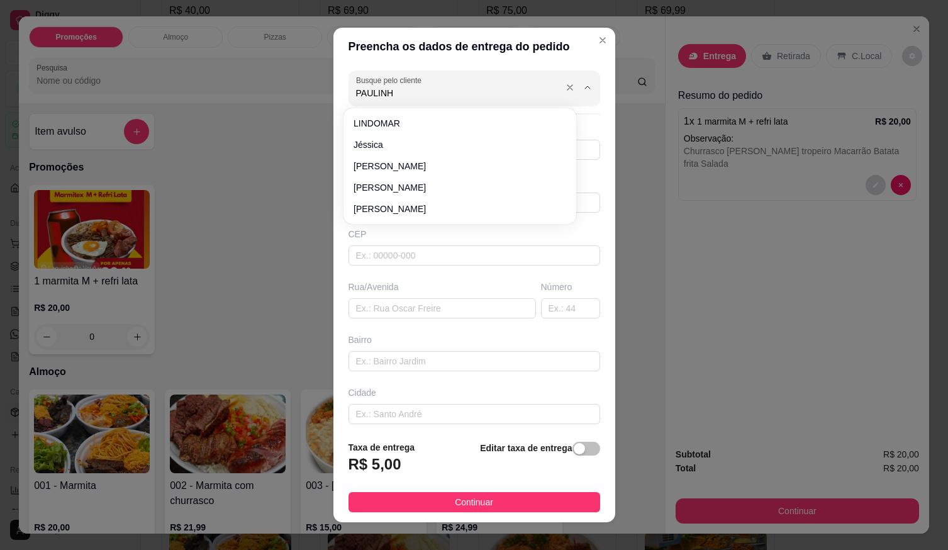
type input "PAULINHA"
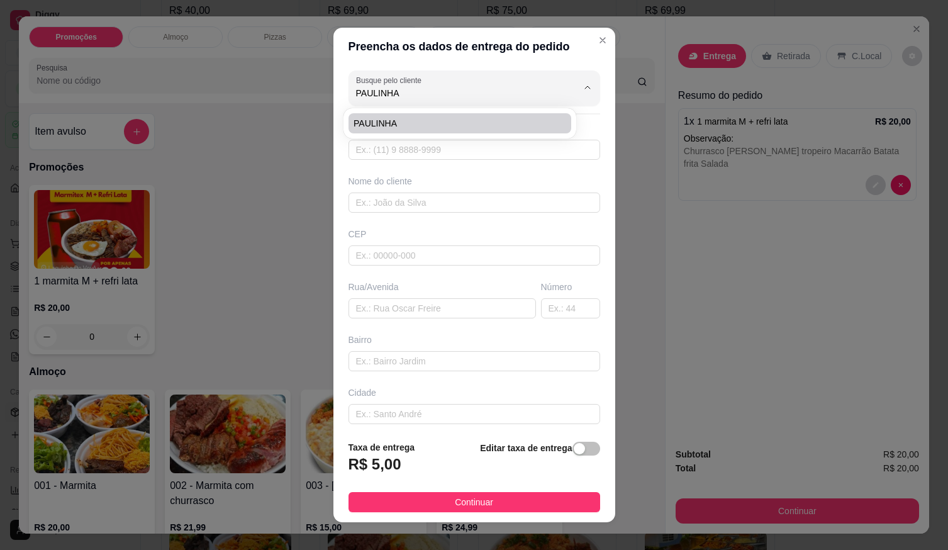
click at [406, 106] on div "Busque pelo cliente PAULINHA Número de contato Nome do cliente CEP Rua/[GEOGRAP…" at bounding box center [475, 248] width 282 height 366
click at [414, 87] on input "Busque pelo cliente" at bounding box center [456, 93] width 201 height 13
click at [413, 120] on span "PAULINHA" at bounding box center [454, 123] width 200 height 13
type input "PAULINHA"
type input "61998116277"
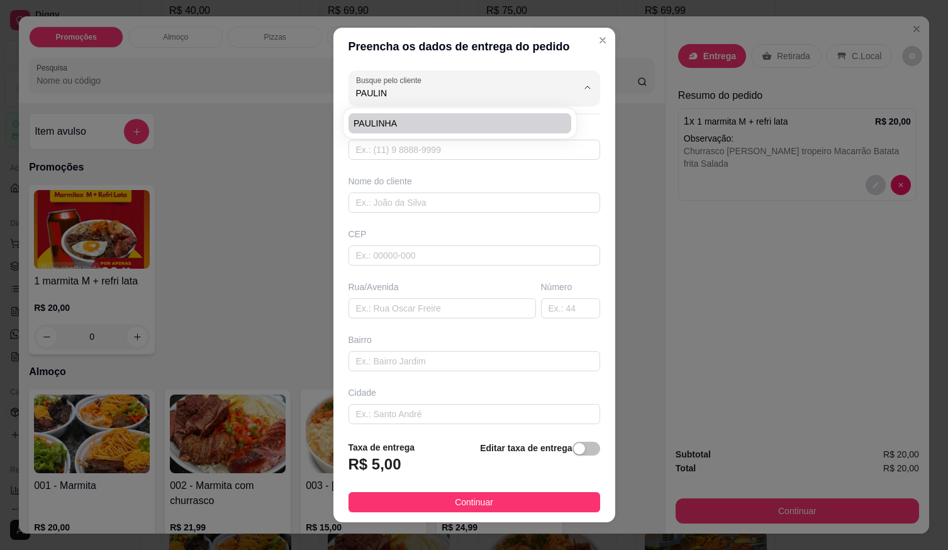
type input "PAULINHA"
type input "AV LAGOA FEIA"
type input "676"
type input "ADVOGACIA [PERSON_NAME]"
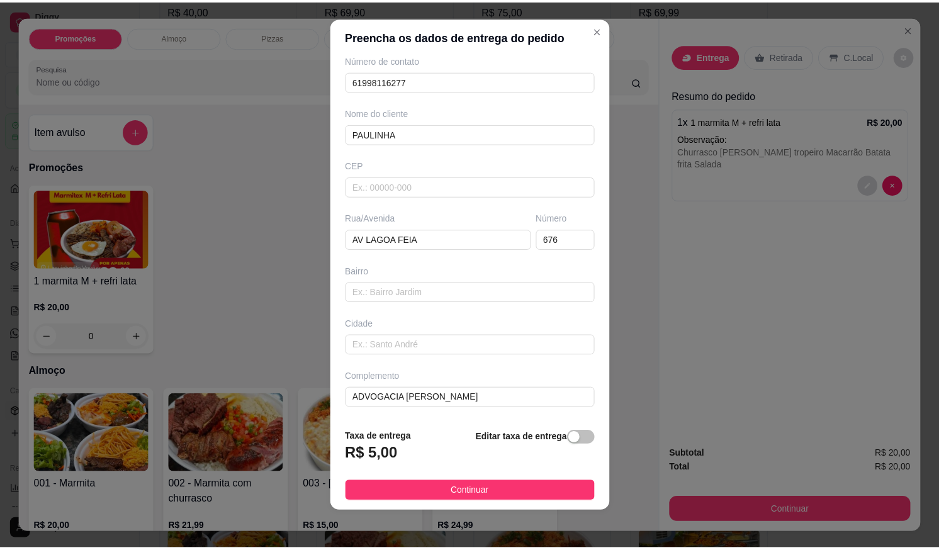
scroll to position [13, 0]
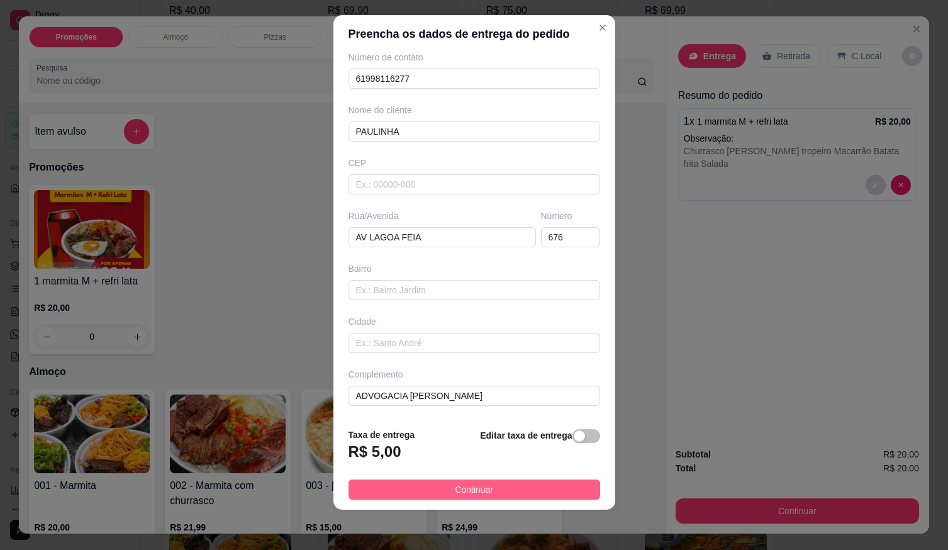
type input "PAULINHA"
drag, startPoint x: 513, startPoint y: 486, endPoint x: 524, endPoint y: 487, distance: 11.4
click at [514, 486] on button "Continuar" at bounding box center [475, 490] width 252 height 20
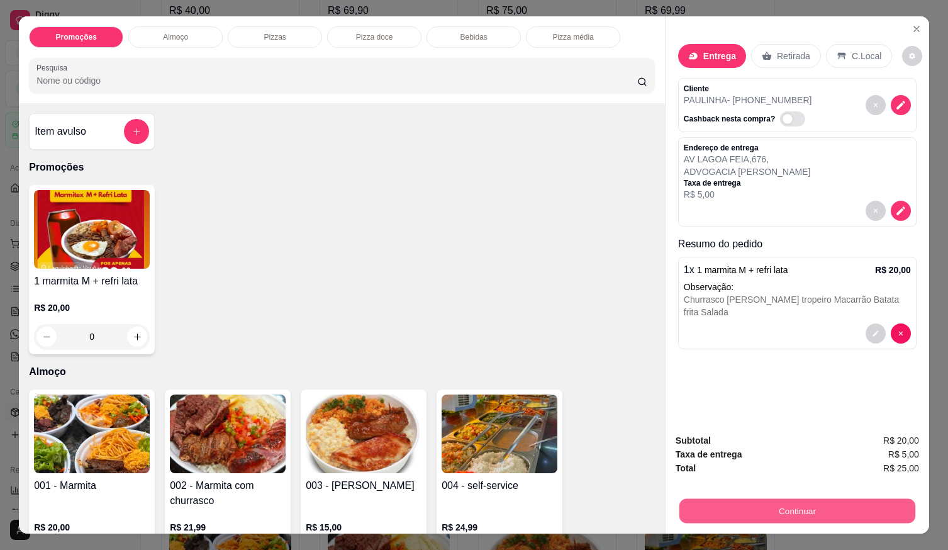
click at [854, 502] on button "Continuar" at bounding box center [798, 510] width 236 height 25
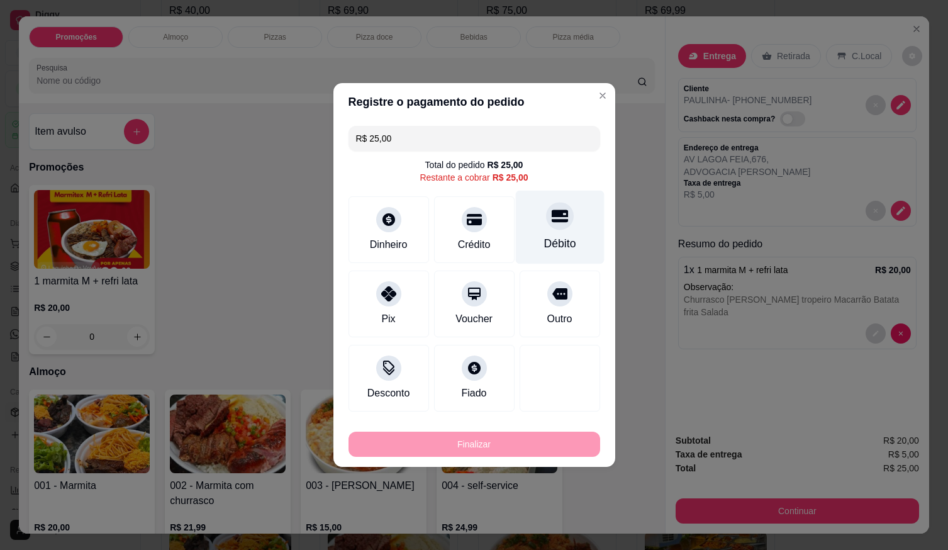
click at [551, 241] on div "Débito" at bounding box center [560, 243] width 32 height 16
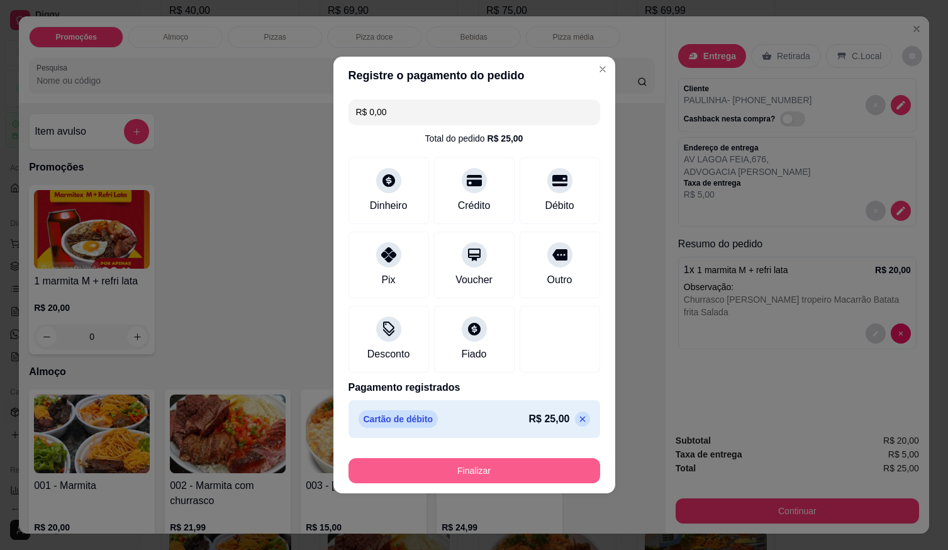
click at [531, 475] on button "Finalizar" at bounding box center [475, 470] width 252 height 25
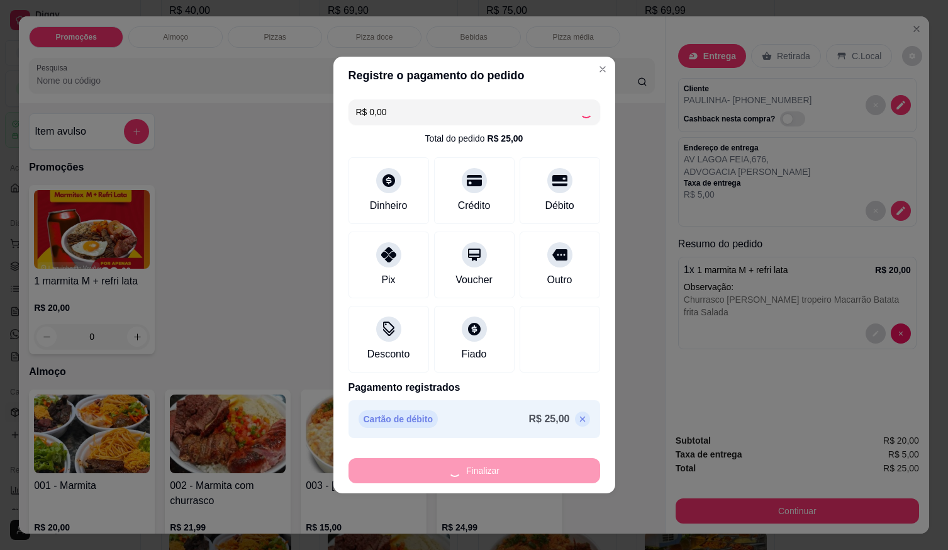
type input "-R$ 25,00"
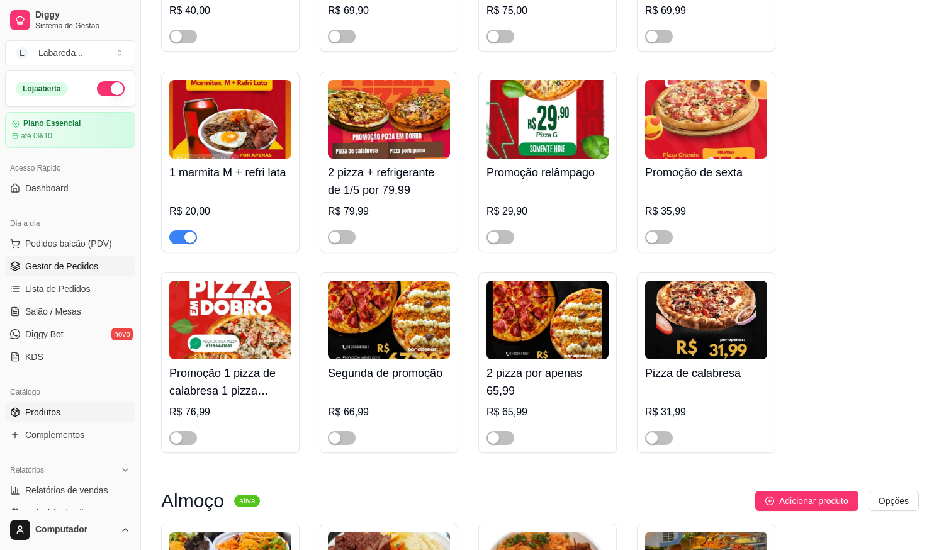
click at [61, 271] on span "Gestor de Pedidos" at bounding box center [61, 266] width 73 height 13
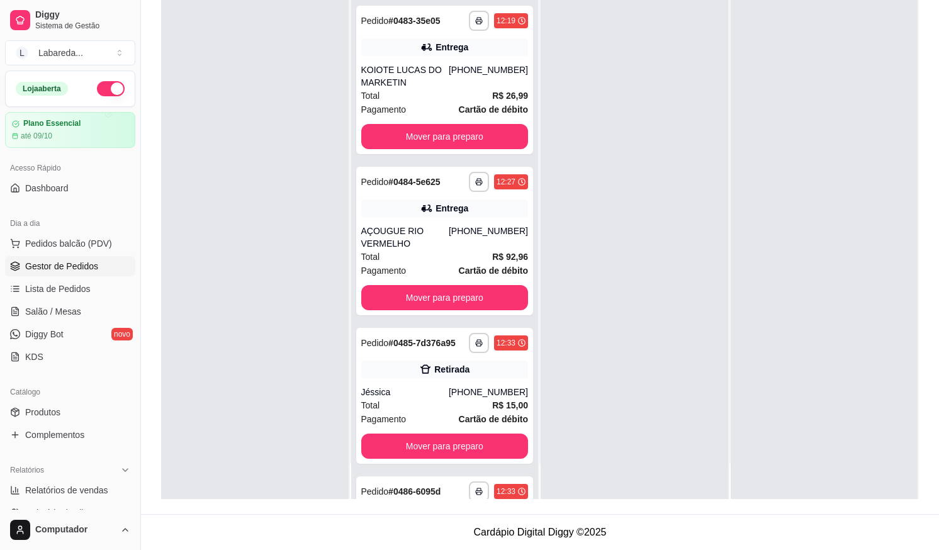
scroll to position [1115, 0]
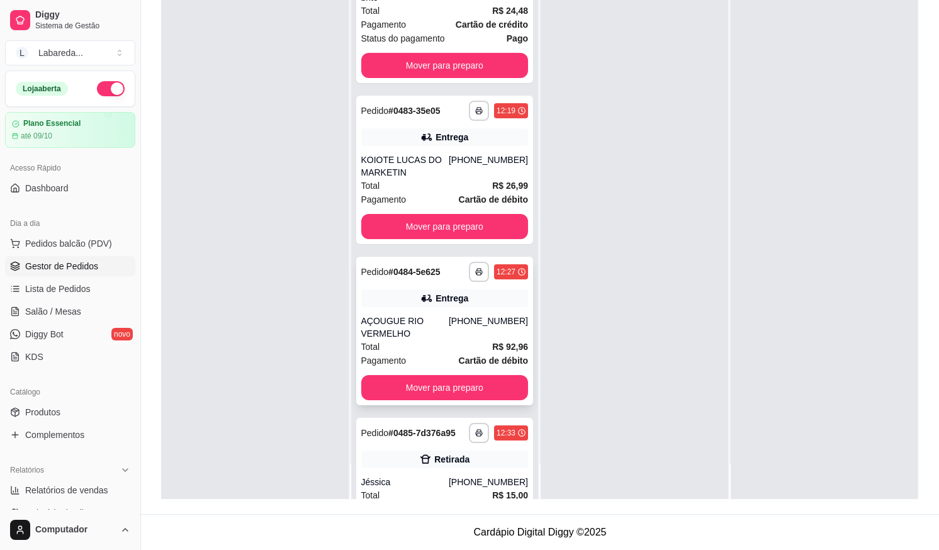
click at [419, 340] on div "Total R$ 92,96" at bounding box center [444, 347] width 167 height 14
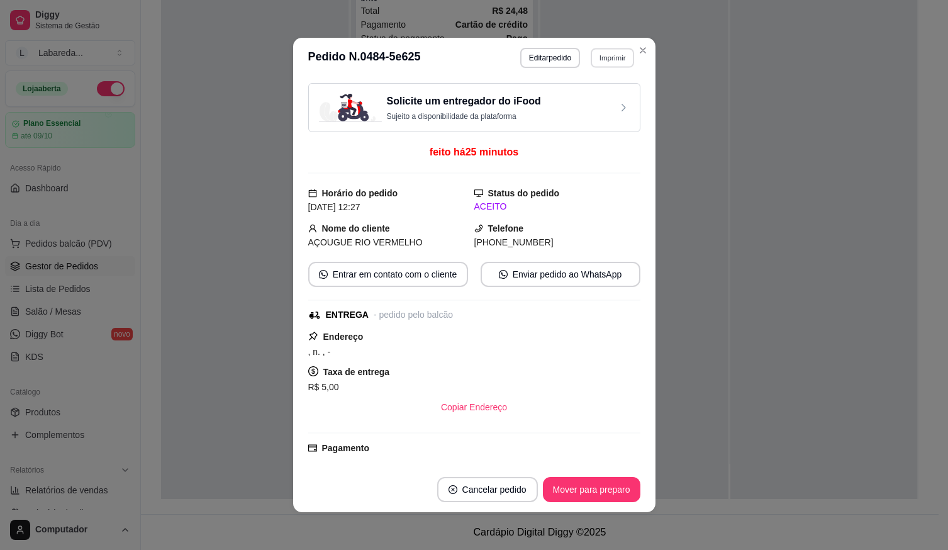
click at [613, 58] on button "Imprimir" at bounding box center [612, 58] width 43 height 20
click at [595, 95] on button "IMPRESSORA" at bounding box center [586, 102] width 91 height 20
drag, startPoint x: 638, startPoint y: 142, endPoint x: 670, endPoint y: 165, distance: 38.8
click at [658, 152] on div "**********" at bounding box center [474, 275] width 948 height 550
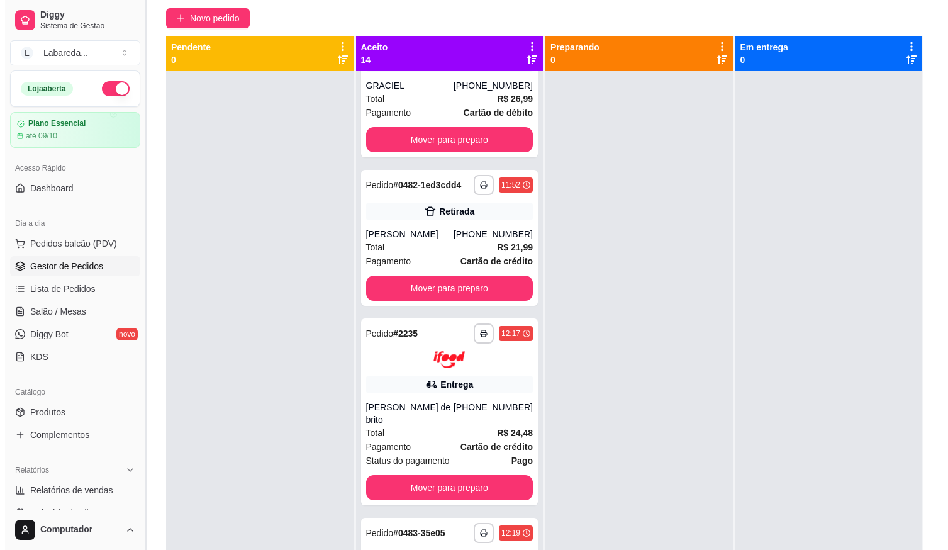
scroll to position [0, 0]
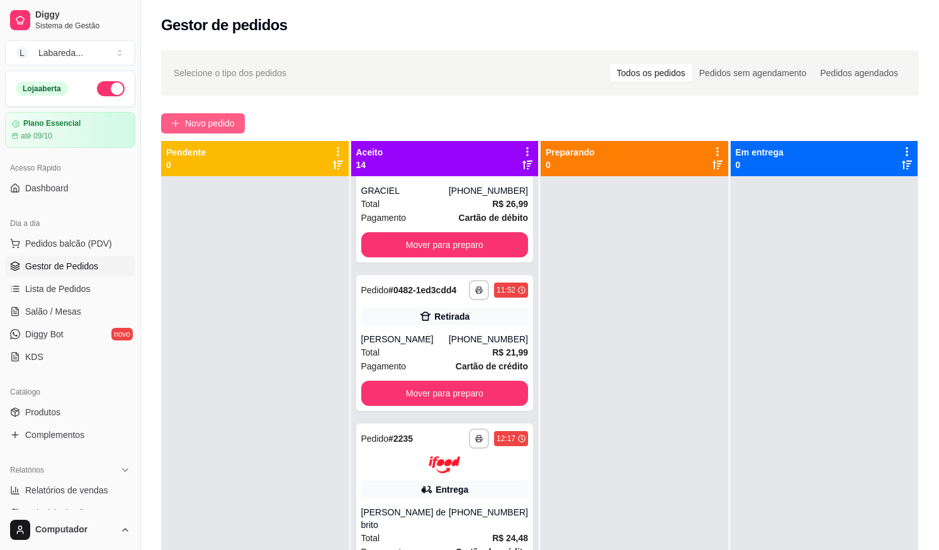
click at [220, 121] on span "Novo pedido" at bounding box center [210, 123] width 50 height 14
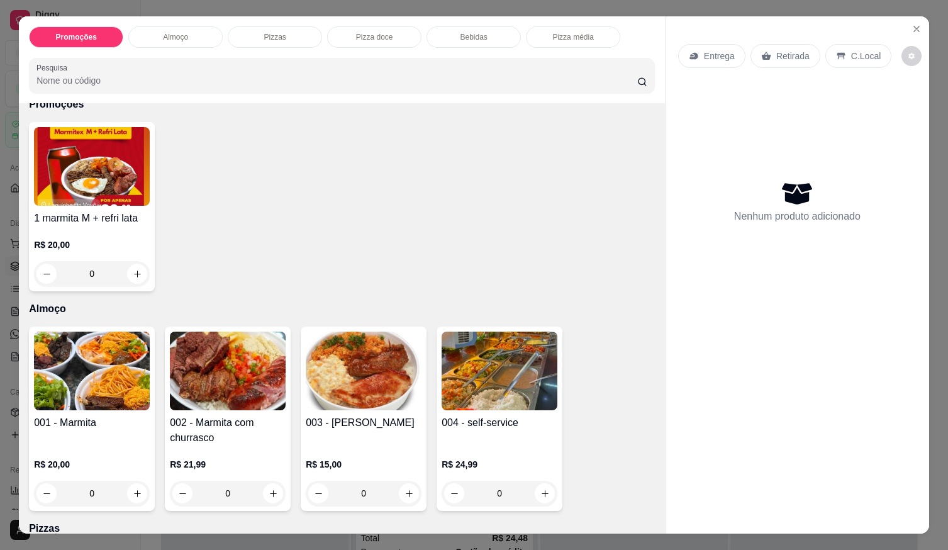
scroll to position [126, 0]
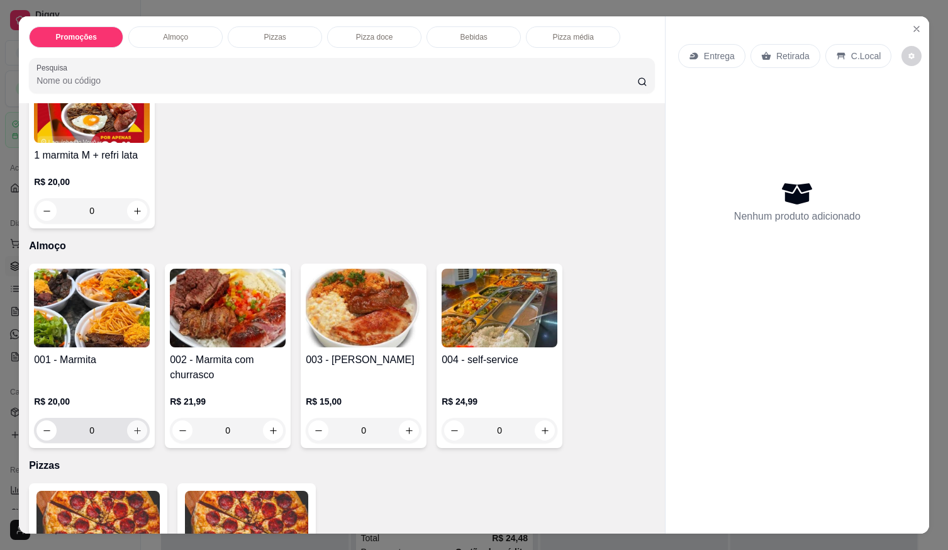
click at [137, 428] on icon "increase-product-quantity" at bounding box center [137, 430] width 9 height 9
type input "1"
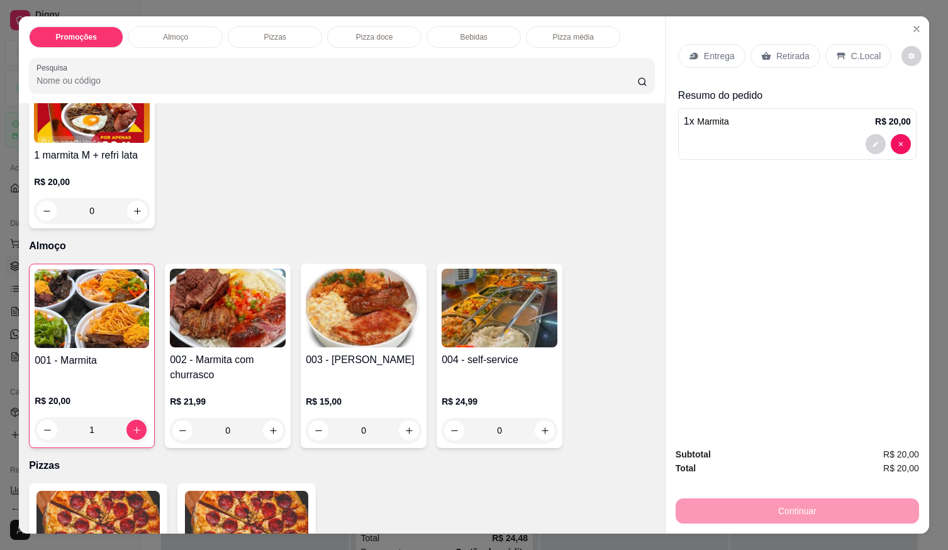
drag, startPoint x: 714, startPoint y: 70, endPoint x: 695, endPoint y: 50, distance: 27.6
click at [711, 67] on div "Entrega Retirada C.Local" at bounding box center [797, 56] width 239 height 44
click at [687, 44] on div "Entrega" at bounding box center [711, 56] width 67 height 24
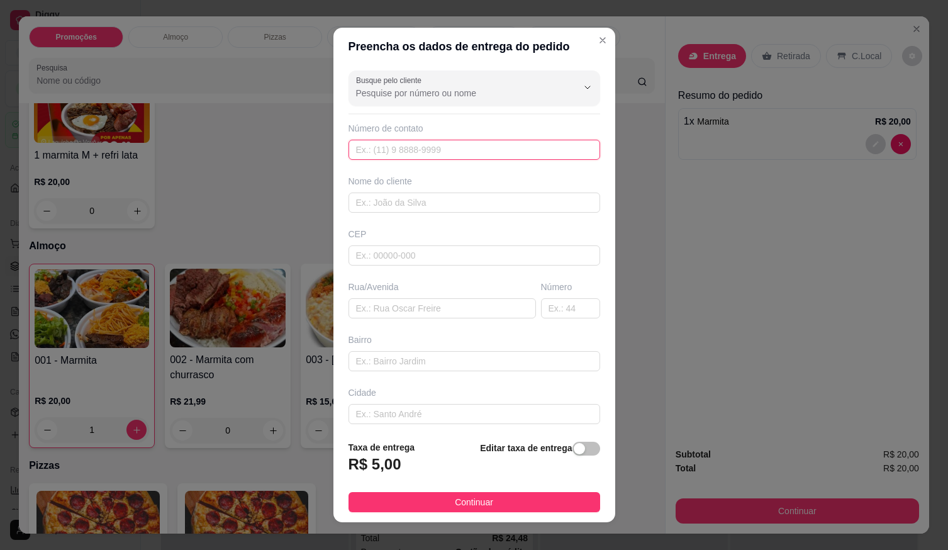
click at [520, 150] on input "text" at bounding box center [475, 150] width 252 height 20
type input "[PHONE_NUMBER]"
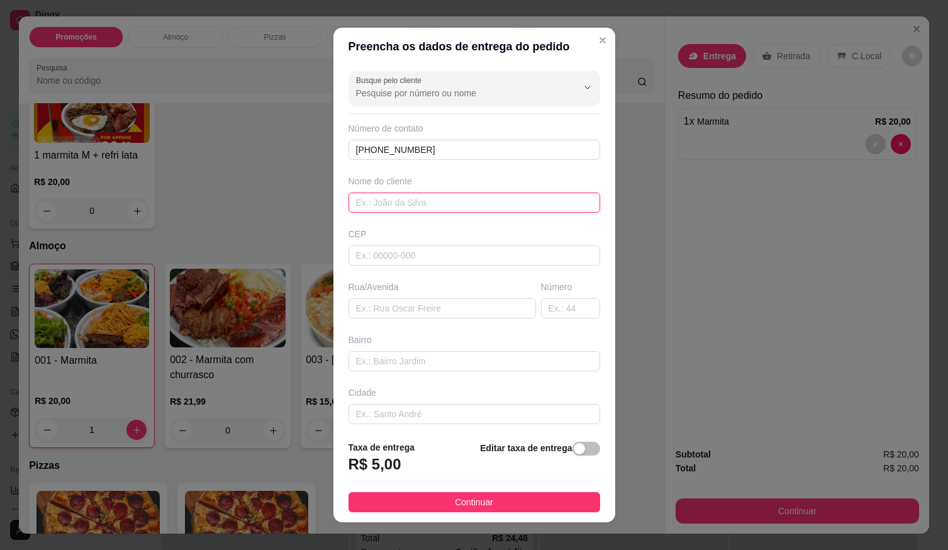
click at [456, 208] on input "text" at bounding box center [475, 203] width 252 height 20
click at [455, 213] on div "Busque pelo cliente Número de contato [PHONE_NUMBER] Nome do cliente CEP Rua/[G…" at bounding box center [475, 248] width 282 height 366
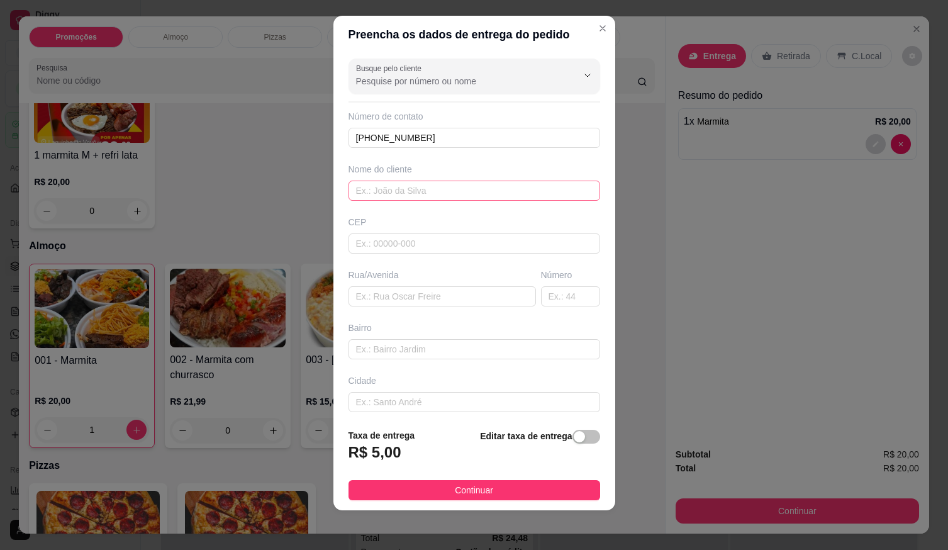
scroll to position [13, 0]
click at [444, 187] on input "text" at bounding box center [475, 190] width 252 height 20
type input "VALTER"
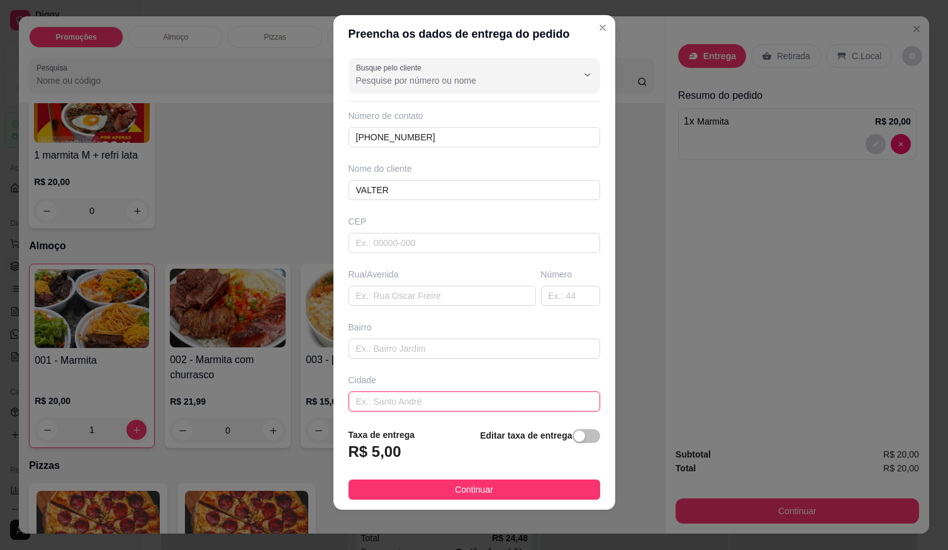
click at [420, 407] on input "text" at bounding box center [475, 401] width 252 height 20
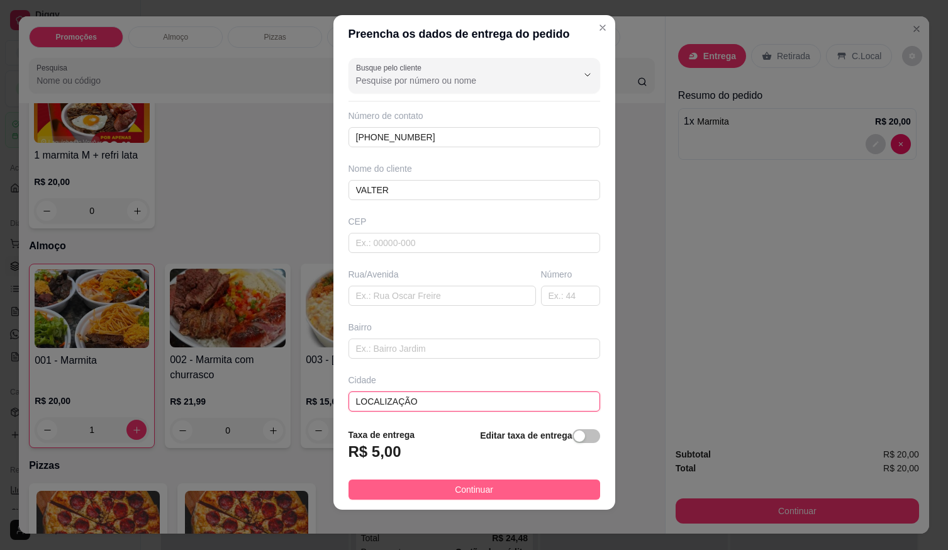
type input "LOCALIZAÇÃO"
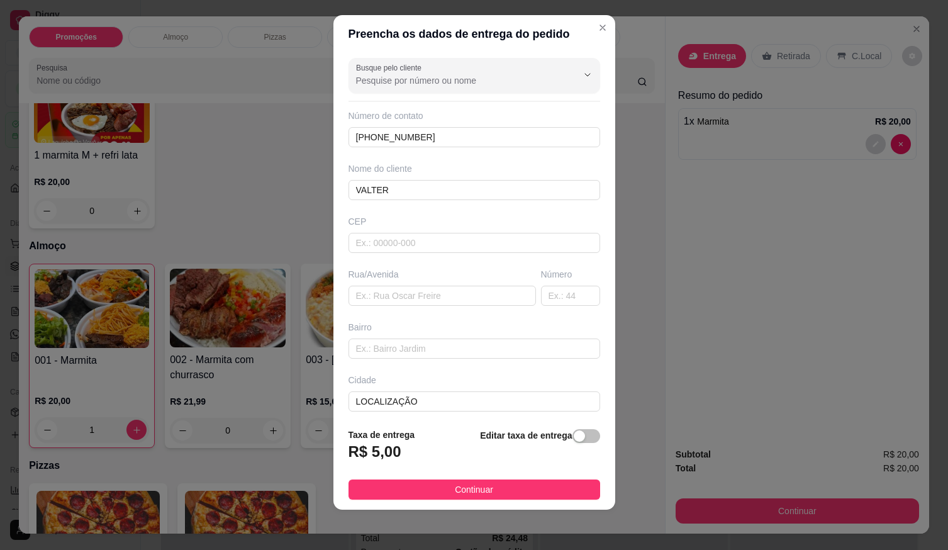
click at [488, 496] on button "Continuar" at bounding box center [475, 490] width 252 height 20
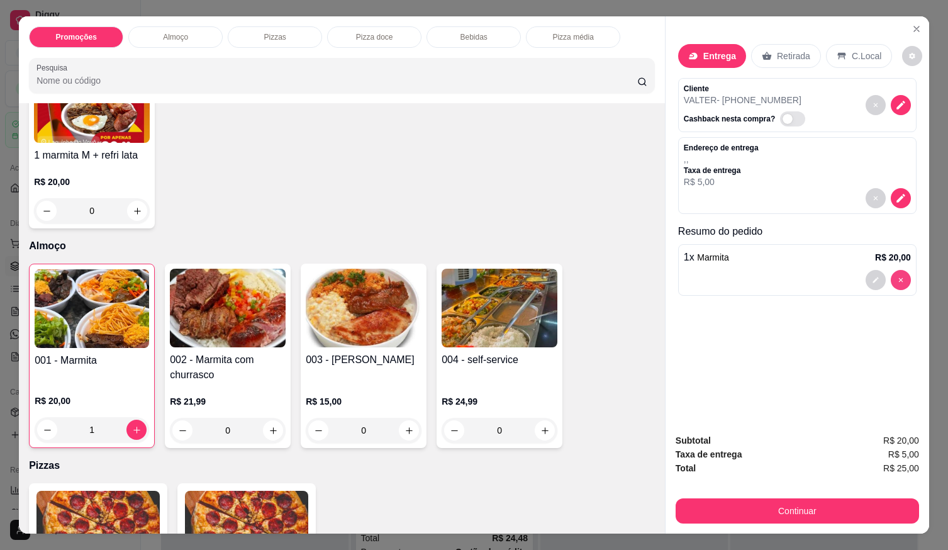
type input "0"
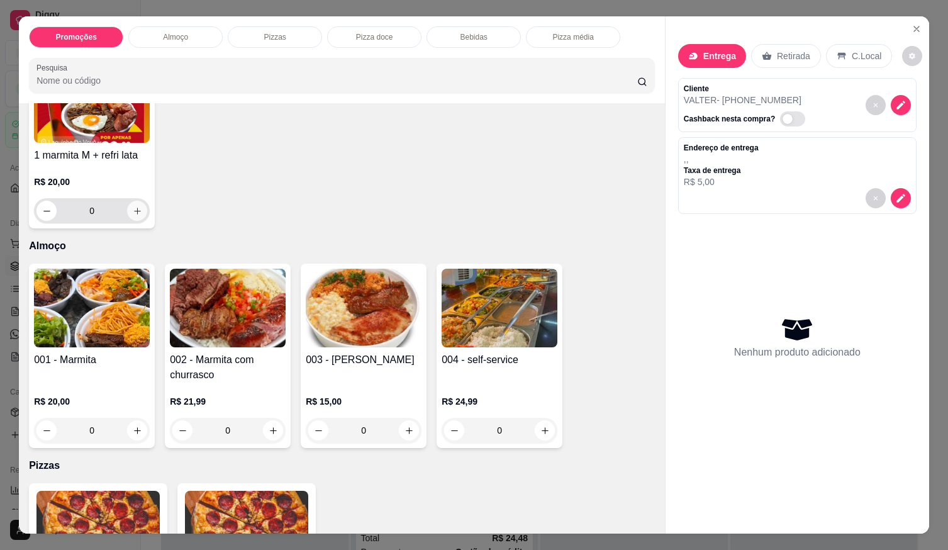
click at [133, 206] on icon "increase-product-quantity" at bounding box center [137, 210] width 9 height 9
type input "1"
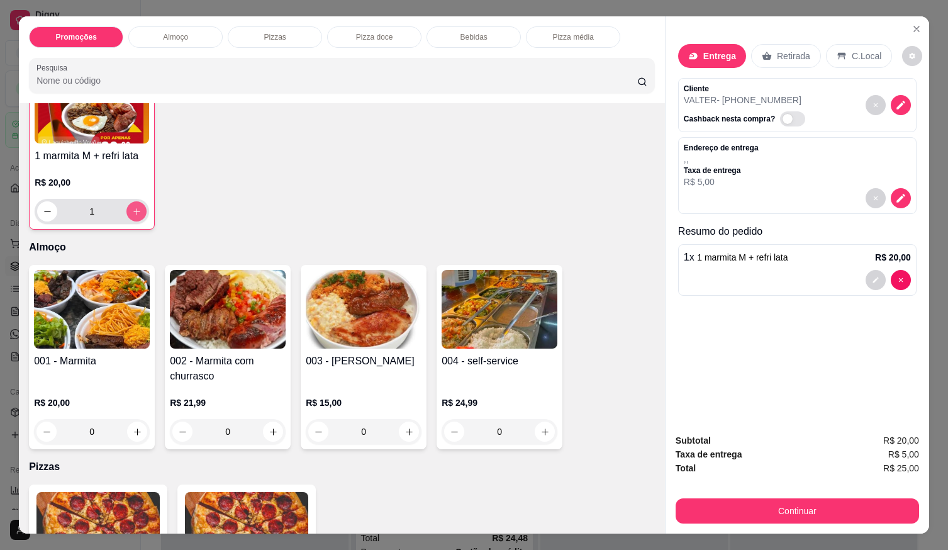
scroll to position [126, 0]
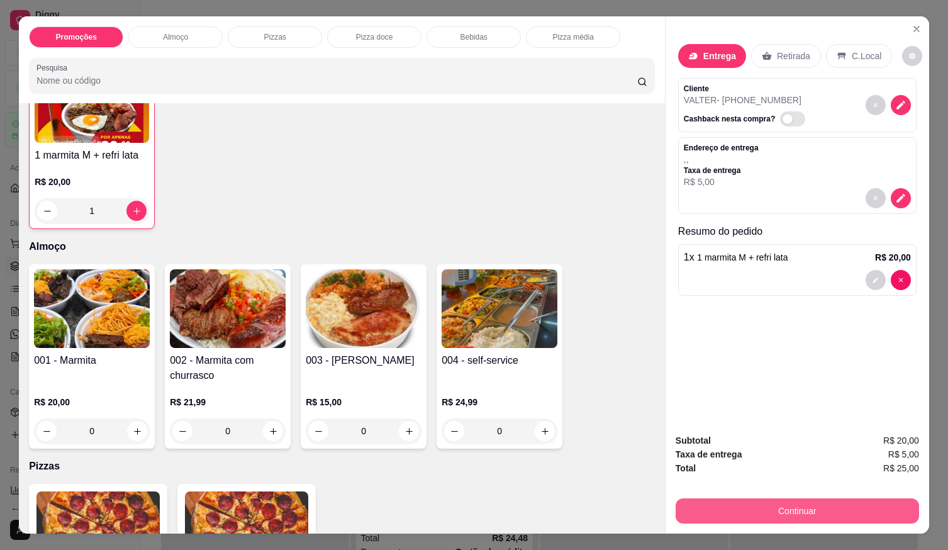
click at [795, 505] on button "Continuar" at bounding box center [798, 510] width 244 height 25
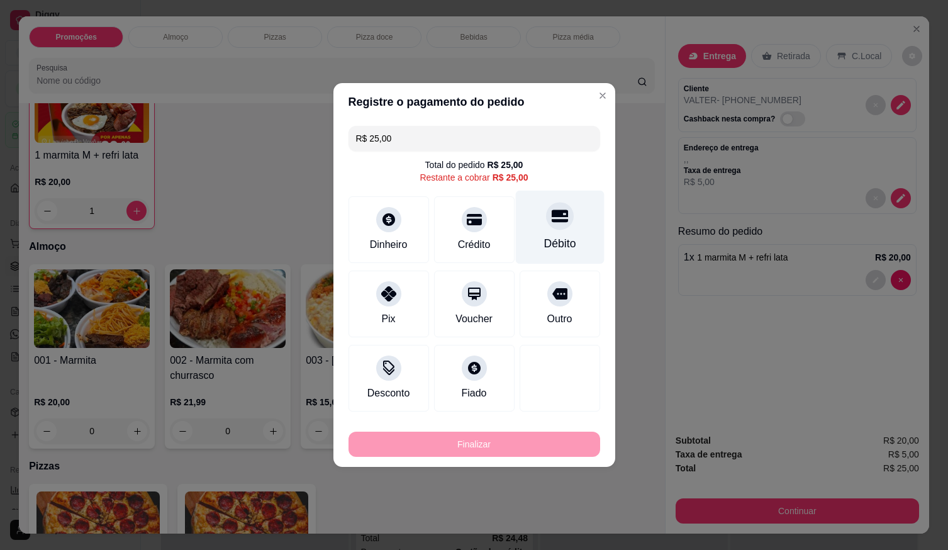
drag, startPoint x: 558, startPoint y: 234, endPoint x: 547, endPoint y: 250, distance: 19.4
click at [558, 233] on div "Débito" at bounding box center [559, 228] width 89 height 74
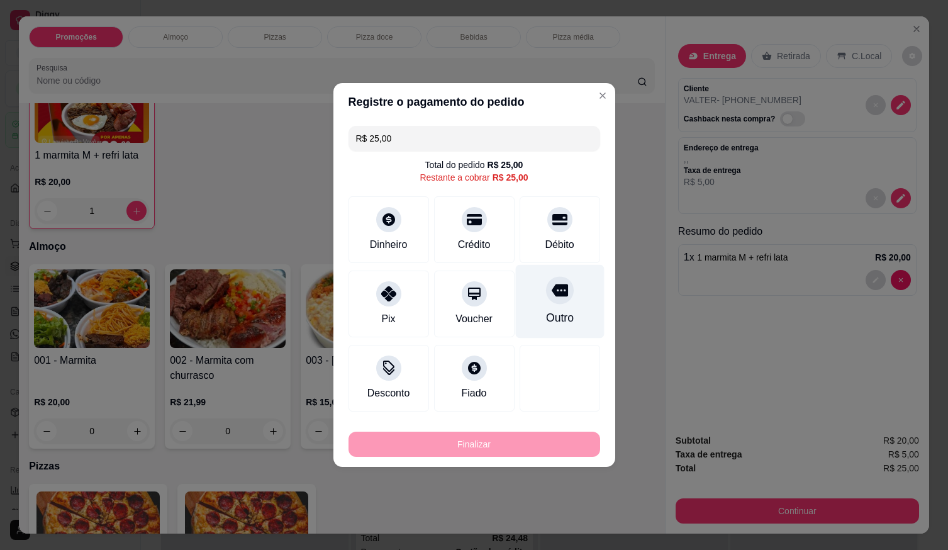
type input "R$ 0,00"
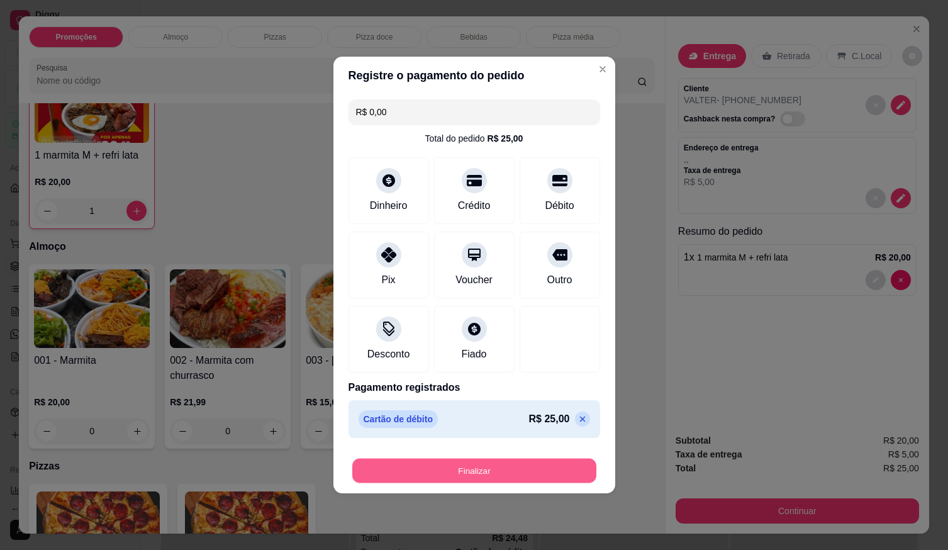
click at [527, 469] on button "Finalizar" at bounding box center [474, 471] width 244 height 25
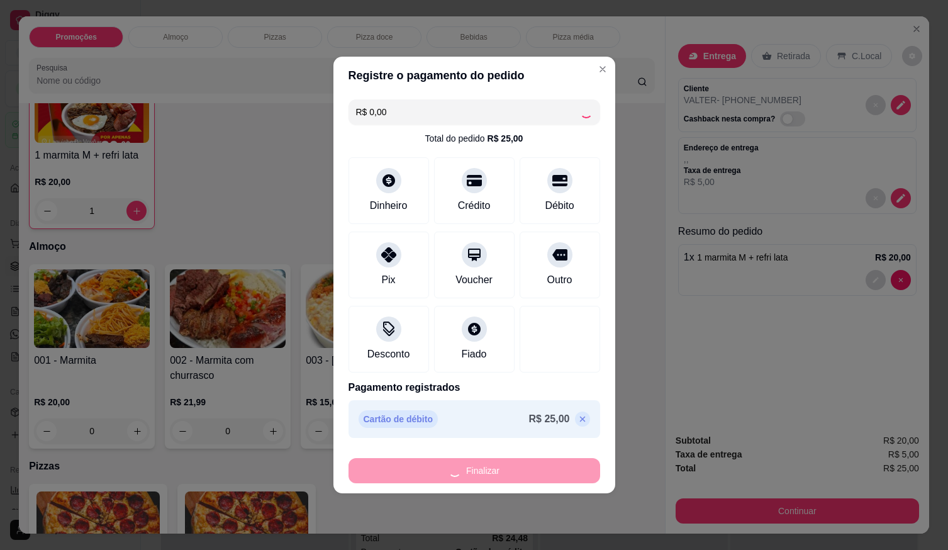
type input "0"
type input "-R$ 25,00"
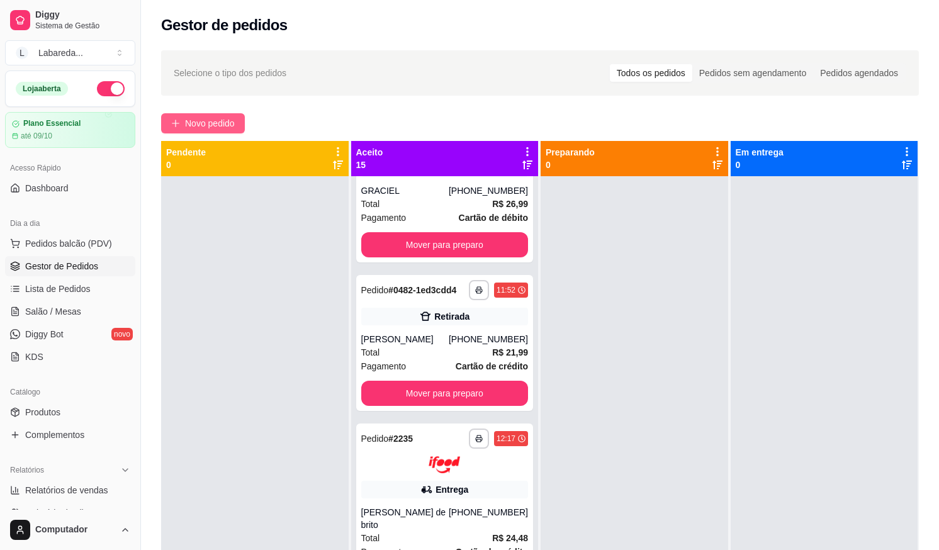
click at [182, 123] on button "Novo pedido" at bounding box center [203, 123] width 84 height 20
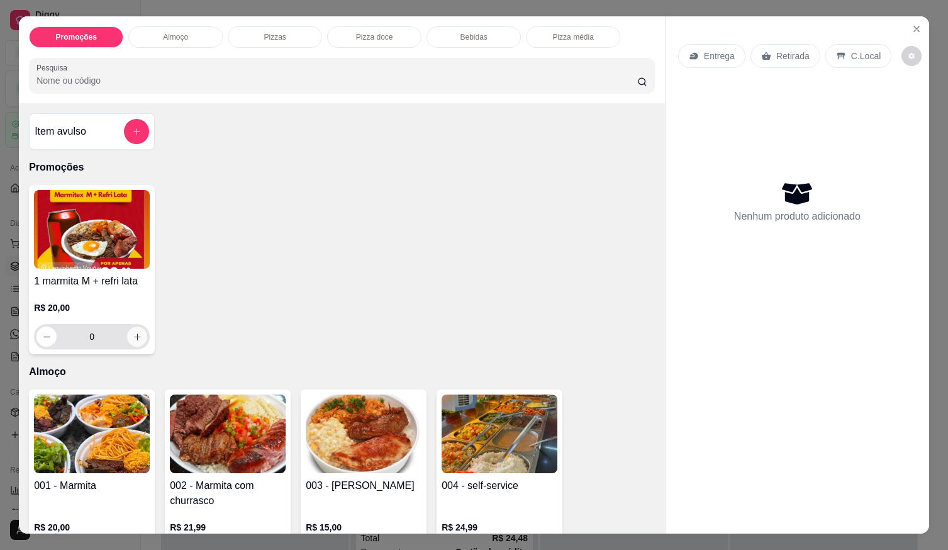
click at [135, 332] on icon "increase-product-quantity" at bounding box center [137, 336] width 9 height 9
type input "1"
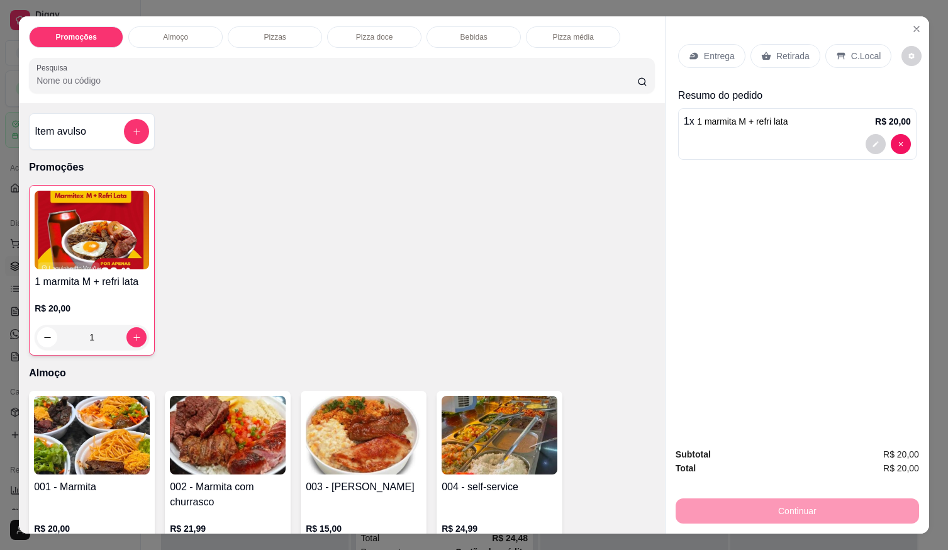
click at [725, 50] on p "Entrega" at bounding box center [719, 56] width 31 height 13
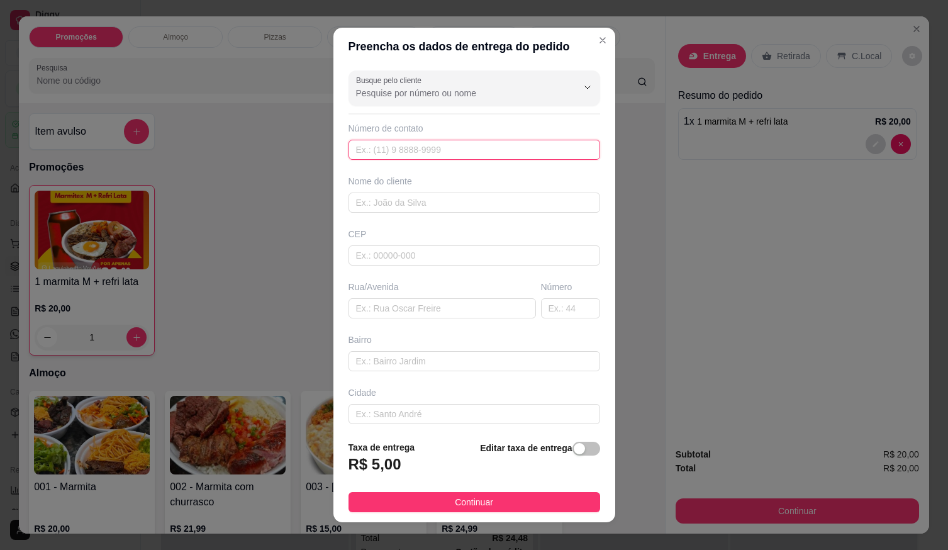
click at [386, 147] on input "text" at bounding box center [475, 150] width 252 height 20
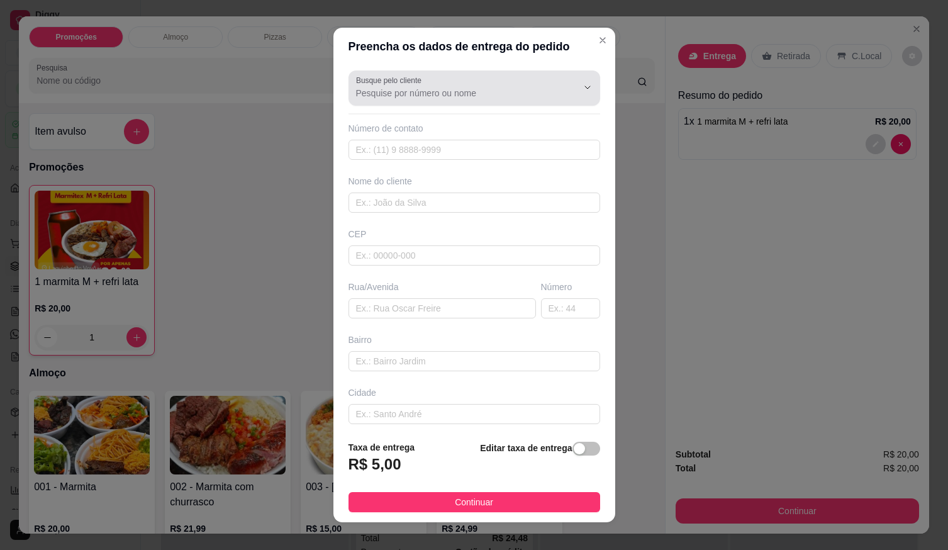
click at [408, 93] on input "Busque pelo cliente" at bounding box center [456, 93] width 201 height 13
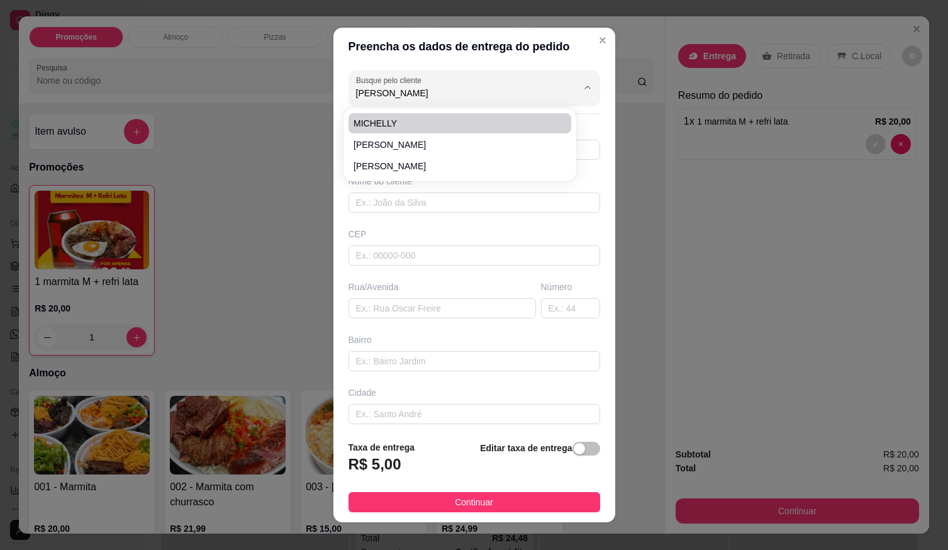
click at [437, 118] on span "MICHELLY" at bounding box center [454, 123] width 200 height 13
type input "MICHELLY"
type input "61996999264"
type input "MICHELLY"
type input "[STREET_ADDRESS] sul ‘ Quarta rua atrás do posto premier. Casa do muro amarelo"
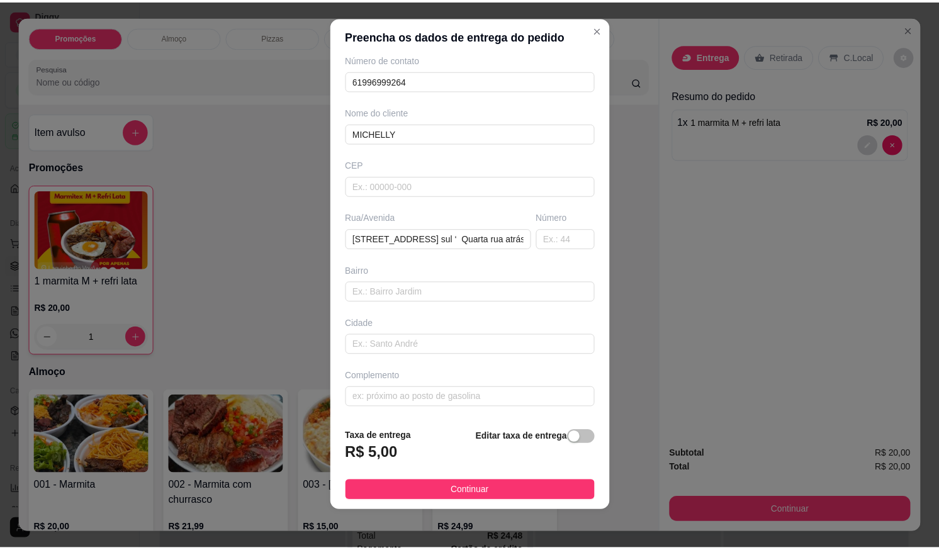
scroll to position [13, 0]
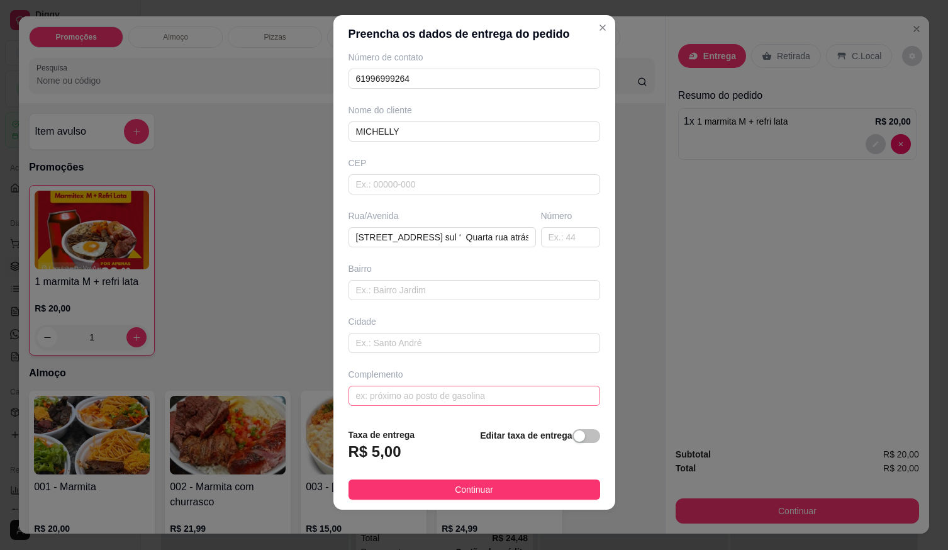
type input "MICHELLY"
click at [405, 398] on input "text" at bounding box center [475, 396] width 252 height 20
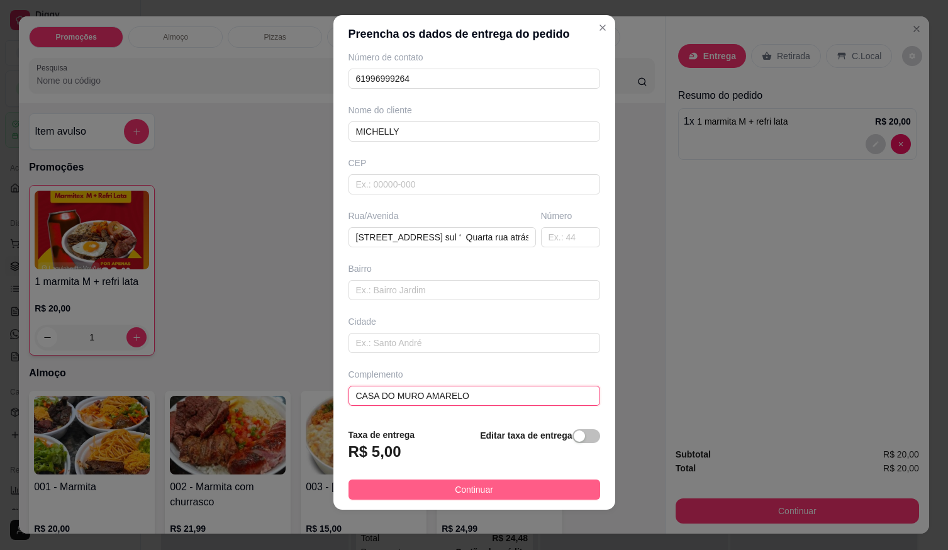
type input "CASA DO MURO AMARELO"
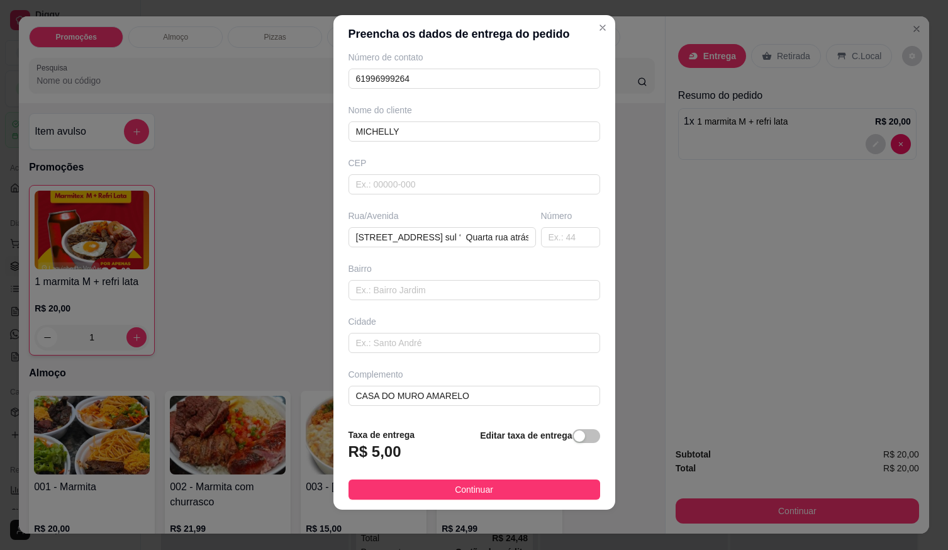
click at [487, 492] on button "Continuar" at bounding box center [475, 490] width 252 height 20
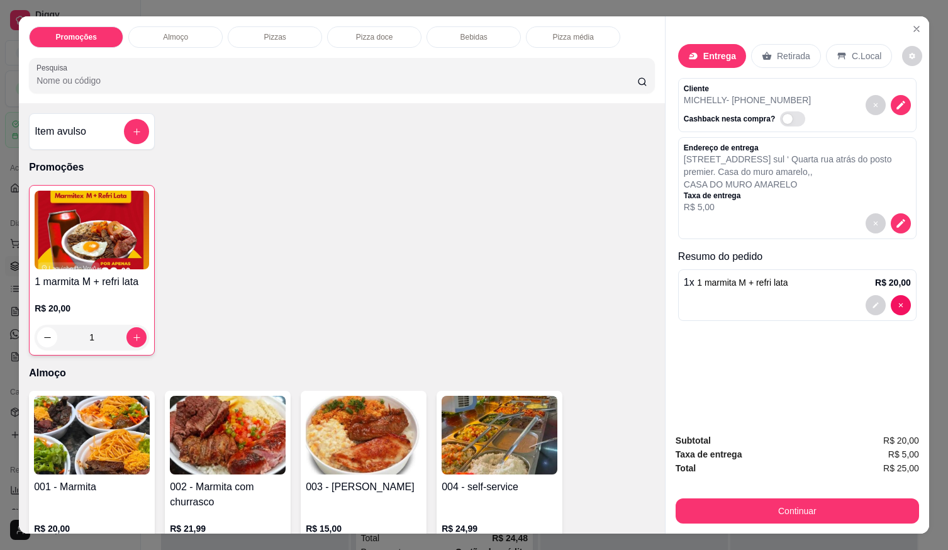
click at [771, 512] on button "Continuar" at bounding box center [798, 510] width 244 height 25
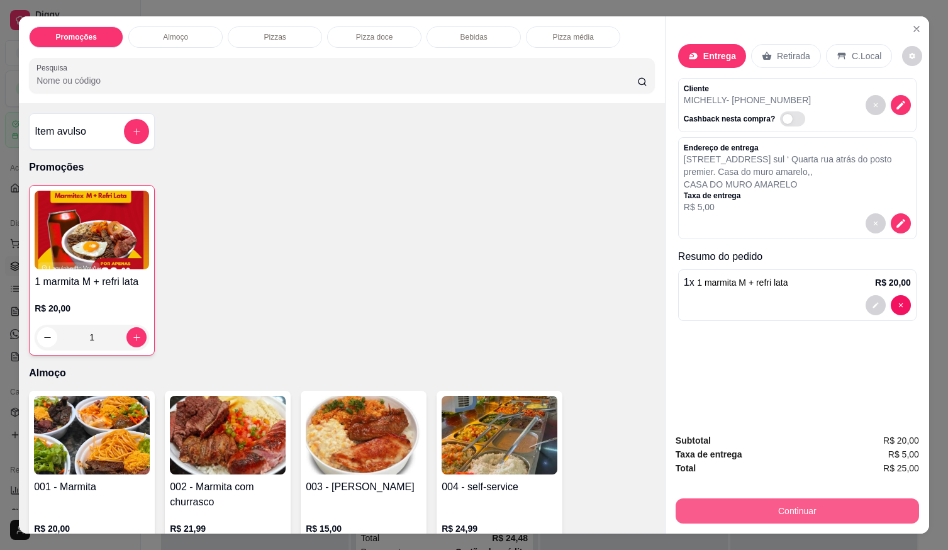
click at [751, 507] on button "Continuar" at bounding box center [798, 510] width 244 height 25
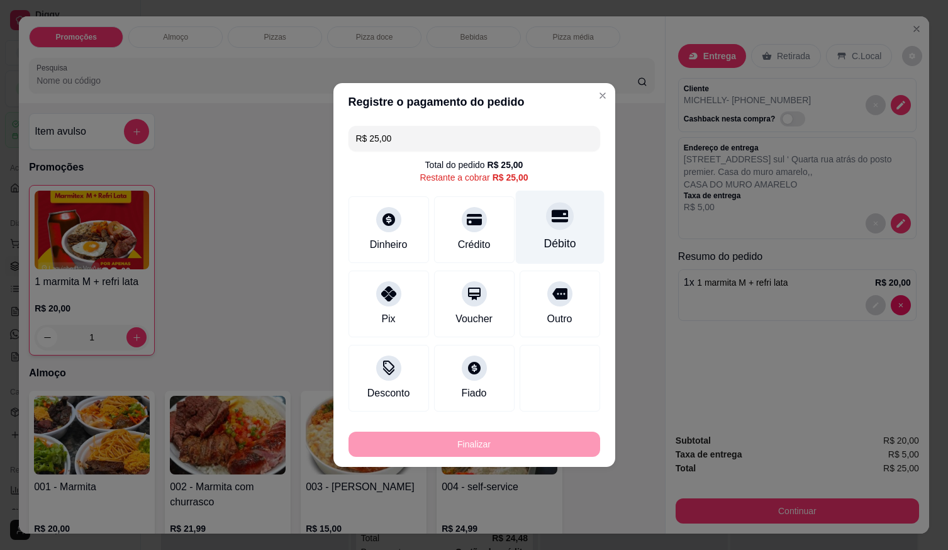
click at [547, 244] on div "Débito" at bounding box center [560, 243] width 32 height 16
type input "R$ 0,00"
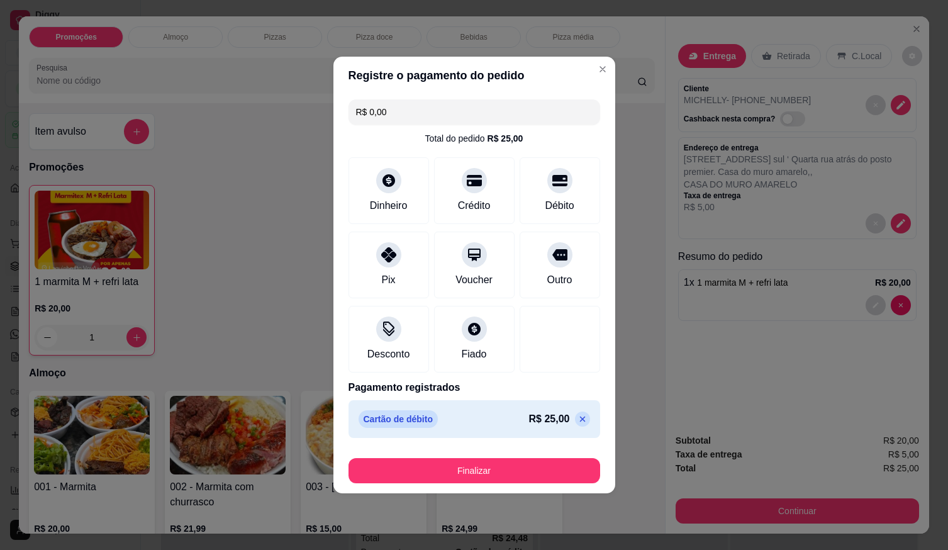
click at [548, 463] on button "Finalizar" at bounding box center [475, 470] width 252 height 25
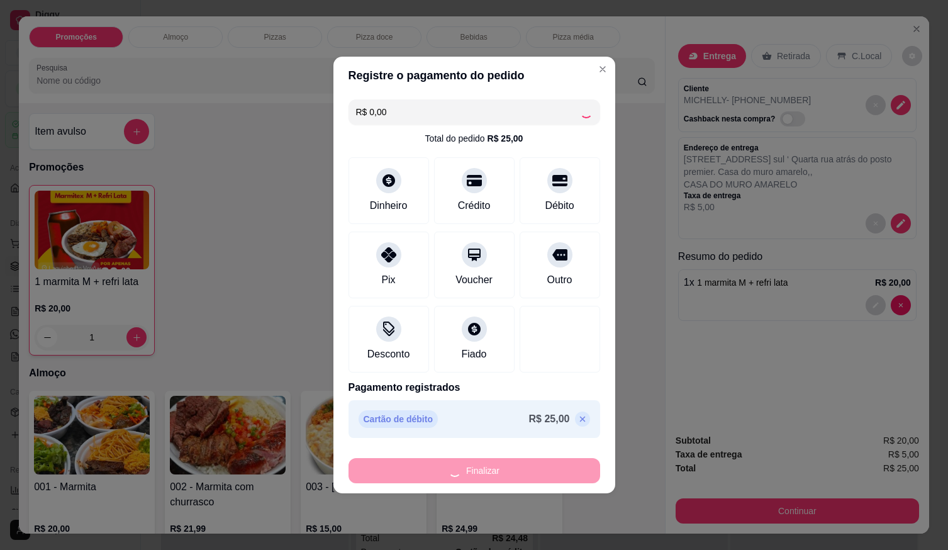
type input "0"
type input "-R$ 25,00"
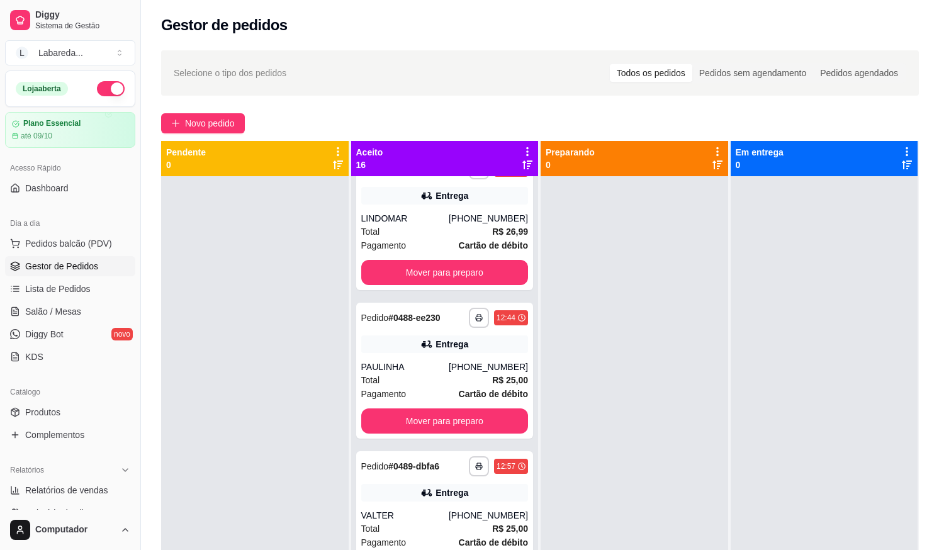
scroll to position [1915, 0]
